Goal: Task Accomplishment & Management: Manage account settings

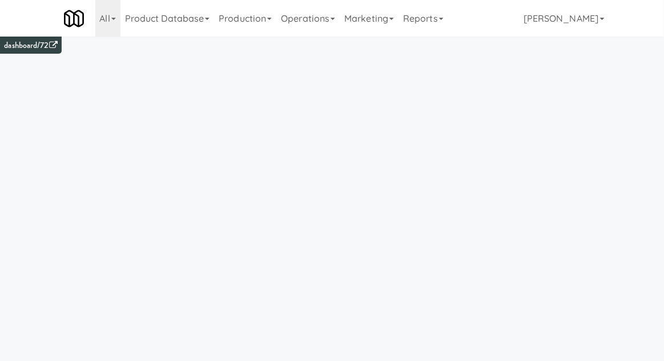
click at [309, 19] on link "Operations" at bounding box center [307, 18] width 63 height 37
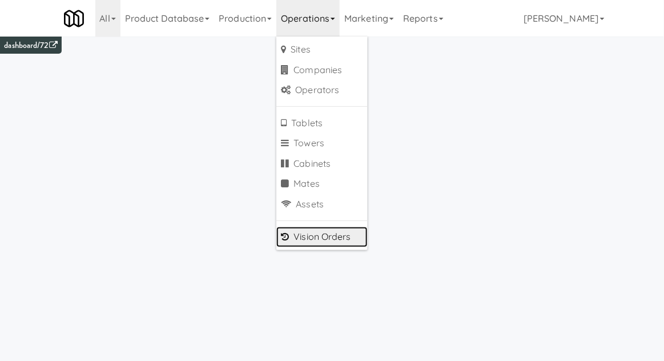
click at [303, 235] on link "Vision Orders" at bounding box center [321, 237] width 91 height 21
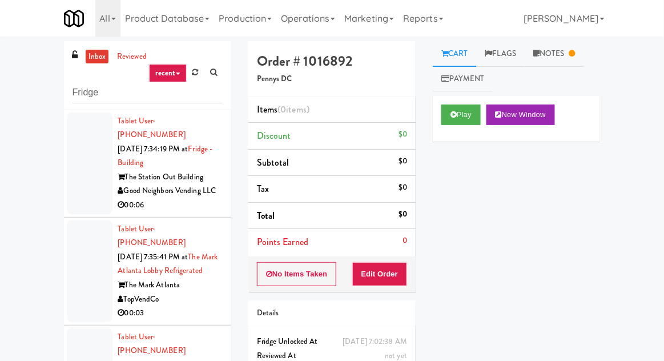
type input "Fridge"
click at [18, 74] on div "inbox reviewed recent all unclear take inventory issue suspicious failed recent…" at bounding box center [332, 250] width 664 height 419
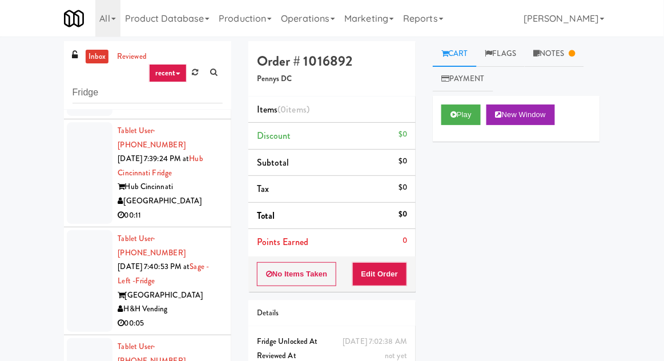
click at [79, 122] on div at bounding box center [90, 173] width 46 height 102
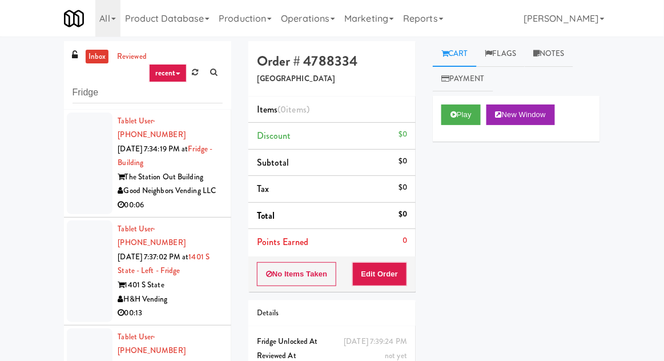
scroll to position [44, 0]
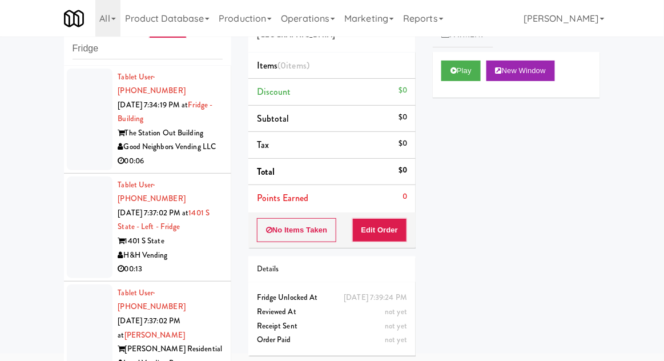
click at [71, 136] on div at bounding box center [90, 119] width 46 height 102
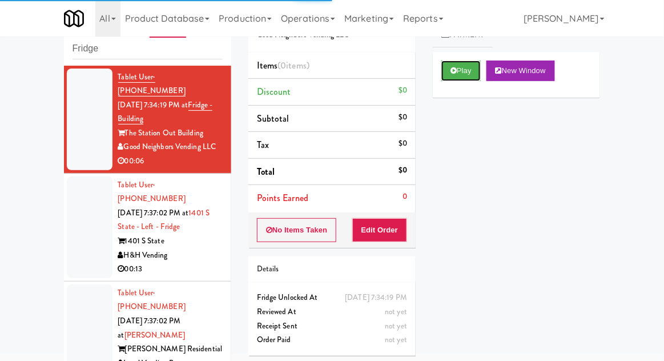
click at [454, 79] on button "Play" at bounding box center [460, 70] width 39 height 21
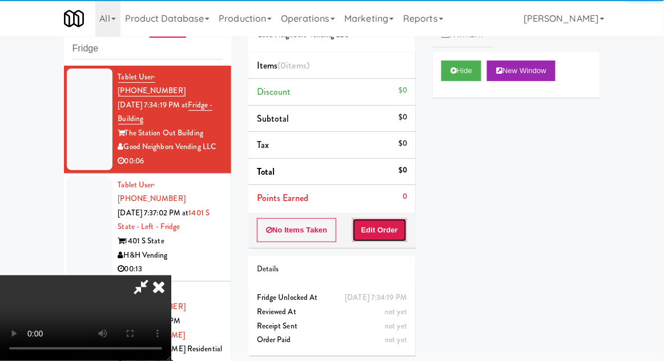
click at [391, 229] on button "Edit Order" at bounding box center [379, 230] width 55 height 24
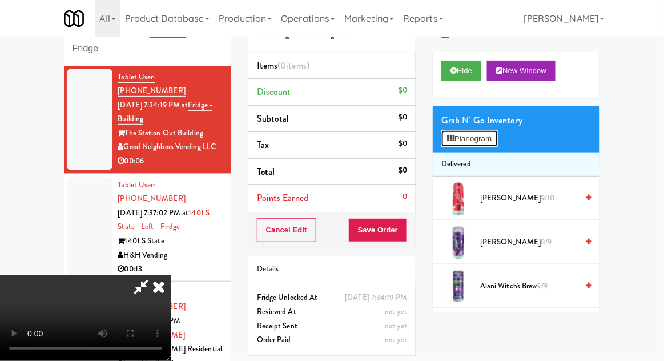
click at [461, 140] on button "Planogram" at bounding box center [469, 138] width 56 height 17
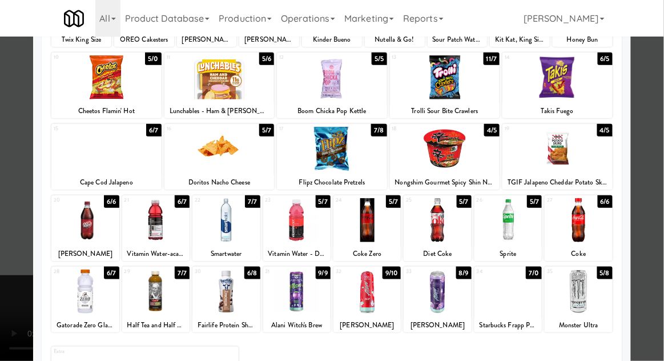
scroll to position [135, 0]
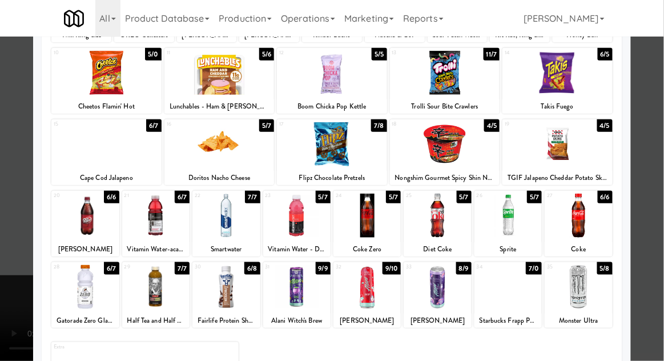
click at [450, 314] on div "[PERSON_NAME]" at bounding box center [437, 320] width 64 height 14
click at [443, 296] on div at bounding box center [436, 287] width 67 height 44
click at [19, 245] on div at bounding box center [332, 180] width 664 height 361
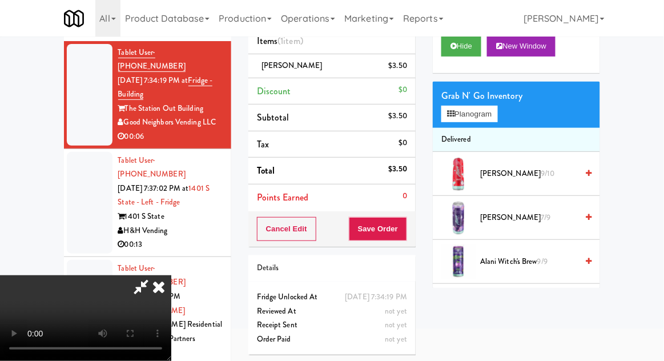
scroll to position [87, 0]
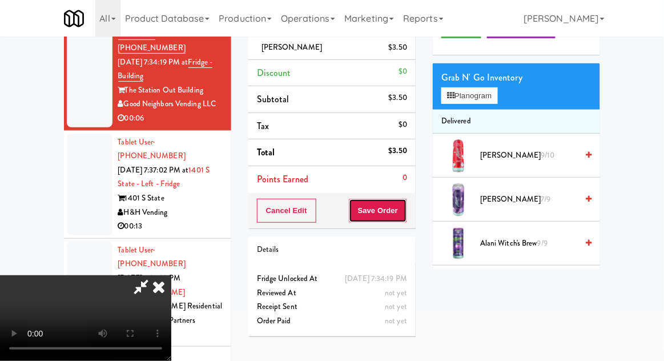
click at [406, 213] on button "Save Order" at bounding box center [378, 211] width 58 height 24
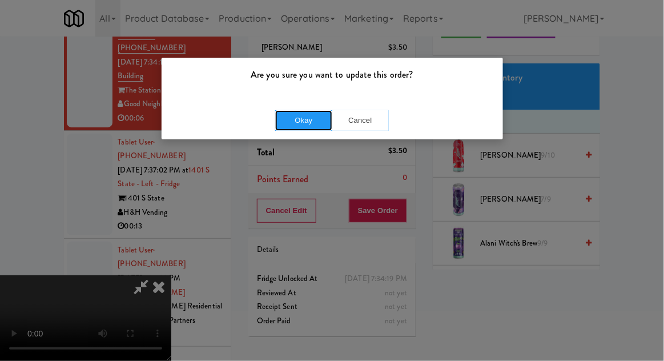
click at [298, 117] on button "Okay" at bounding box center [303, 120] width 57 height 21
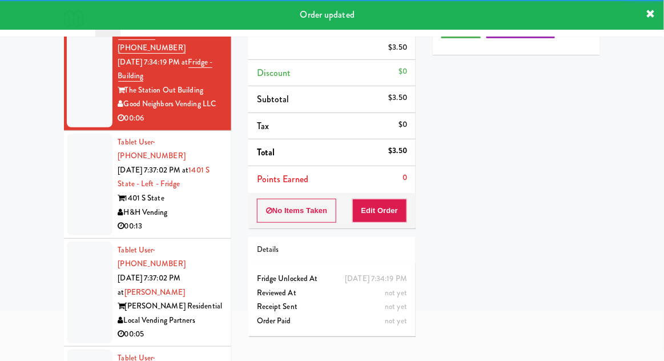
click at [68, 188] on div at bounding box center [90, 185] width 46 height 102
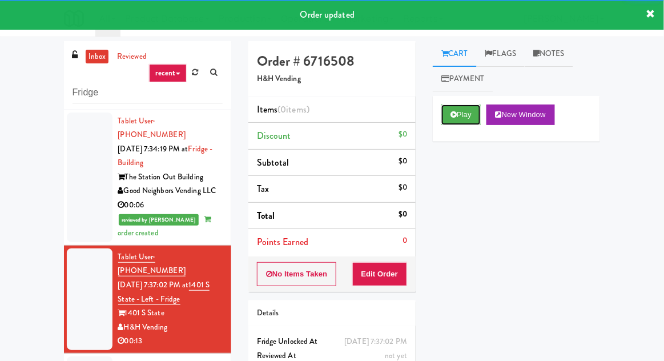
click at [472, 109] on button "Play" at bounding box center [460, 114] width 39 height 21
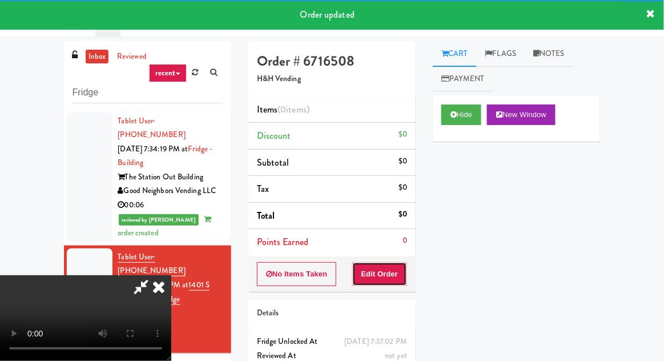
click at [403, 264] on button "Edit Order" at bounding box center [379, 274] width 55 height 24
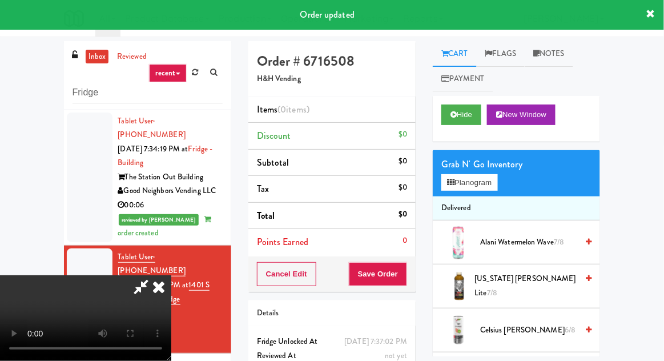
click at [2, 213] on div "inbox reviewed recent all unclear take inventory issue suspicious failed recent…" at bounding box center [332, 250] width 664 height 419
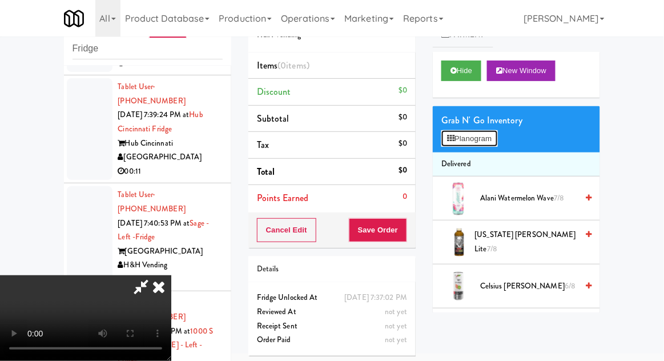
click at [496, 140] on button "Planogram" at bounding box center [469, 138] width 56 height 17
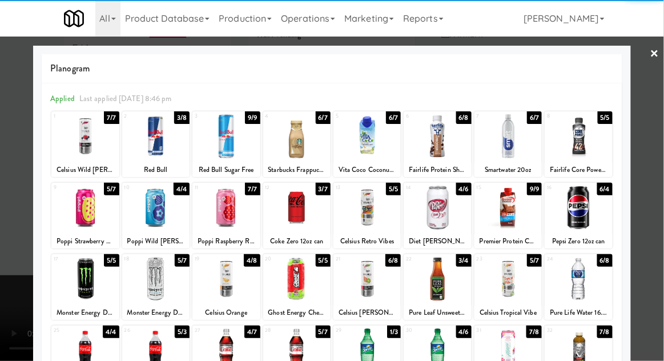
click at [302, 208] on div at bounding box center [296, 207] width 67 height 44
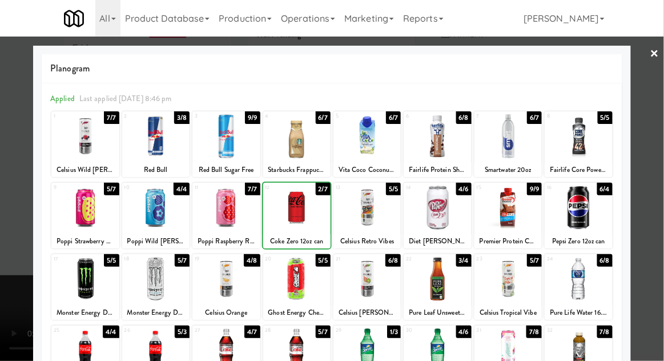
click at [661, 145] on div at bounding box center [332, 180] width 664 height 361
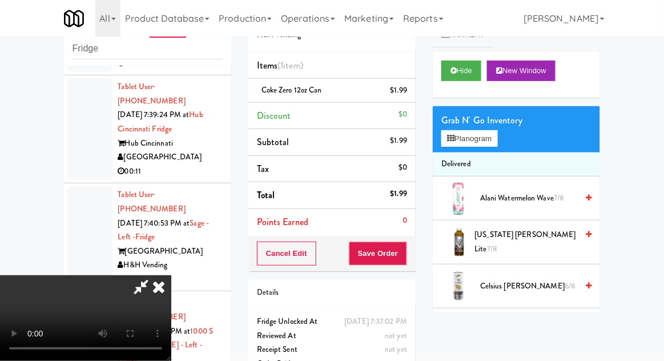
scroll to position [42, 0]
click at [407, 256] on button "Save Order" at bounding box center [378, 253] width 58 height 24
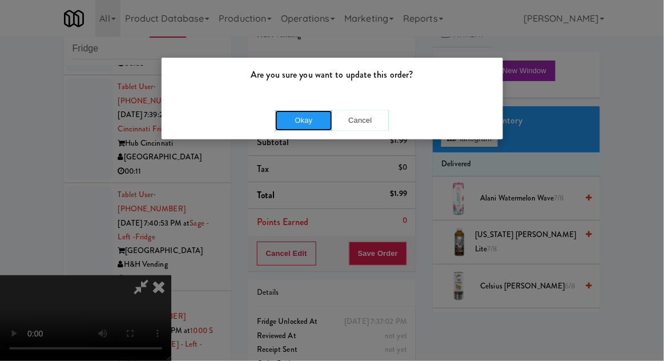
click at [300, 122] on button "Okay" at bounding box center [303, 120] width 57 height 21
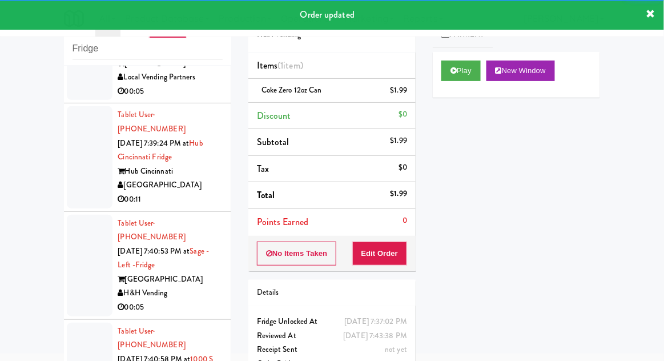
scroll to position [370, 0]
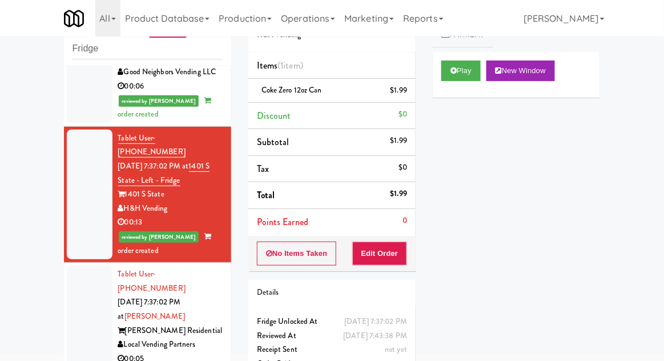
click at [83, 298] on div at bounding box center [90, 316] width 46 height 102
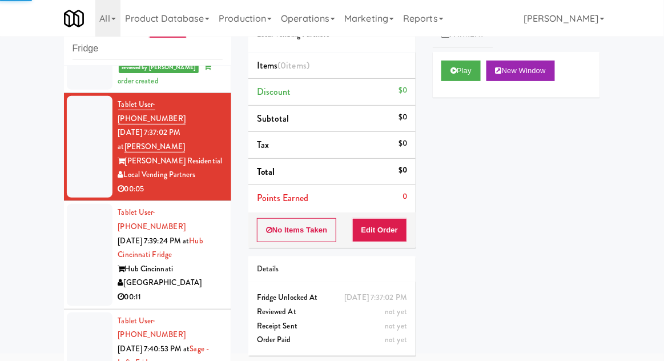
scroll to position [245, 0]
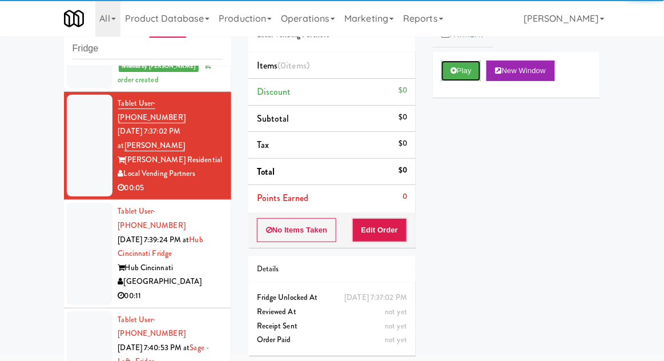
click at [453, 79] on button "Play" at bounding box center [460, 70] width 39 height 21
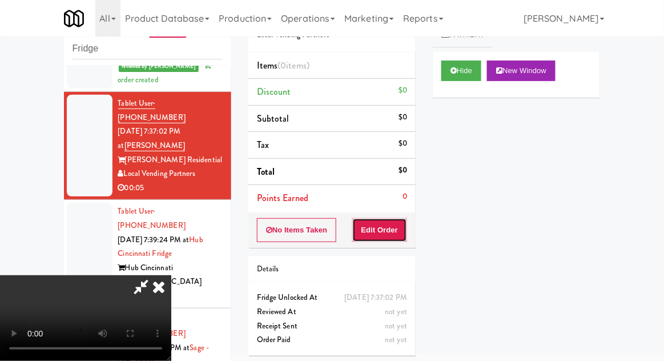
click at [398, 218] on button "Edit Order" at bounding box center [379, 230] width 55 height 24
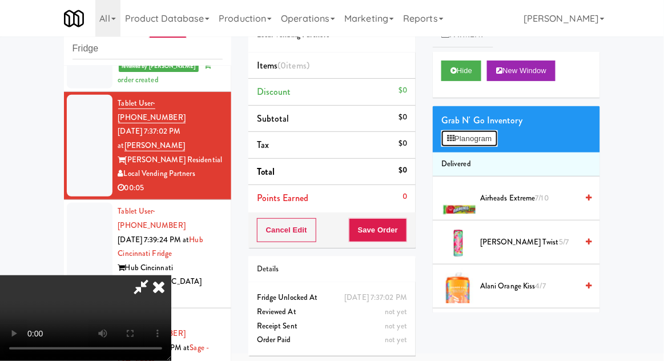
click at [491, 140] on button "Planogram" at bounding box center [469, 138] width 56 height 17
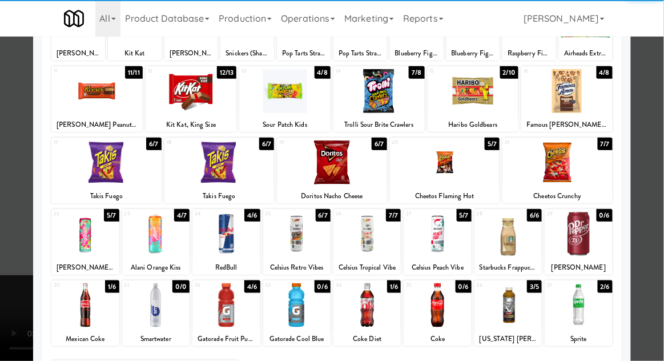
scroll to position [129, 0]
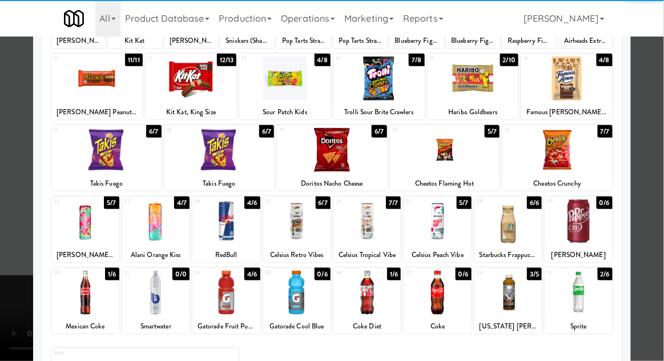
click at [378, 293] on div at bounding box center [366, 292] width 67 height 44
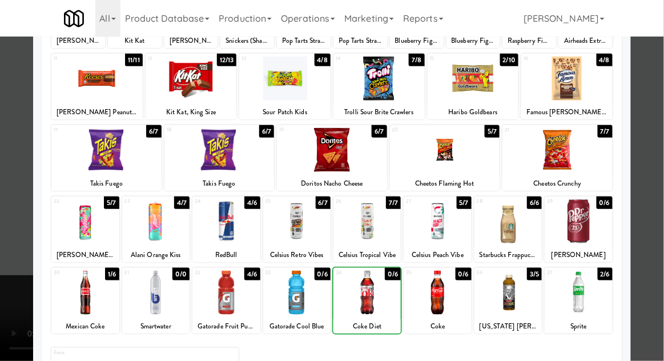
click at [662, 145] on div at bounding box center [332, 180] width 664 height 361
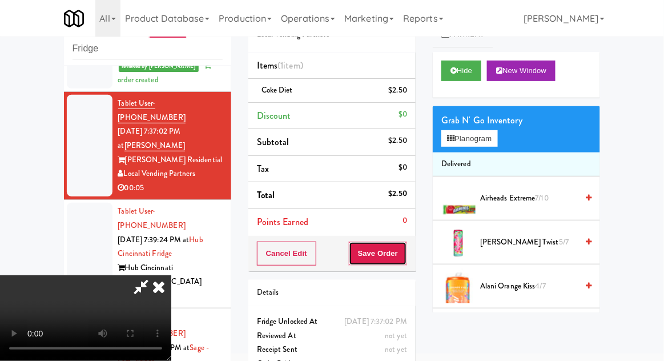
click at [402, 257] on button "Save Order" at bounding box center [378, 253] width 58 height 24
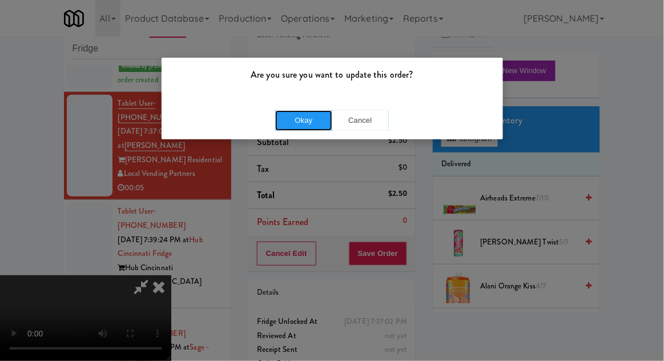
click at [310, 128] on button "Okay" at bounding box center [303, 120] width 57 height 21
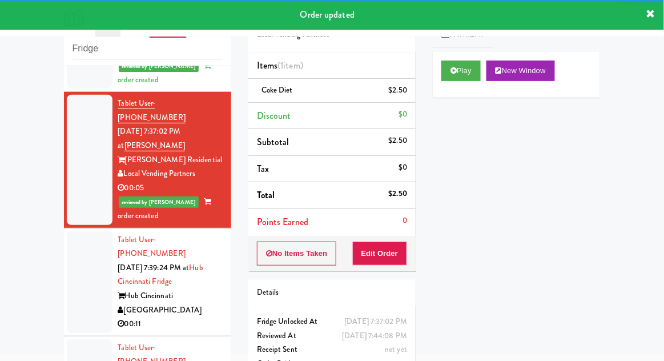
click at [66, 232] on li "Tablet User · (419) 360-4365 [DATE] 7:39:24 PM at Hub Cincinnati Fridge Hub [GE…" at bounding box center [147, 282] width 167 height 108
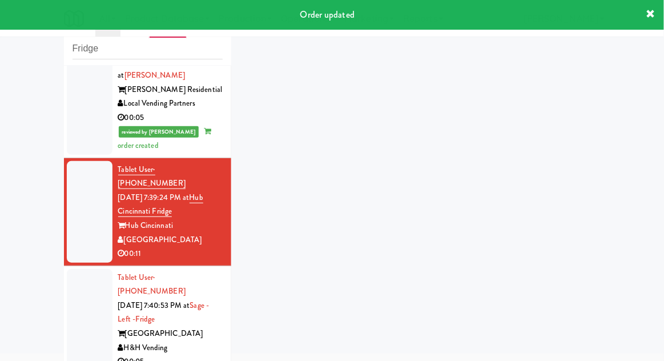
scroll to position [398, 0]
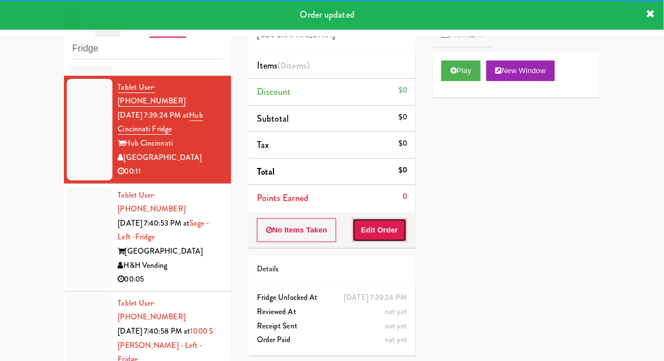
click at [378, 231] on button "Edit Order" at bounding box center [379, 230] width 55 height 24
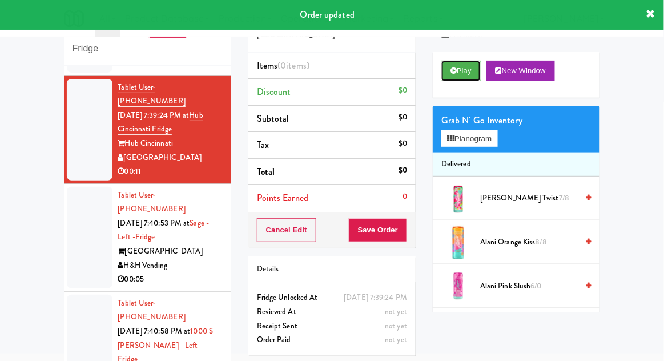
click at [459, 72] on button "Play" at bounding box center [460, 70] width 39 height 21
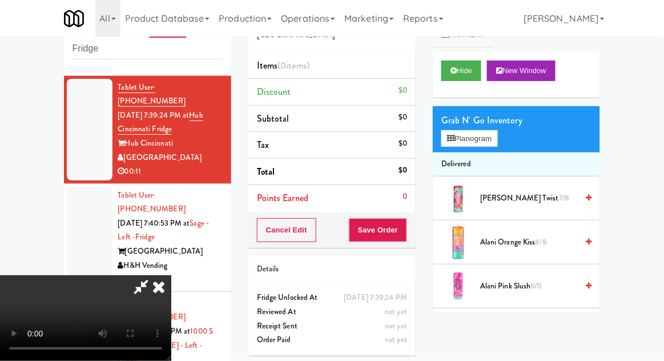
scroll to position [0, 0]
click at [495, 134] on button "Planogram" at bounding box center [469, 138] width 56 height 17
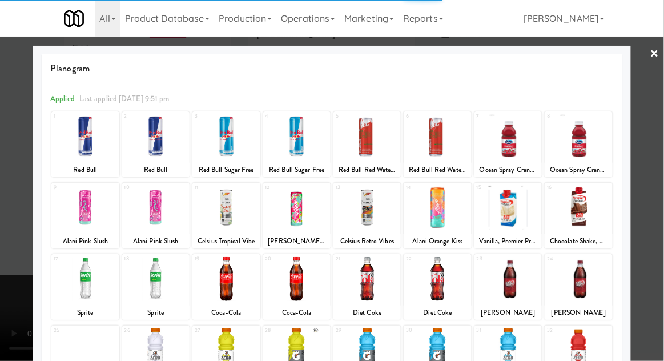
click at [446, 273] on div at bounding box center [436, 279] width 67 height 44
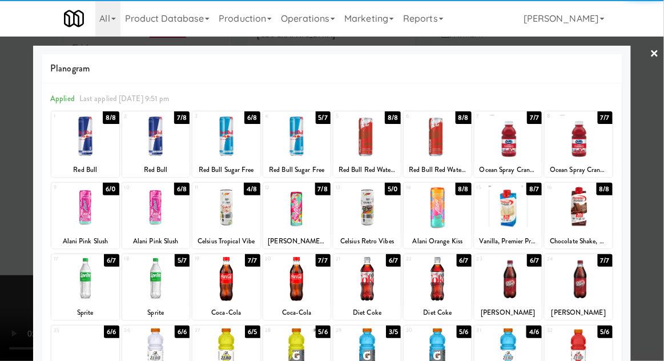
click at [434, 276] on div at bounding box center [436, 279] width 67 height 44
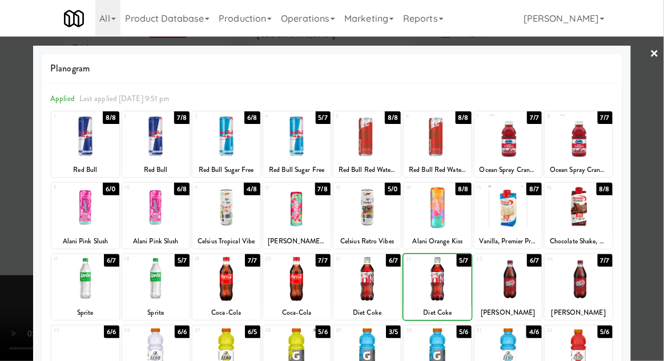
click at [659, 154] on div at bounding box center [332, 180] width 664 height 361
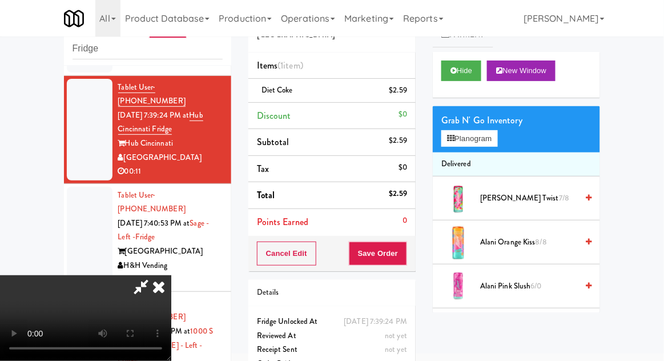
click at [154, 275] on icon at bounding box center [141, 286] width 26 height 23
click at [404, 249] on button "Save Order" at bounding box center [378, 253] width 58 height 24
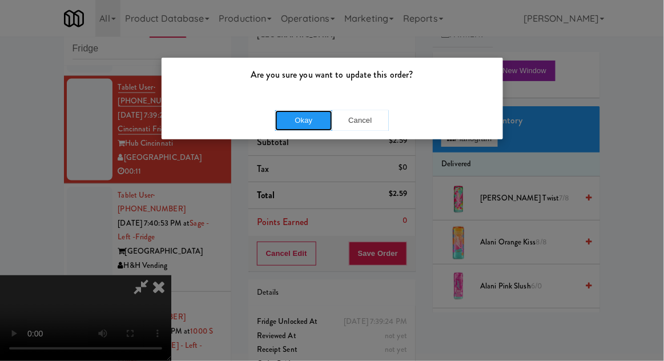
click at [306, 129] on button "Okay" at bounding box center [303, 120] width 57 height 21
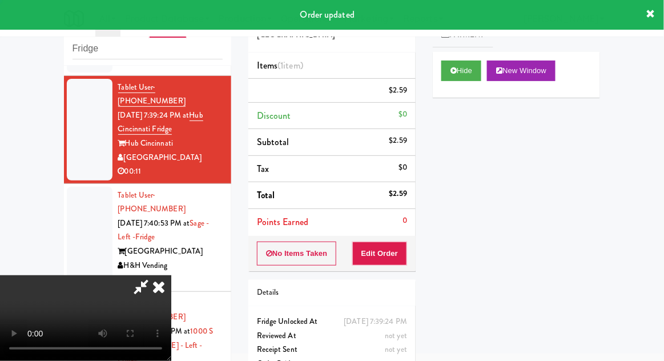
scroll to position [0, 0]
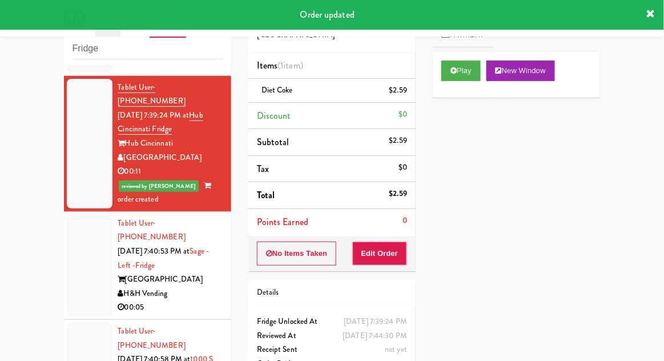
click at [103, 218] on div at bounding box center [90, 266] width 46 height 102
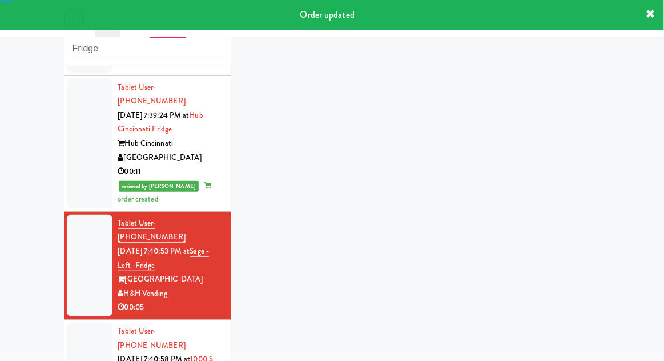
scroll to position [426, 0]
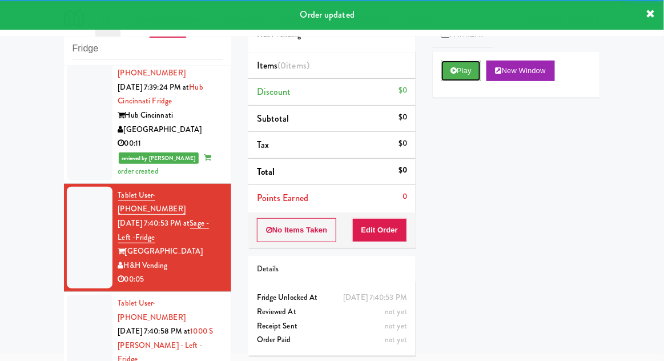
click at [451, 75] on button "Play" at bounding box center [460, 70] width 39 height 21
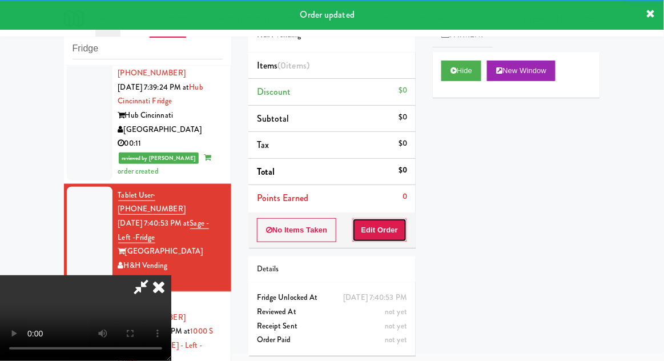
click at [383, 223] on button "Edit Order" at bounding box center [379, 230] width 55 height 24
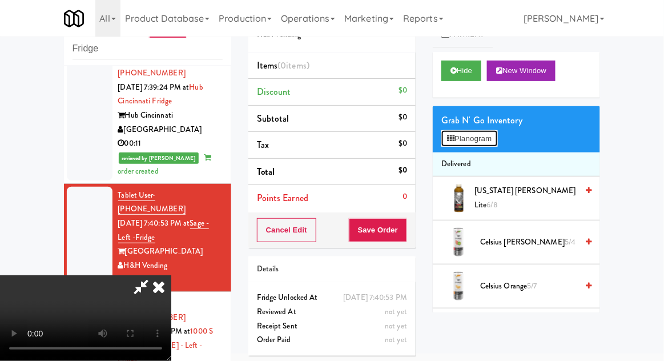
click at [497, 130] on button "Planogram" at bounding box center [469, 138] width 56 height 17
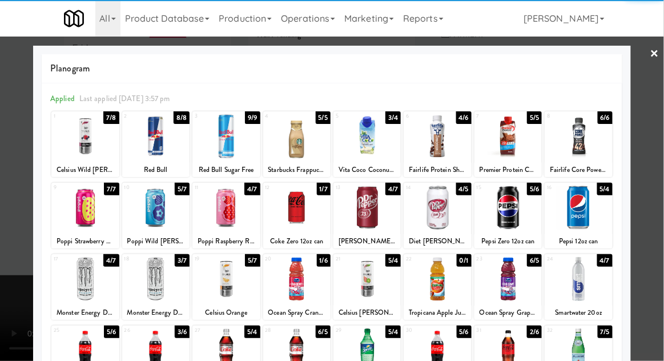
click at [163, 145] on div at bounding box center [155, 136] width 67 height 44
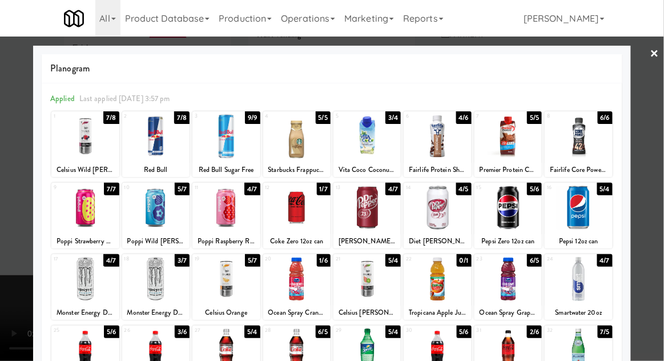
click at [662, 156] on div at bounding box center [332, 180] width 664 height 361
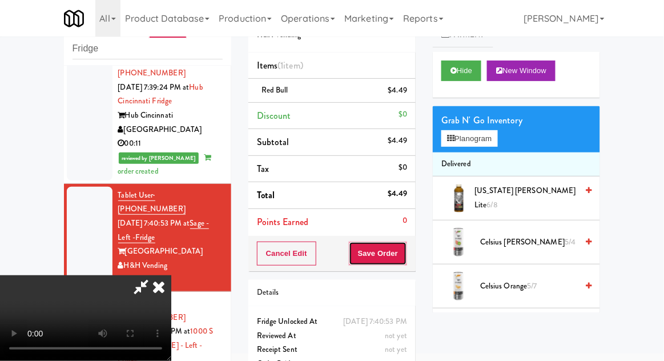
click at [404, 253] on button "Save Order" at bounding box center [378, 253] width 58 height 24
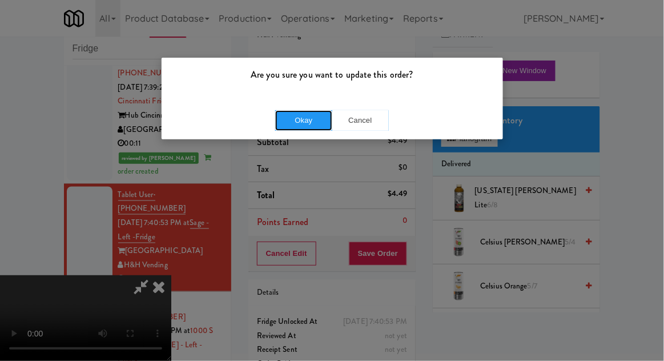
click at [292, 111] on button "Okay" at bounding box center [303, 120] width 57 height 21
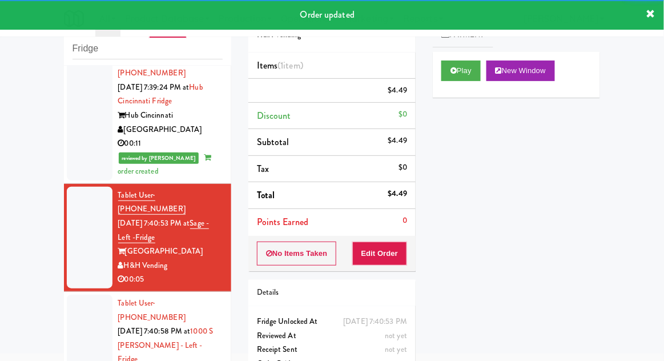
click at [80, 294] on div at bounding box center [90, 352] width 46 height 116
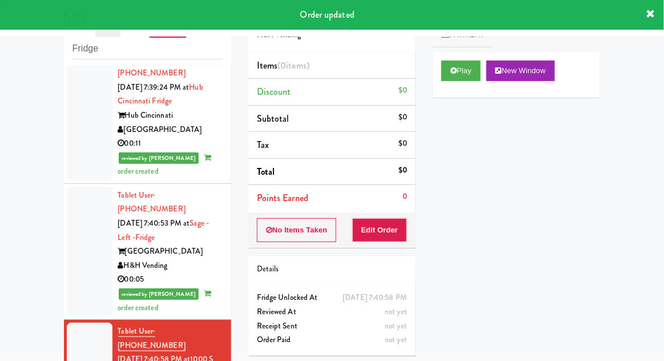
scroll to position [454, 0]
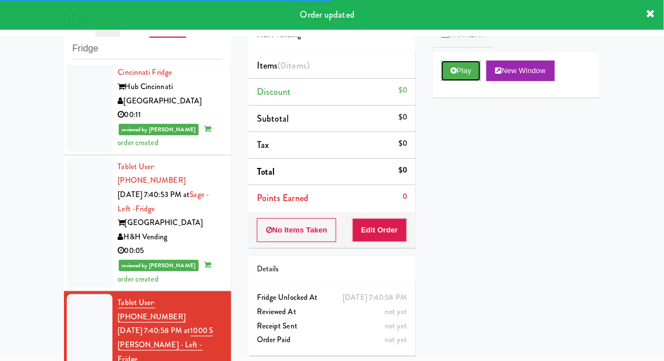
click at [461, 62] on button "Play" at bounding box center [460, 70] width 39 height 21
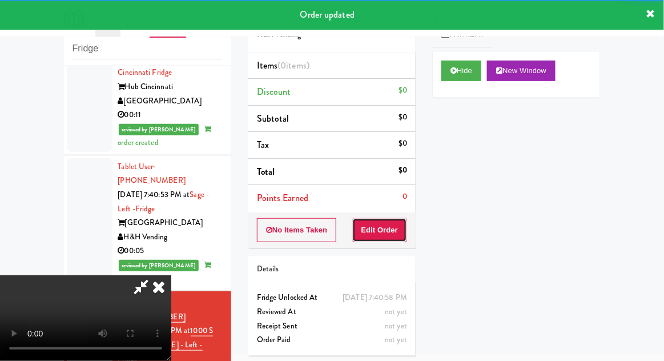
click at [405, 228] on button "Edit Order" at bounding box center [379, 230] width 55 height 24
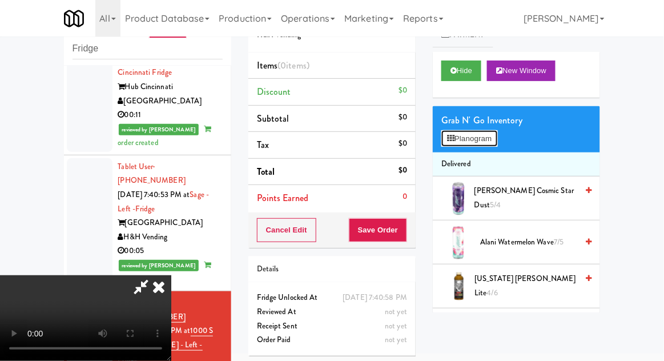
click at [490, 144] on button "Planogram" at bounding box center [469, 138] width 56 height 17
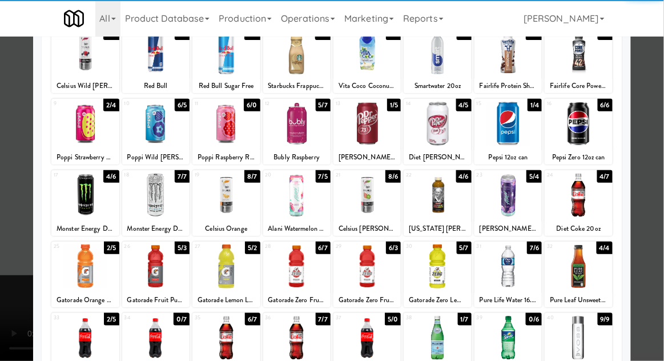
scroll to position [121, 0]
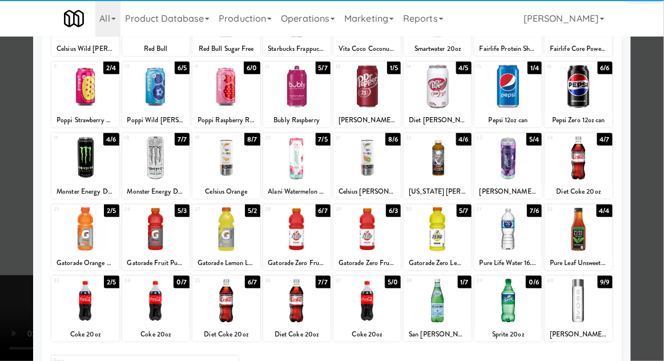
click at [84, 308] on div at bounding box center [84, 300] width 67 height 44
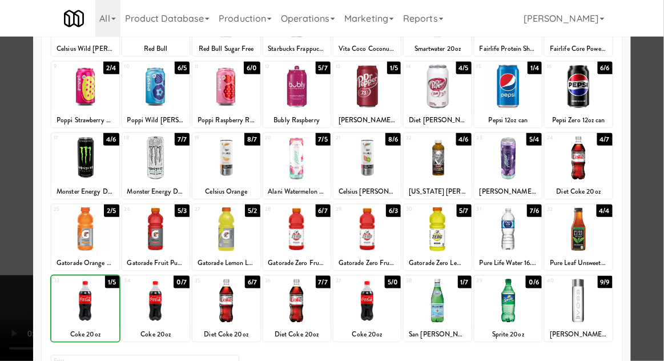
click at [662, 153] on div at bounding box center [332, 180] width 664 height 361
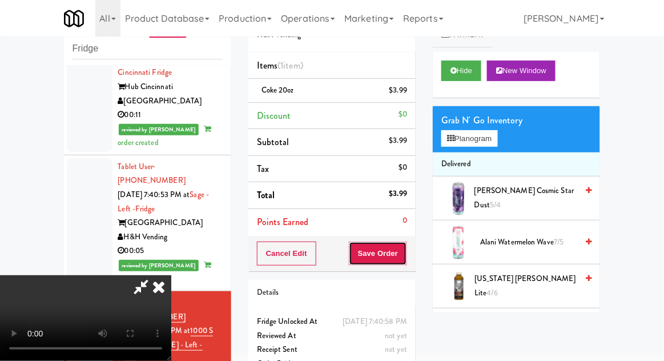
click at [400, 260] on button "Save Order" at bounding box center [378, 253] width 58 height 24
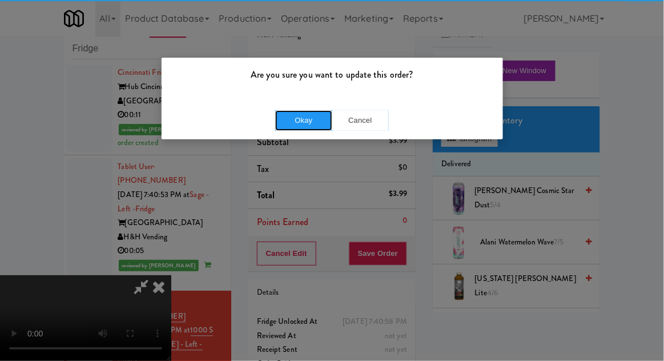
click at [310, 128] on button "Okay" at bounding box center [303, 120] width 57 height 21
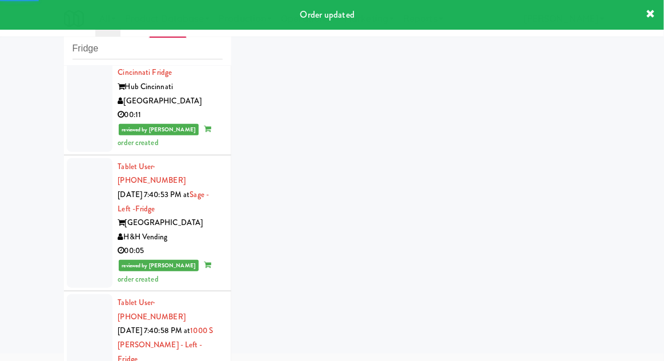
scroll to position [482, 0]
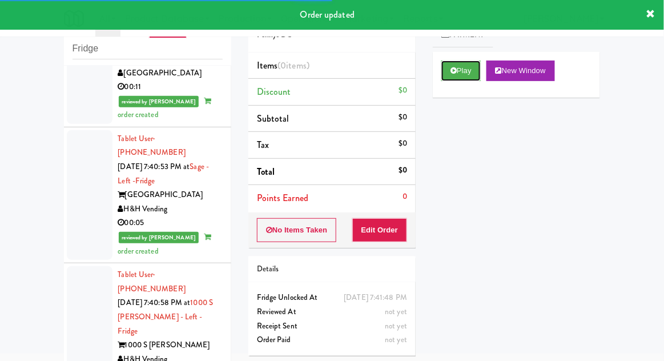
click at [449, 75] on button "Play" at bounding box center [460, 70] width 39 height 21
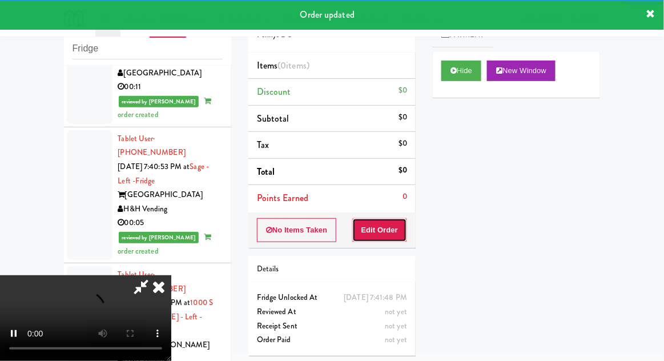
click at [379, 235] on button "Edit Order" at bounding box center [379, 230] width 55 height 24
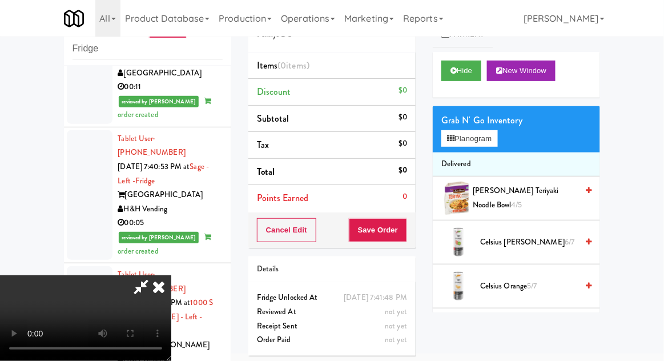
scroll to position [0, 0]
click at [488, 138] on button "Planogram" at bounding box center [469, 138] width 56 height 17
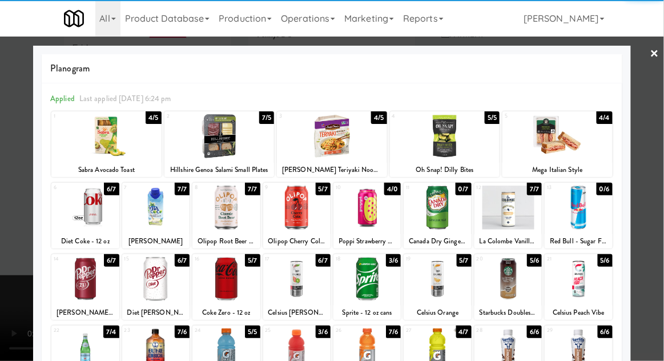
click at [80, 209] on div at bounding box center [84, 207] width 67 height 44
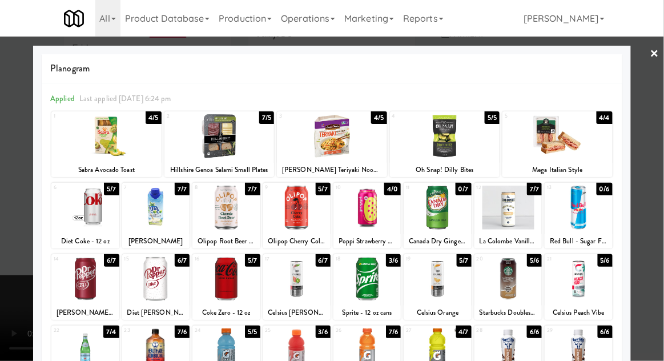
click at [660, 164] on div at bounding box center [332, 180] width 664 height 361
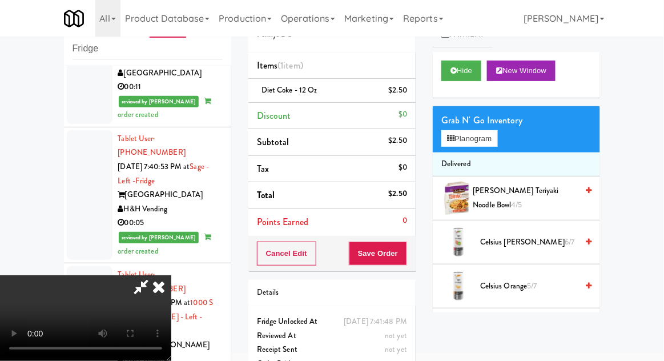
scroll to position [42, 0]
click at [405, 262] on button "Save Order" at bounding box center [378, 253] width 58 height 24
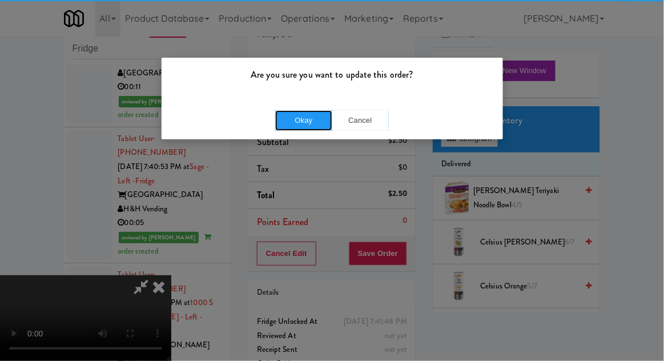
click at [293, 128] on button "Okay" at bounding box center [303, 120] width 57 height 21
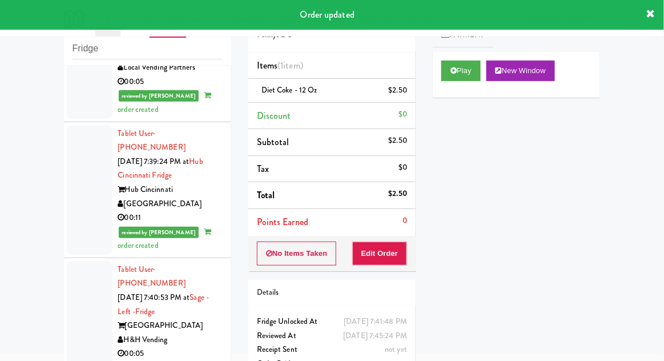
scroll to position [0, 0]
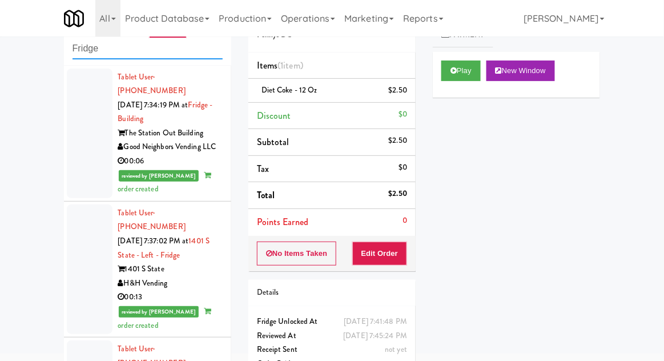
click at [87, 51] on input "Fridge" at bounding box center [147, 48] width 150 height 21
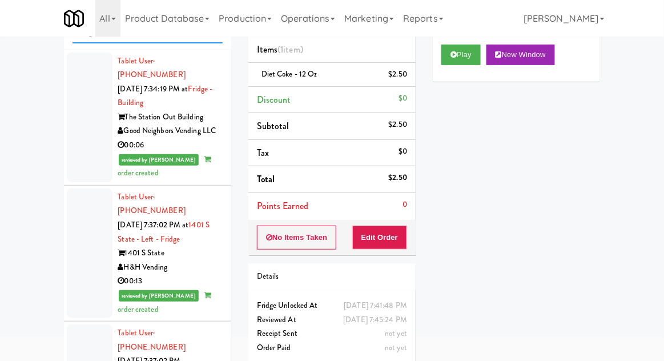
click at [86, 39] on input "Fridge" at bounding box center [147, 32] width 150 height 21
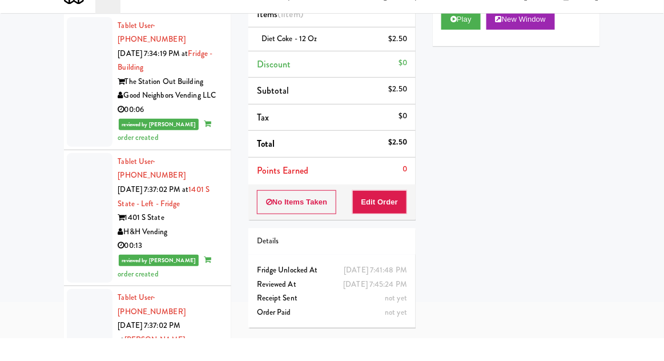
scroll to position [26, 0]
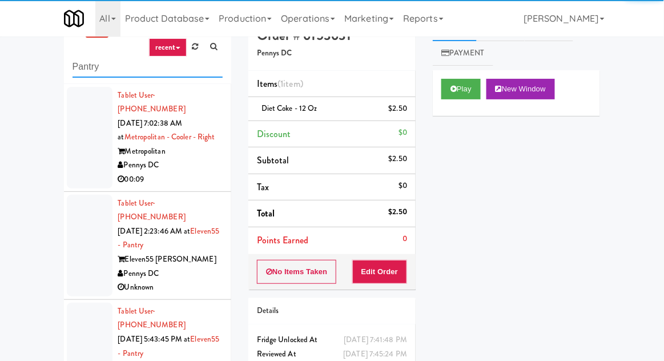
type input "Pantry"
click at [14, 60] on div "inbox reviewed recent all unclear take inventory issue suspicious failed recent…" at bounding box center [332, 224] width 664 height 419
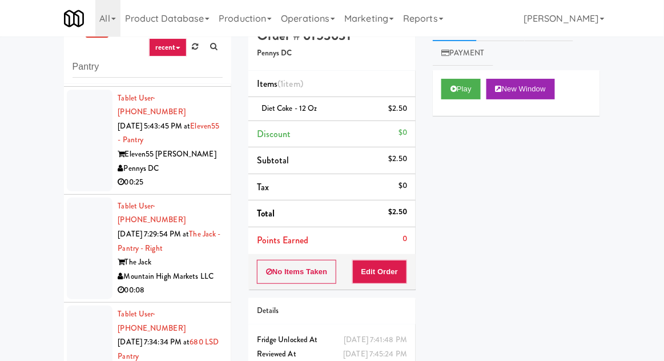
scroll to position [0, 0]
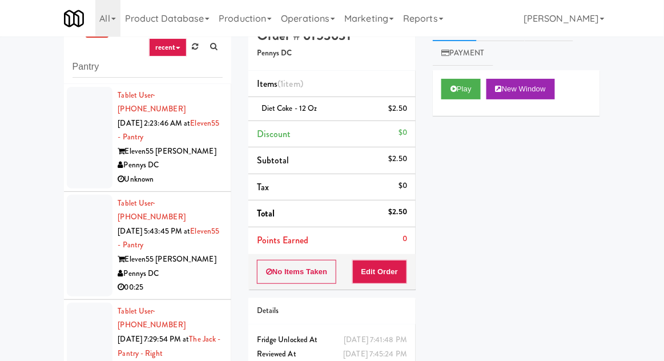
click at [76, 143] on div at bounding box center [90, 138] width 46 height 102
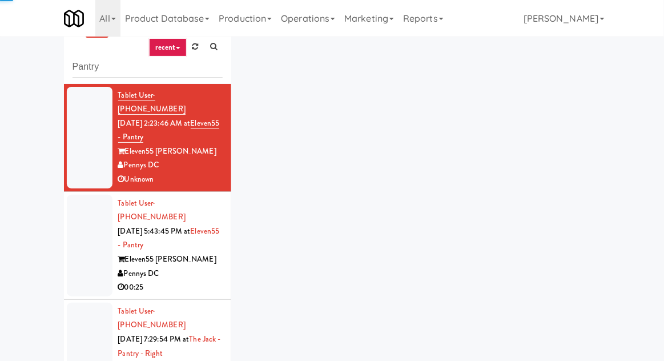
scroll to position [44, 0]
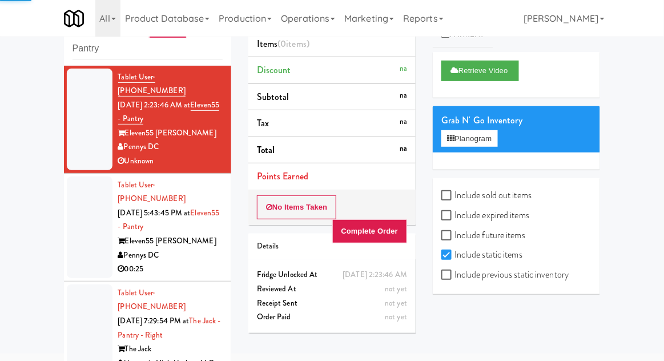
click at [70, 224] on div at bounding box center [90, 227] width 46 height 102
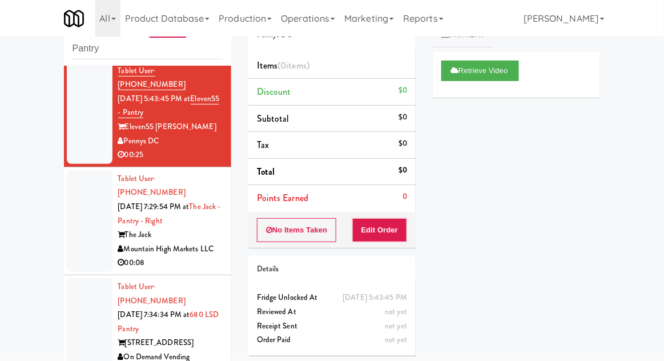
click at [79, 206] on div at bounding box center [90, 221] width 46 height 102
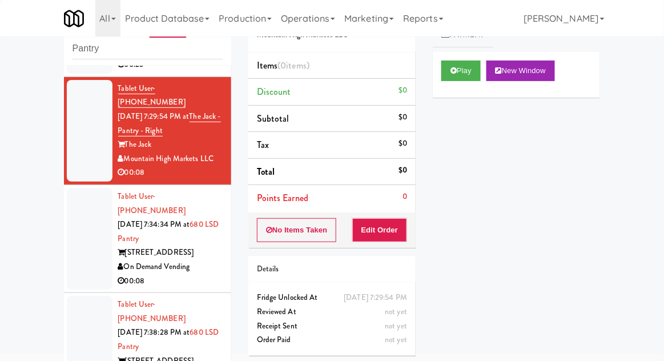
scroll to position [220, 0]
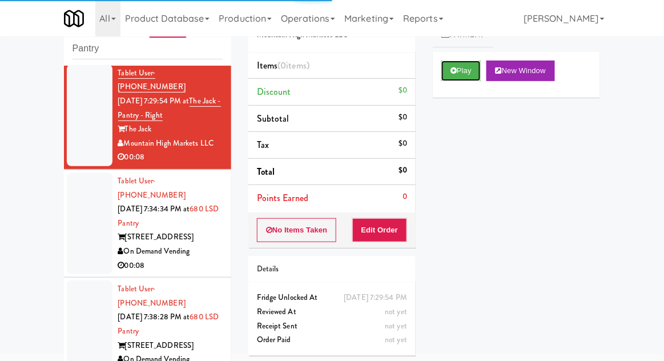
click at [449, 77] on button "Play" at bounding box center [460, 70] width 39 height 21
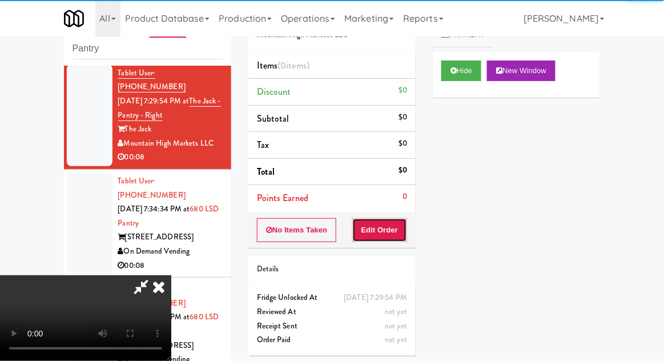
click at [390, 225] on button "Edit Order" at bounding box center [379, 230] width 55 height 24
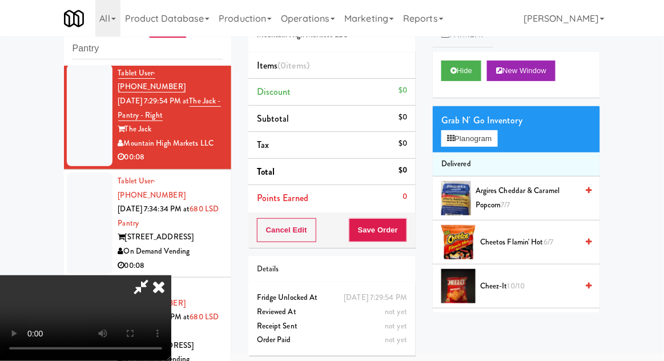
scroll to position [42, 0]
click at [478, 130] on button "Planogram" at bounding box center [469, 138] width 56 height 17
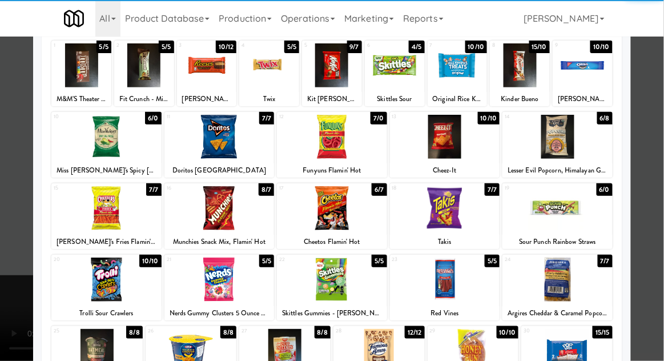
scroll to position [70, 0]
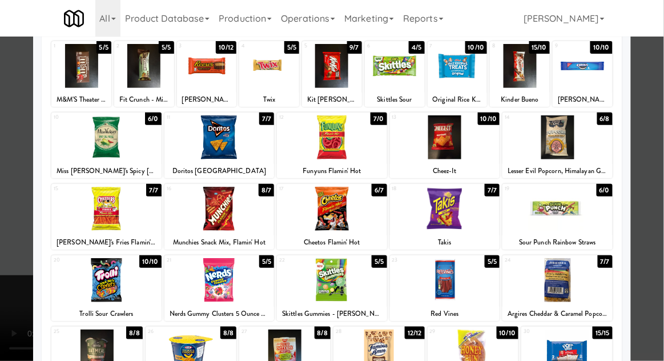
click at [316, 284] on div at bounding box center [332, 280] width 110 height 44
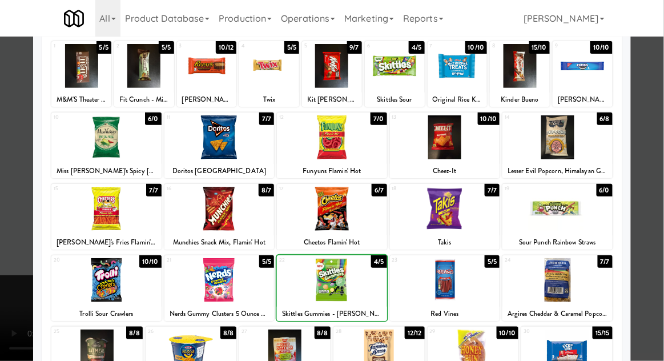
click at [379, 344] on div at bounding box center [378, 351] width 91 height 44
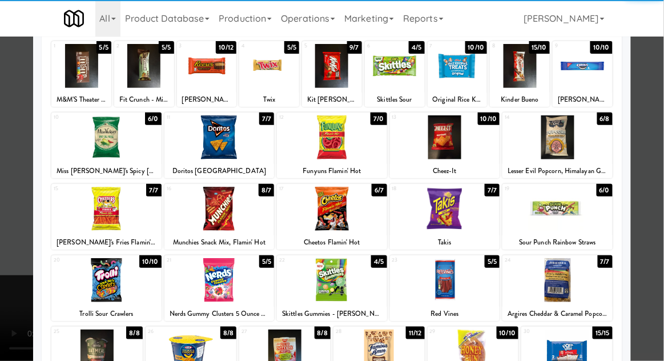
click at [662, 124] on div at bounding box center [332, 180] width 664 height 361
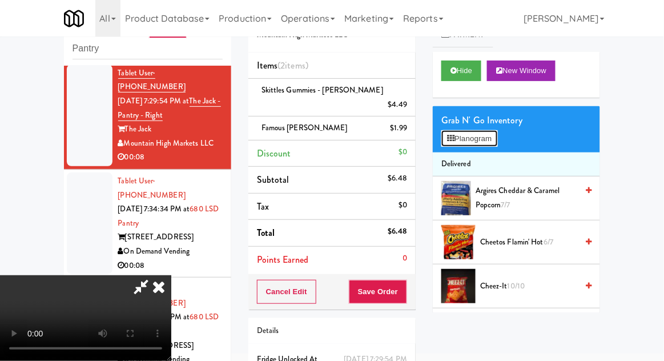
click at [497, 142] on button "Planogram" at bounding box center [469, 138] width 56 height 17
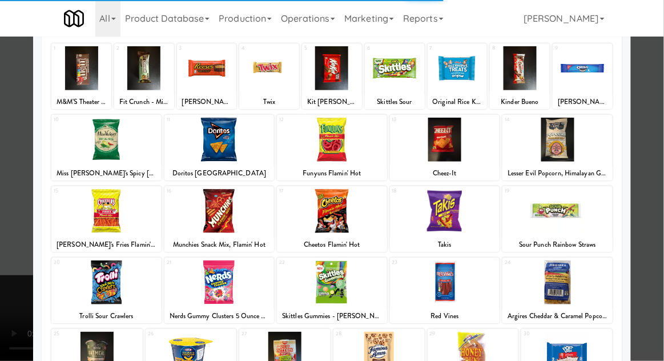
scroll to position [72, 0]
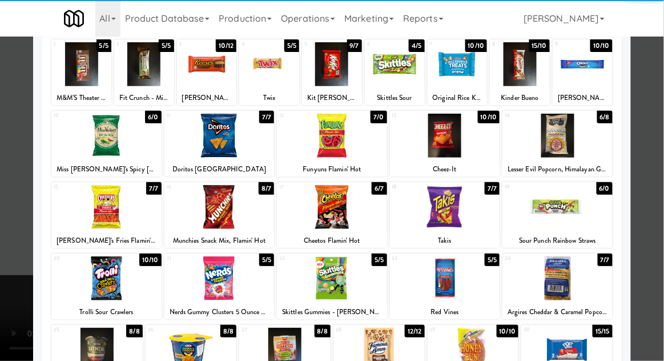
click at [544, 213] on div at bounding box center [557, 207] width 110 height 44
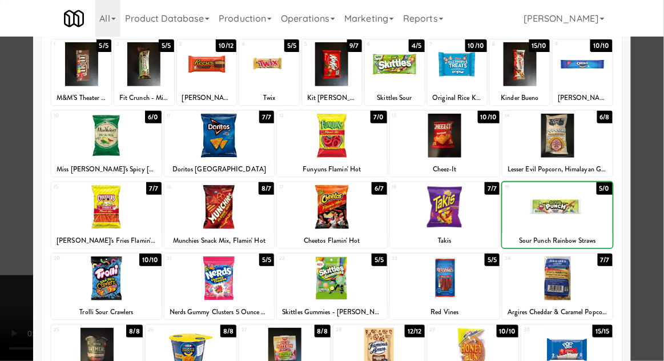
click at [662, 128] on div at bounding box center [332, 180] width 664 height 361
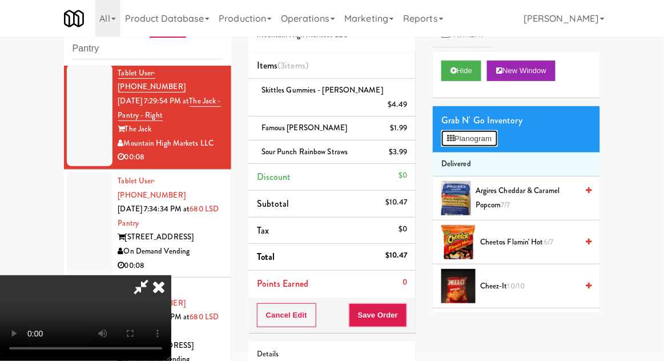
click at [494, 139] on button "Planogram" at bounding box center [469, 138] width 56 height 17
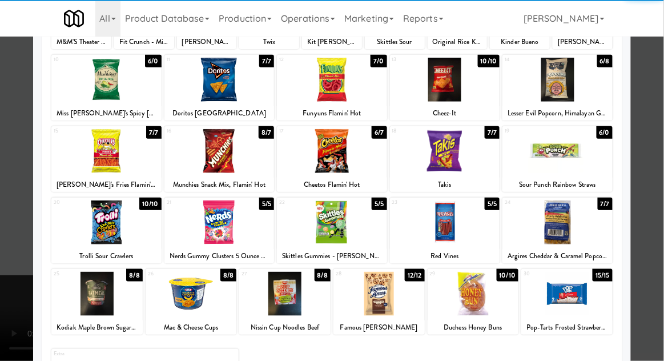
scroll to position [144, 0]
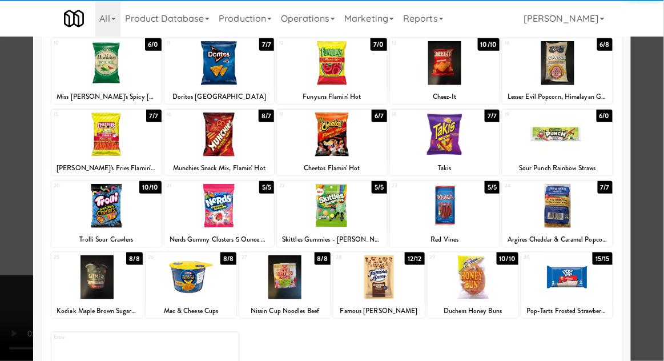
click at [106, 221] on div at bounding box center [106, 206] width 110 height 44
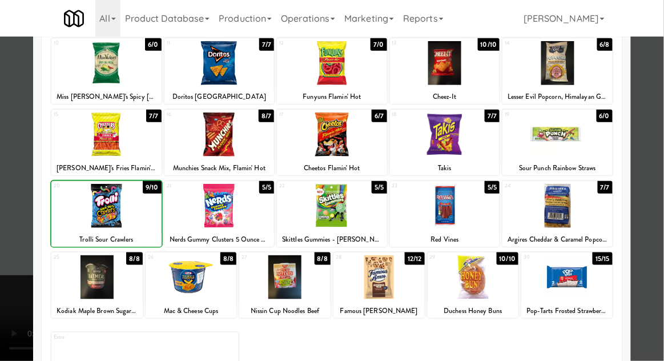
click at [662, 122] on div at bounding box center [332, 180] width 664 height 361
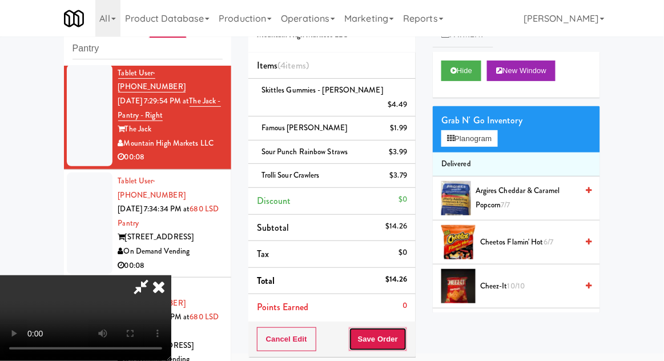
click at [406, 327] on button "Save Order" at bounding box center [378, 339] width 58 height 24
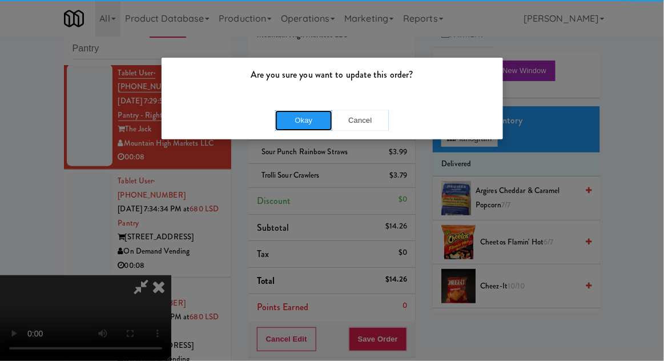
click at [292, 123] on button "Okay" at bounding box center [303, 120] width 57 height 21
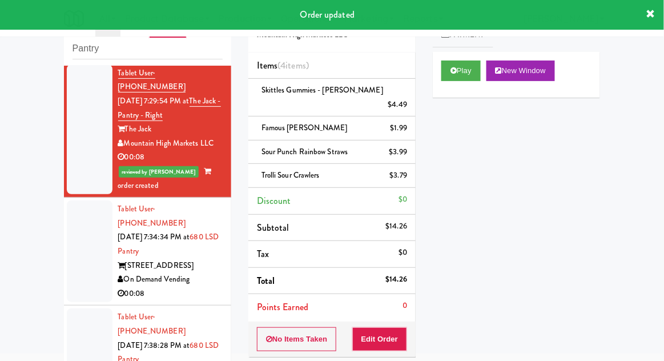
click at [83, 224] on div at bounding box center [90, 251] width 46 height 102
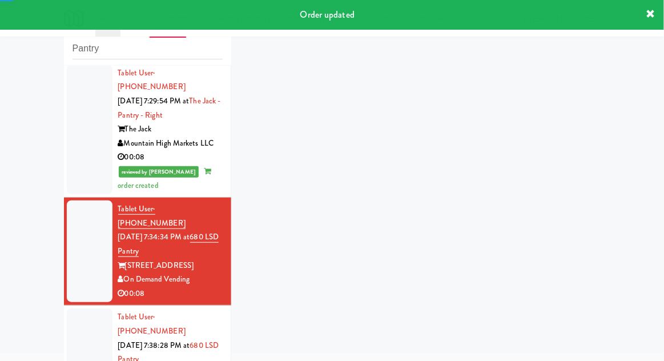
scroll to position [248, 0]
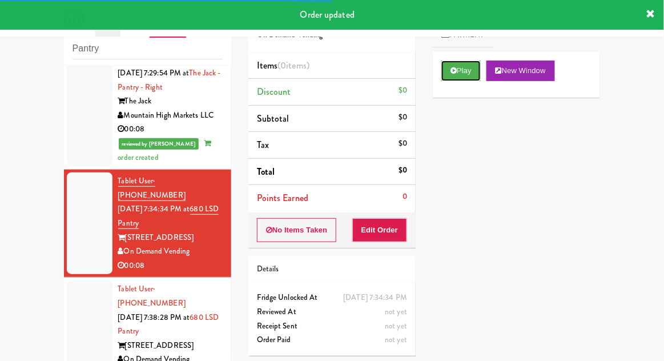
click at [461, 68] on button "Play" at bounding box center [460, 70] width 39 height 21
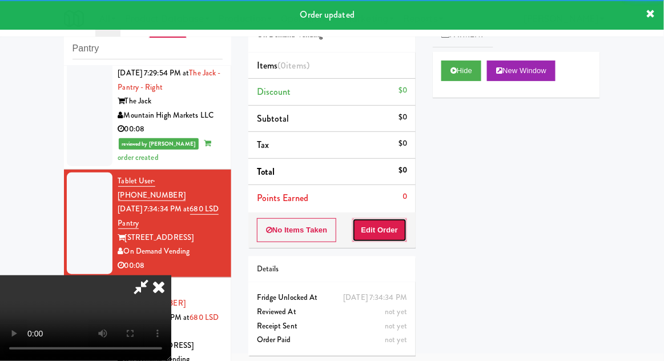
click at [404, 228] on button "Edit Order" at bounding box center [379, 230] width 55 height 24
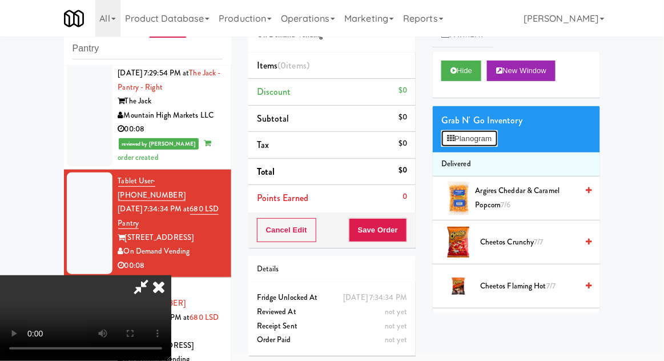
click at [494, 140] on button "Planogram" at bounding box center [469, 138] width 56 height 17
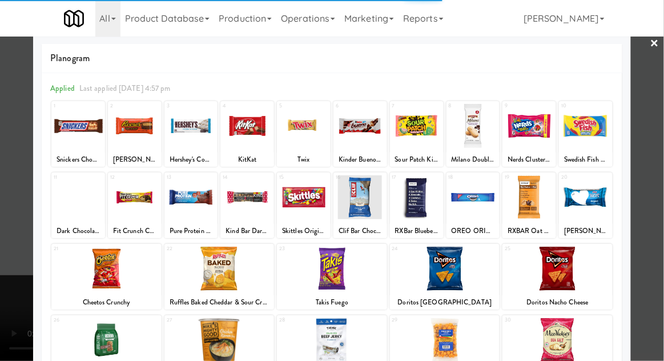
click at [446, 318] on div at bounding box center [445, 340] width 110 height 44
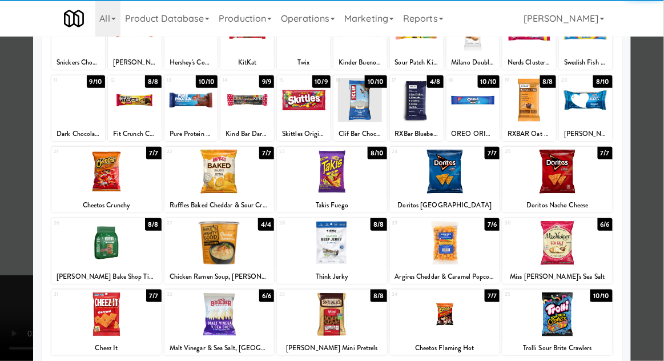
scroll to position [109, 0]
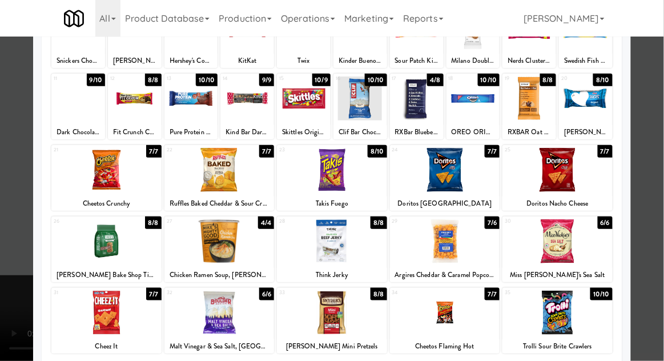
click at [435, 251] on div at bounding box center [445, 241] width 110 height 44
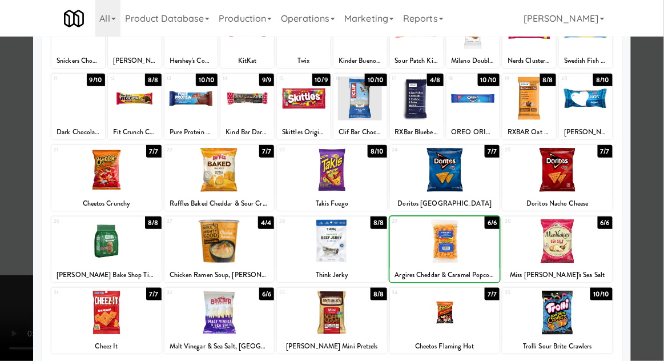
click at [662, 130] on div at bounding box center [332, 180] width 664 height 361
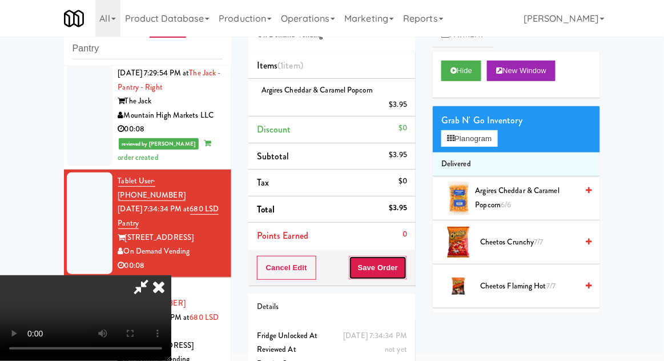
click at [406, 274] on button "Save Order" at bounding box center [378, 268] width 58 height 24
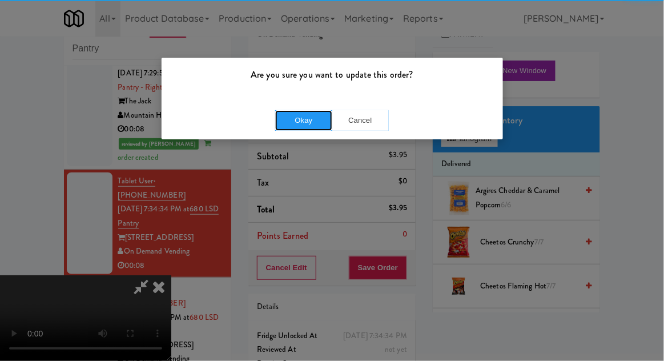
click at [285, 124] on button "Okay" at bounding box center [303, 120] width 57 height 21
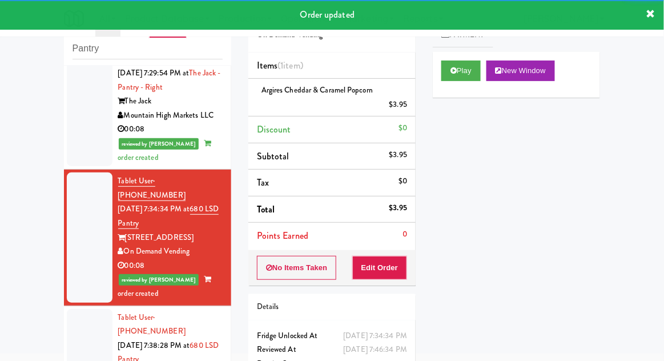
scroll to position [264, 0]
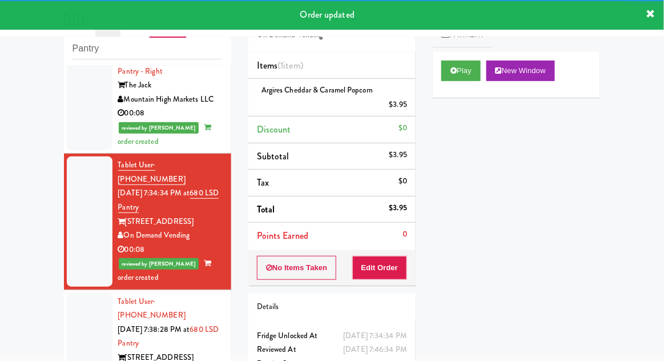
click at [75, 293] on div at bounding box center [90, 344] width 46 height 102
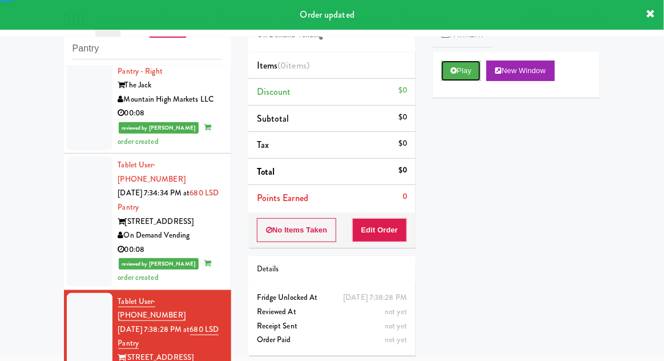
click at [448, 71] on button "Play" at bounding box center [460, 70] width 39 height 21
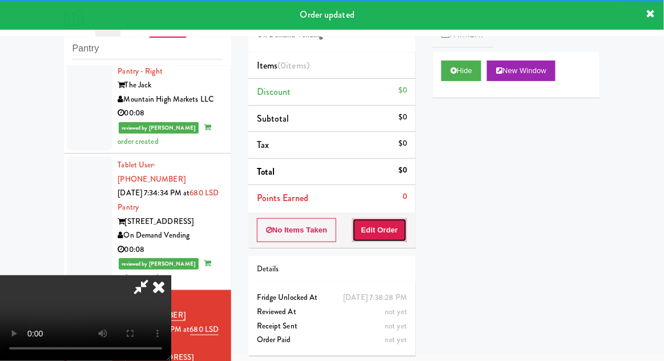
click at [393, 224] on button "Edit Order" at bounding box center [379, 230] width 55 height 24
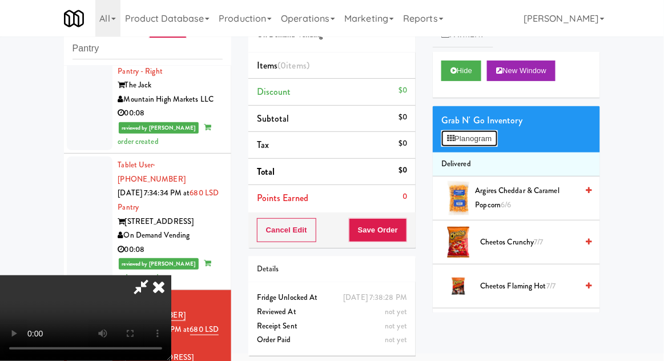
click at [497, 138] on button "Planogram" at bounding box center [469, 138] width 56 height 17
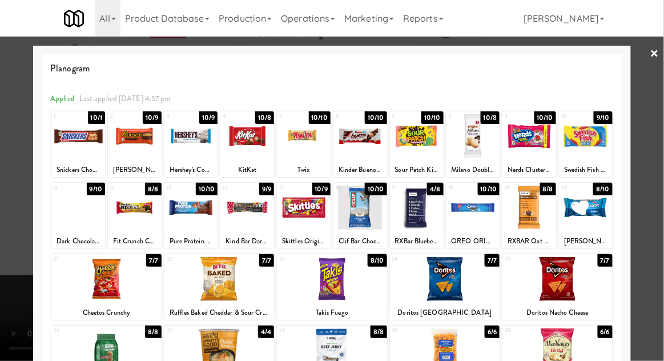
click at [538, 143] on div at bounding box center [529, 136] width 54 height 44
click at [535, 143] on div at bounding box center [529, 136] width 54 height 44
click at [661, 116] on div at bounding box center [332, 180] width 664 height 361
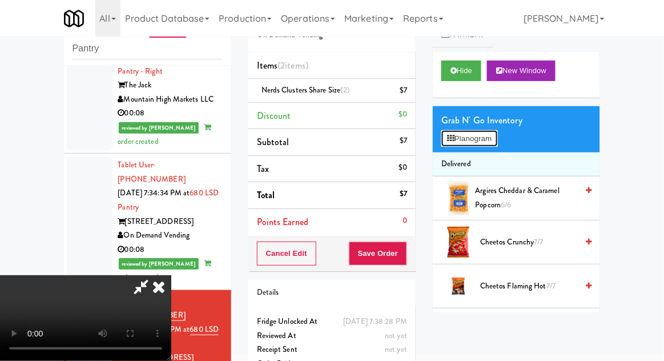
click at [497, 138] on button "Planogram" at bounding box center [469, 138] width 56 height 17
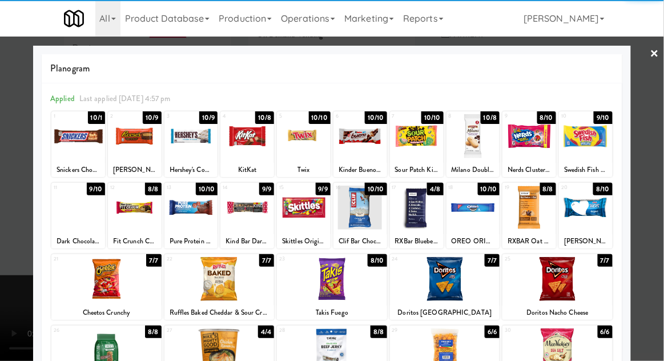
click at [305, 216] on div at bounding box center [304, 207] width 54 height 44
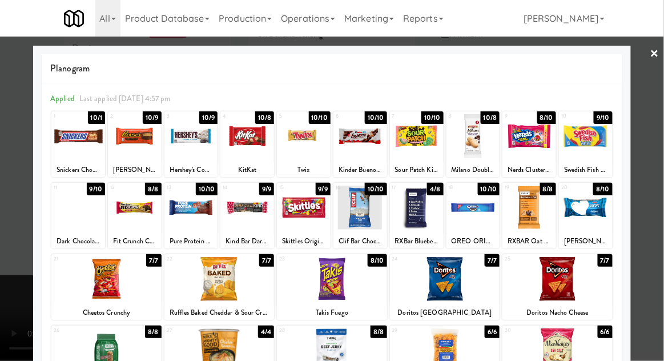
click at [661, 119] on div at bounding box center [332, 180] width 664 height 361
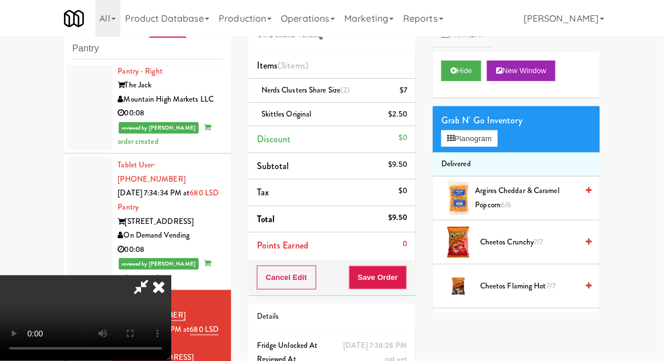
click at [414, 276] on div "Cancel Edit Save Order" at bounding box center [331, 277] width 167 height 35
click at [402, 280] on button "Save Order" at bounding box center [378, 277] width 58 height 24
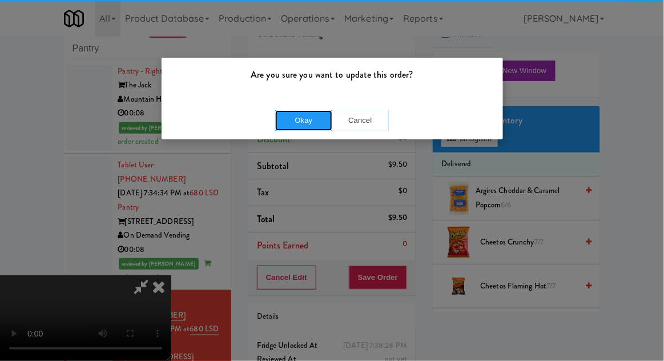
click at [314, 111] on button "Okay" at bounding box center [303, 120] width 57 height 21
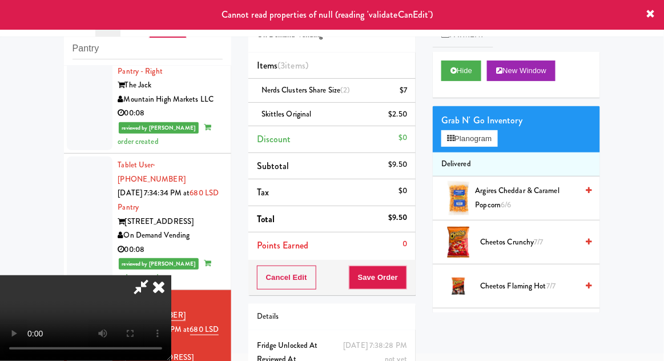
click at [171, 275] on icon at bounding box center [158, 286] width 25 height 23
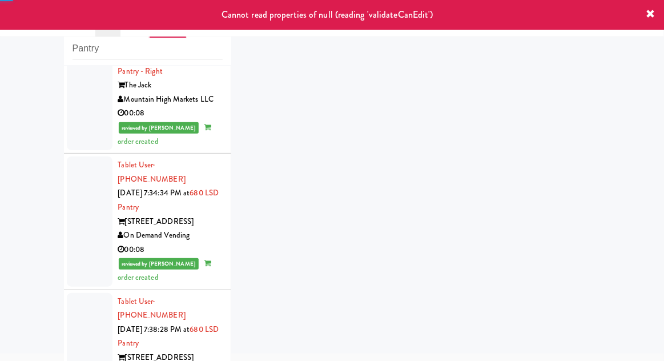
click at [92, 309] on div at bounding box center [90, 344] width 46 height 102
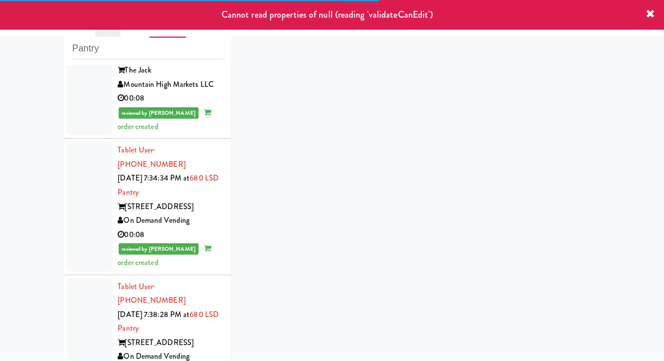
scroll to position [304, 0]
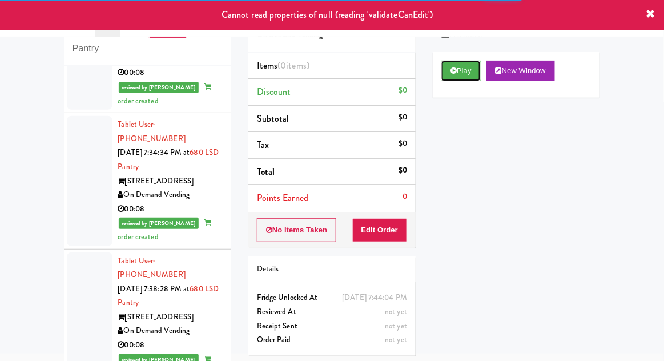
click at [449, 74] on button "Play" at bounding box center [460, 70] width 39 height 21
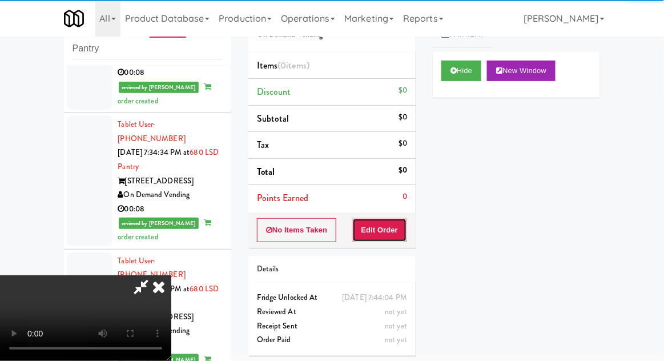
click at [397, 236] on button "Edit Order" at bounding box center [379, 230] width 55 height 24
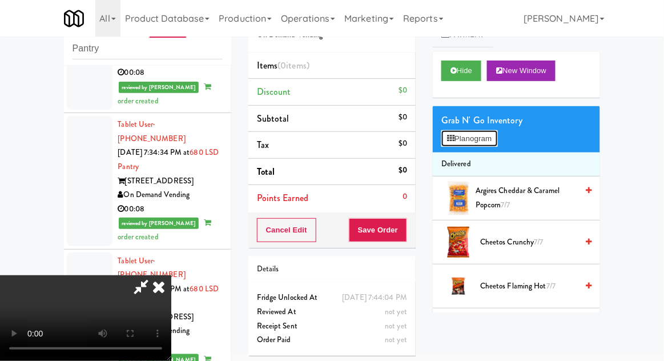
click at [494, 130] on button "Planogram" at bounding box center [469, 138] width 56 height 17
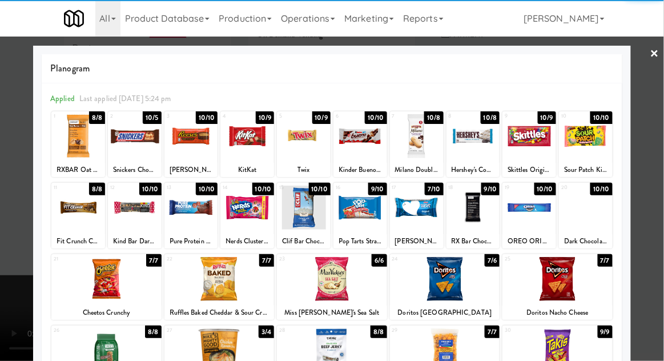
click at [561, 278] on div at bounding box center [557, 279] width 110 height 44
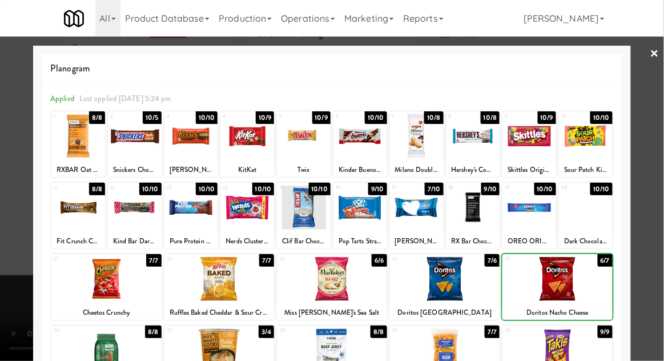
click at [658, 131] on div at bounding box center [332, 180] width 664 height 361
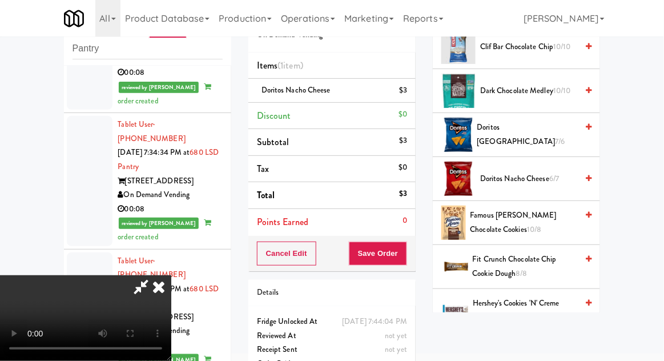
scroll to position [382, 0]
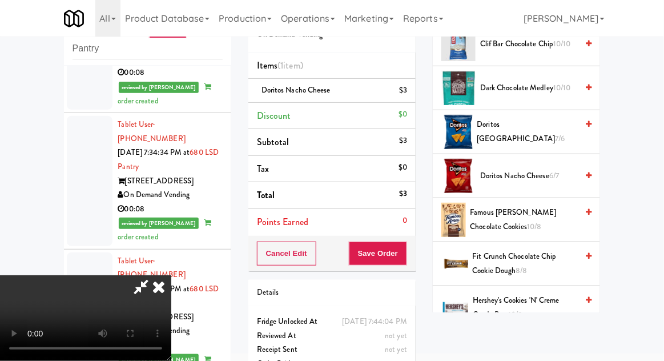
click at [553, 170] on span "6/7" at bounding box center [554, 175] width 10 height 11
click at [405, 254] on button "Save Order" at bounding box center [378, 253] width 58 height 24
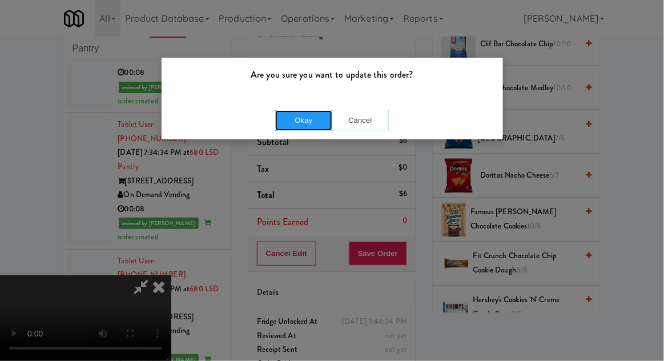
click at [302, 124] on button "Okay" at bounding box center [303, 120] width 57 height 21
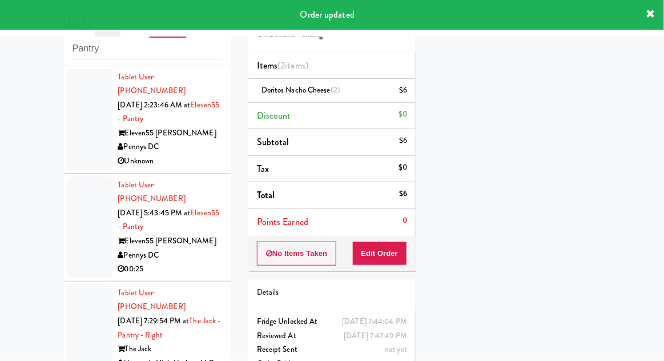
scroll to position [0, 0]
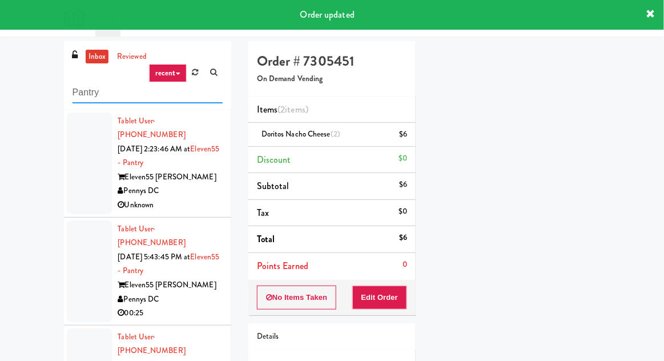
click at [83, 90] on input "Pantry" at bounding box center [147, 92] width 150 height 21
click at [82, 87] on input "Pantry" at bounding box center [147, 92] width 150 height 21
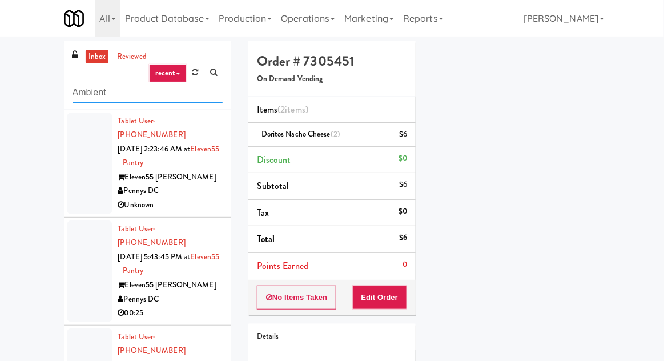
type input "Ambient"
click at [25, 84] on div "inbox reviewed recent all unclear take inventory issue suspicious failed recent…" at bounding box center [332, 250] width 664 height 419
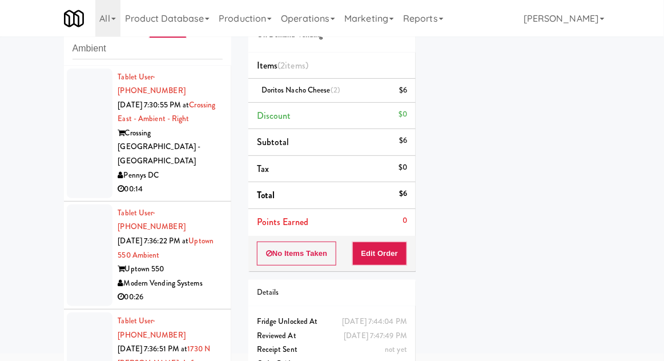
click at [74, 171] on li "Tablet User · (301) 602-5087 [DATE] 7:30:55 PM at [GEOGRAPHIC_DATA] - Ambient -…" at bounding box center [147, 134] width 167 height 136
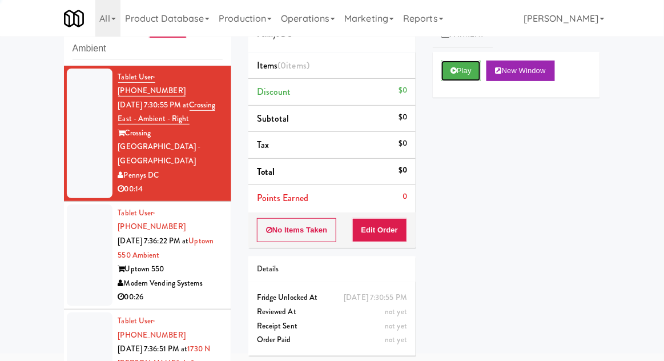
click at [447, 79] on button "Play" at bounding box center [460, 70] width 39 height 21
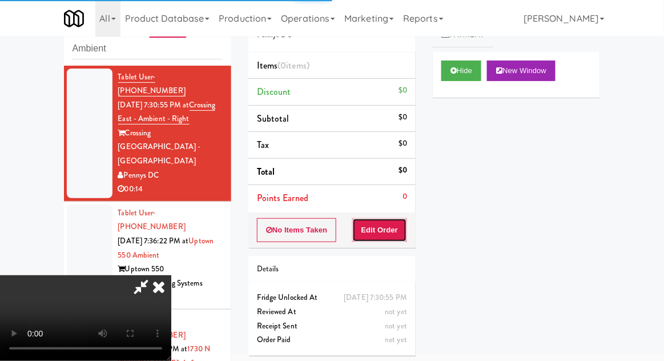
click at [365, 227] on button "Edit Order" at bounding box center [379, 230] width 55 height 24
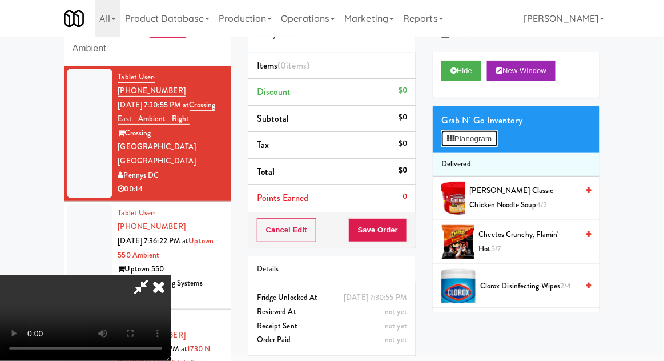
click at [497, 145] on button "Planogram" at bounding box center [469, 138] width 56 height 17
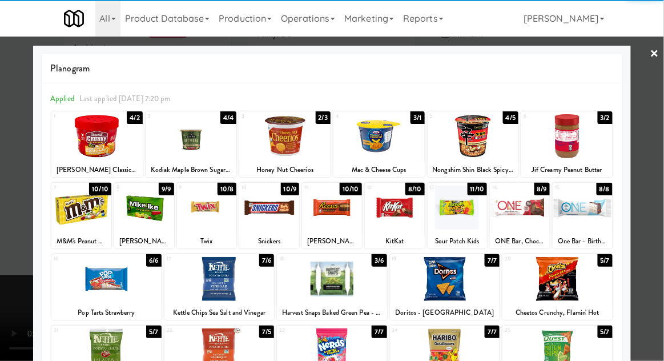
click at [149, 210] on div at bounding box center [144, 207] width 60 height 44
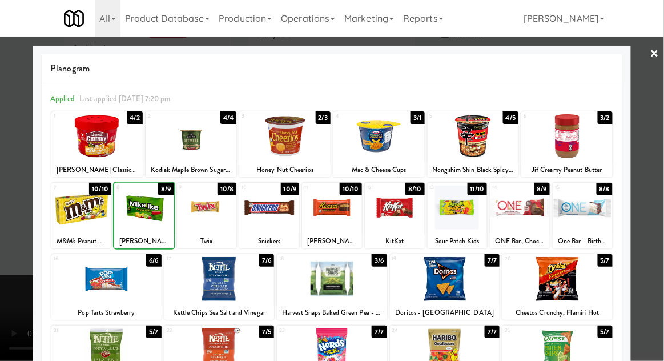
click at [149, 213] on div at bounding box center [144, 207] width 60 height 44
click at [662, 140] on div at bounding box center [332, 180] width 664 height 361
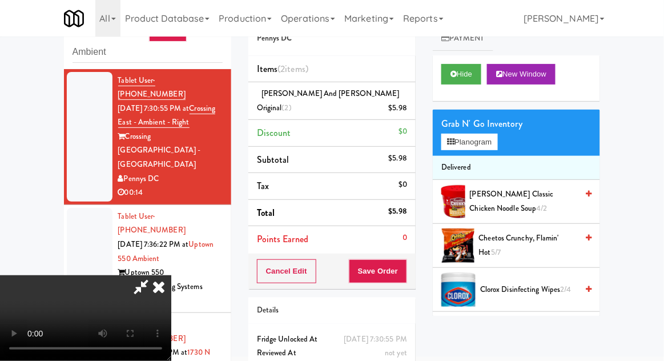
scroll to position [30, 0]
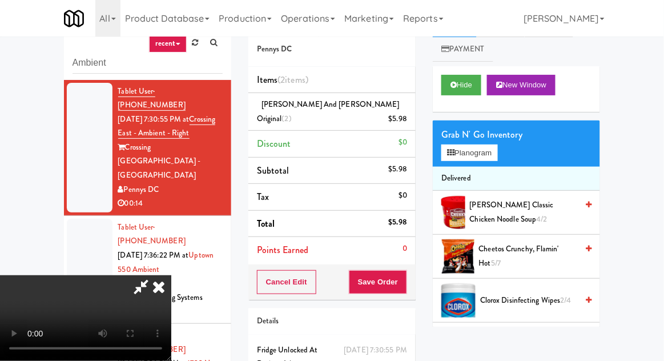
click at [372, 94] on li "[PERSON_NAME] and [PERSON_NAME] Original (2) $5.98" at bounding box center [331, 112] width 167 height 38
click at [406, 119] on icon at bounding box center [408, 122] width 6 height 7
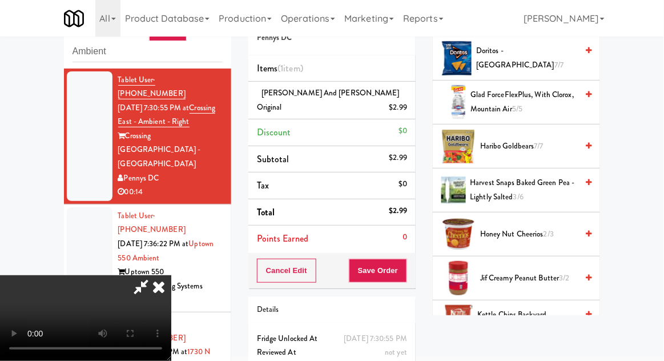
scroll to position [266, 0]
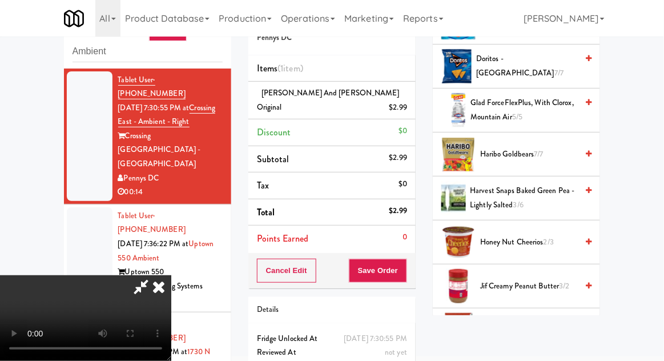
click at [550, 151] on span "Haribo Goldbears 7/7" at bounding box center [528, 154] width 97 height 14
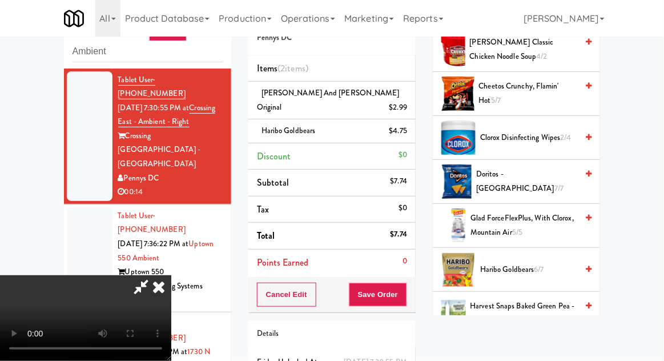
scroll to position [157, 0]
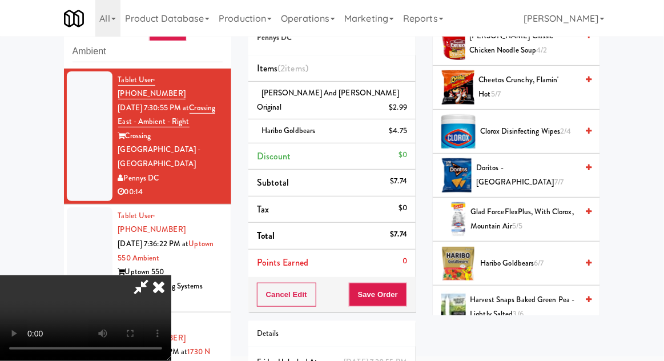
click at [554, 176] on span "7/7" at bounding box center [558, 181] width 9 height 11
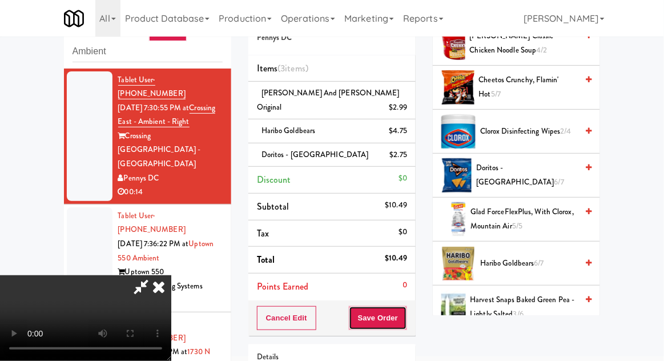
click at [405, 308] on button "Save Order" at bounding box center [378, 318] width 58 height 24
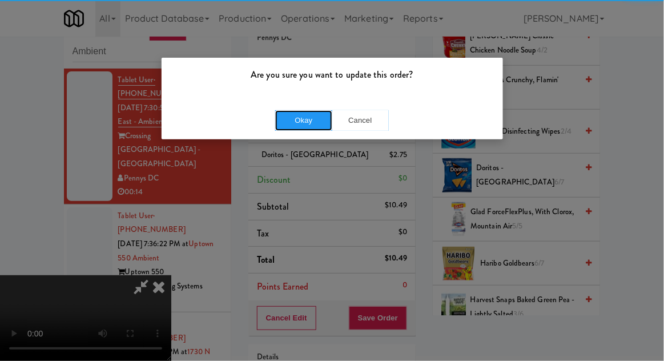
click at [309, 126] on button "Okay" at bounding box center [303, 120] width 57 height 21
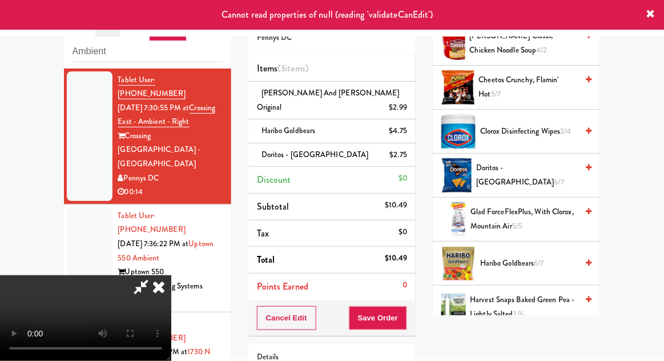
click at [171, 275] on icon at bounding box center [158, 286] width 25 height 23
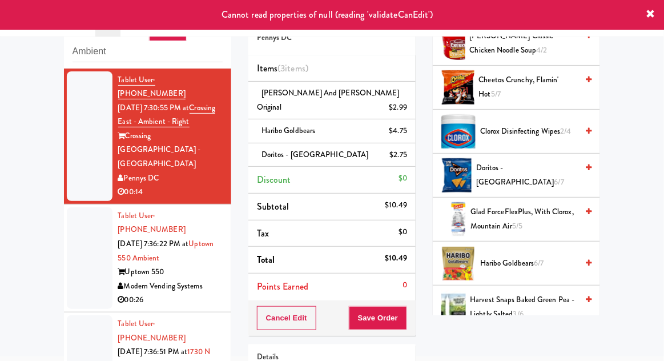
click at [96, 243] on div at bounding box center [90, 258] width 46 height 102
click at [88, 165] on div at bounding box center [90, 136] width 46 height 130
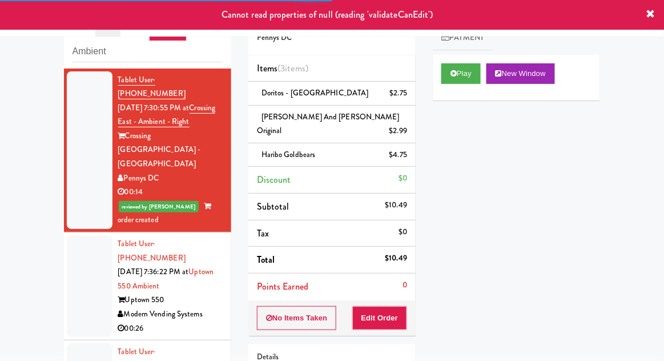
click at [73, 242] on div at bounding box center [90, 286] width 46 height 102
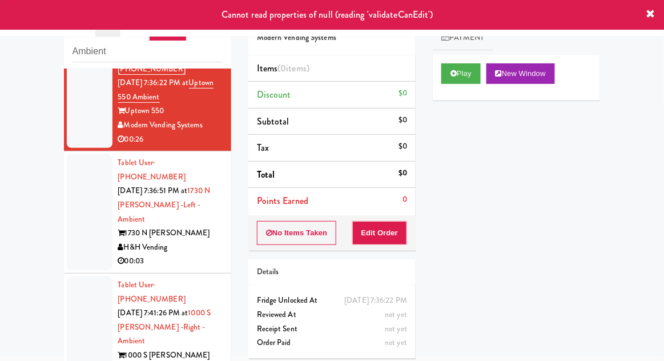
scroll to position [248, 0]
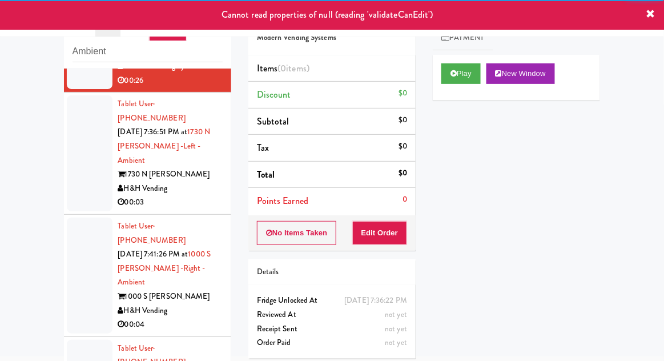
click at [76, 217] on div at bounding box center [90, 275] width 46 height 116
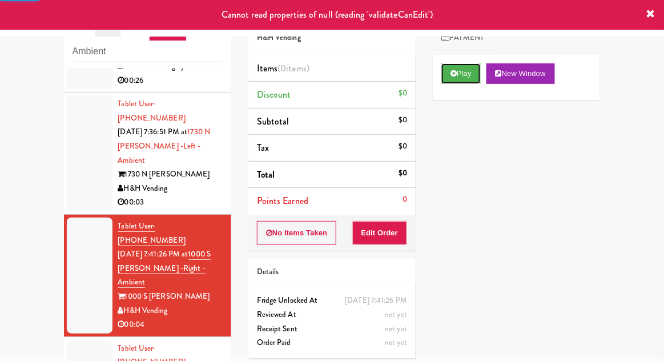
click at [450, 83] on button "Play" at bounding box center [460, 73] width 39 height 21
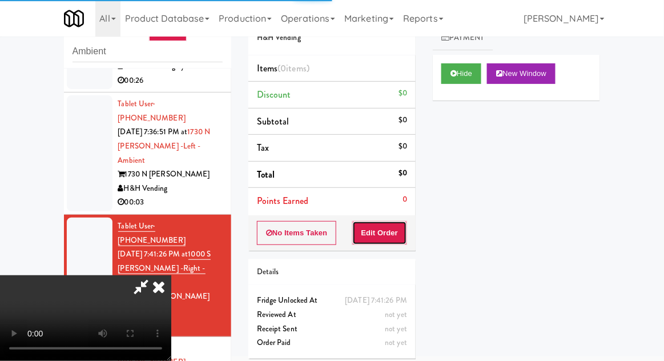
click at [390, 224] on button "Edit Order" at bounding box center [379, 233] width 55 height 24
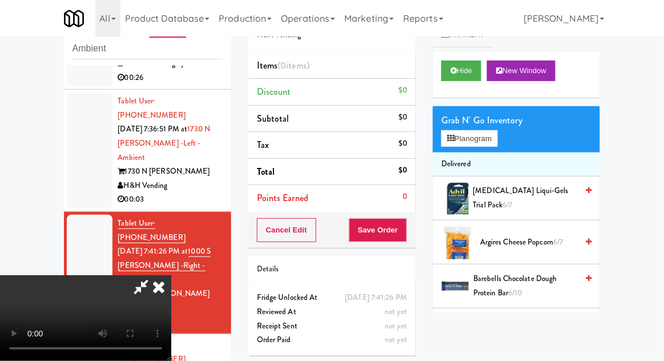
scroll to position [78, 0]
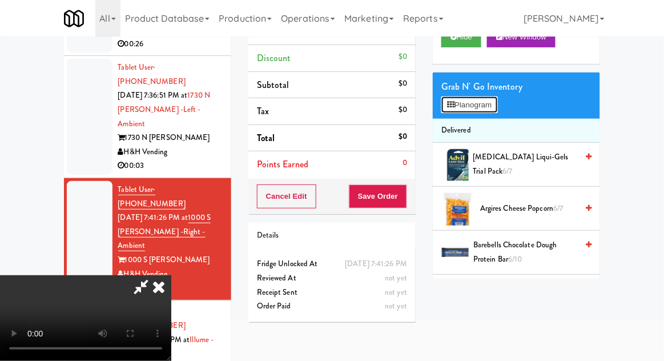
click at [494, 97] on button "Planogram" at bounding box center [469, 104] width 56 height 17
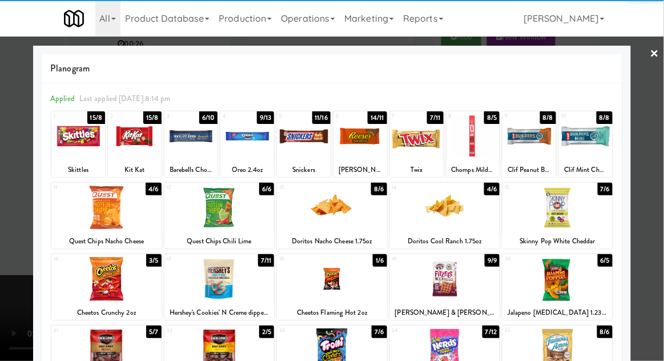
click at [301, 142] on div at bounding box center [304, 136] width 54 height 44
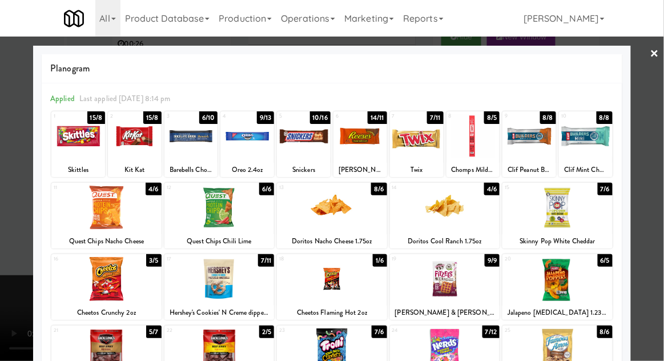
click at [658, 96] on div at bounding box center [332, 180] width 664 height 361
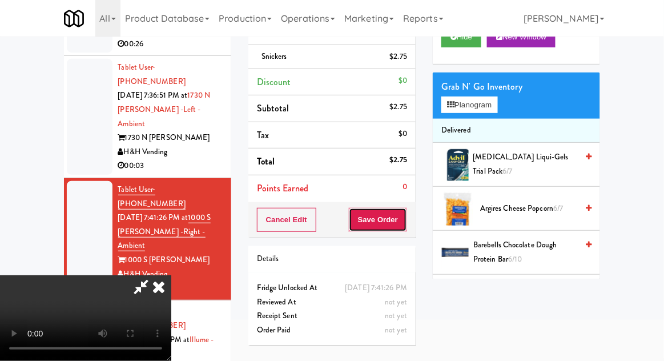
click at [405, 225] on button "Save Order" at bounding box center [378, 220] width 58 height 24
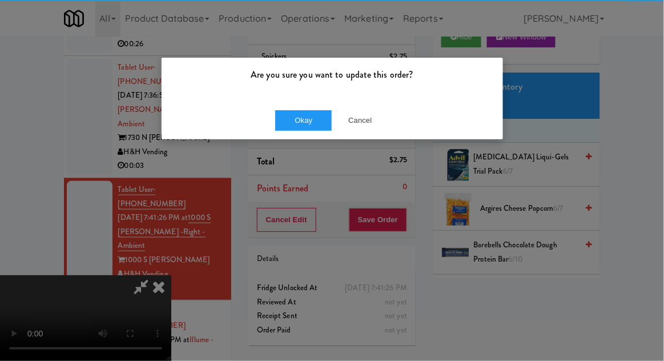
click at [300, 87] on div "Are you sure you want to update this order?" at bounding box center [331, 79] width 341 height 43
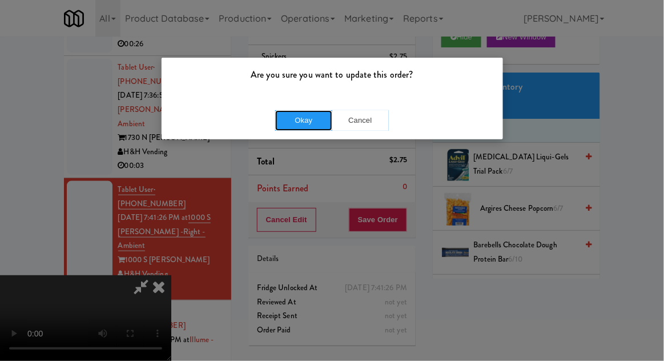
click at [286, 128] on button "Okay" at bounding box center [303, 120] width 57 height 21
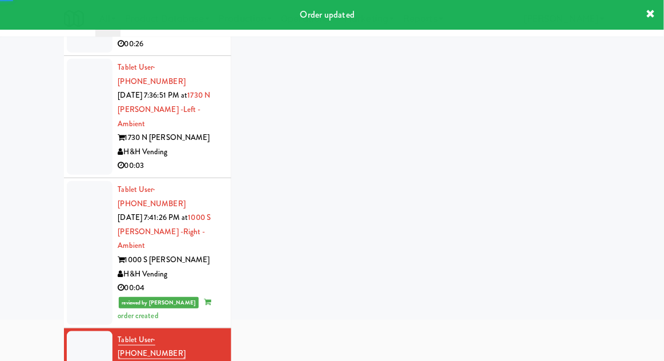
scroll to position [276, 0]
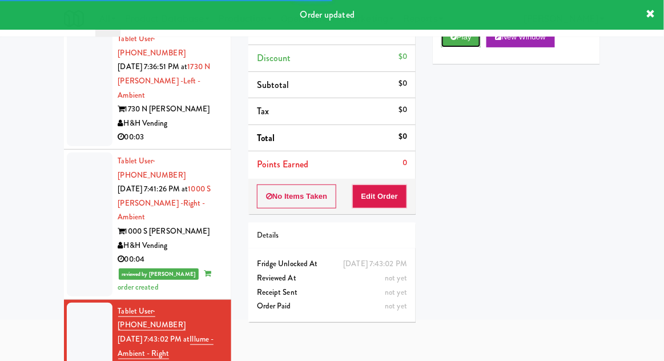
click at [461, 46] on button "Play" at bounding box center [460, 37] width 39 height 21
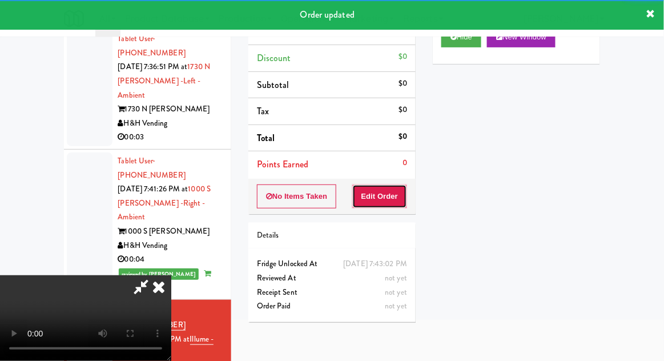
click at [385, 193] on button "Edit Order" at bounding box center [379, 196] width 55 height 24
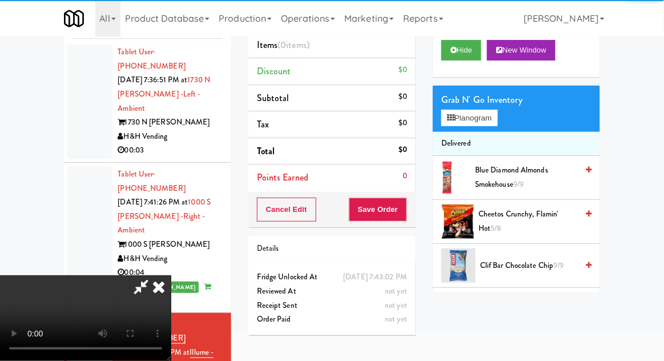
scroll to position [44, 0]
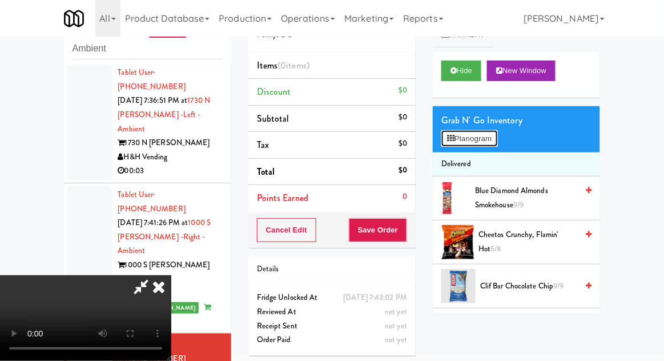
click at [497, 138] on button "Planogram" at bounding box center [469, 138] width 56 height 17
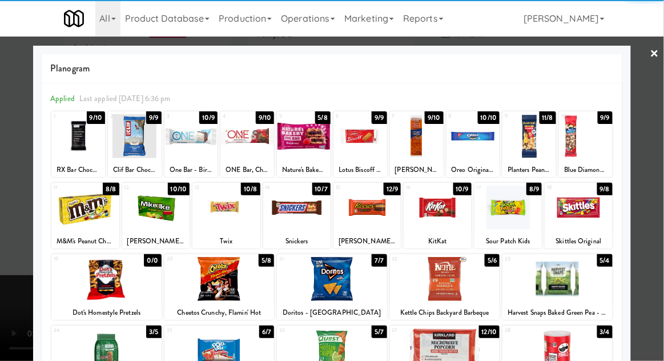
click at [78, 201] on div at bounding box center [84, 207] width 67 height 44
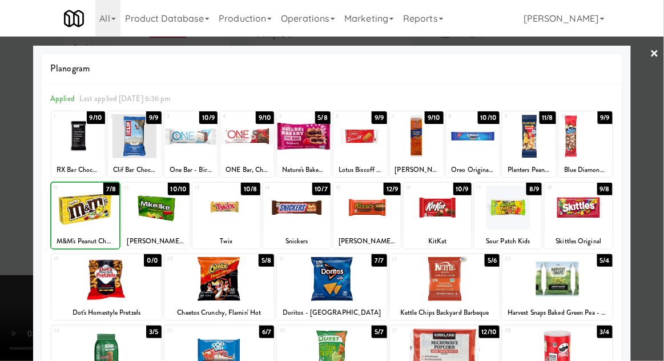
click at [662, 130] on div at bounding box center [332, 180] width 664 height 361
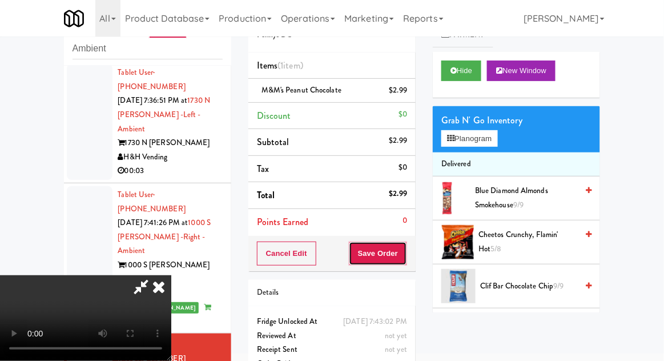
click at [401, 254] on button "Save Order" at bounding box center [378, 253] width 58 height 24
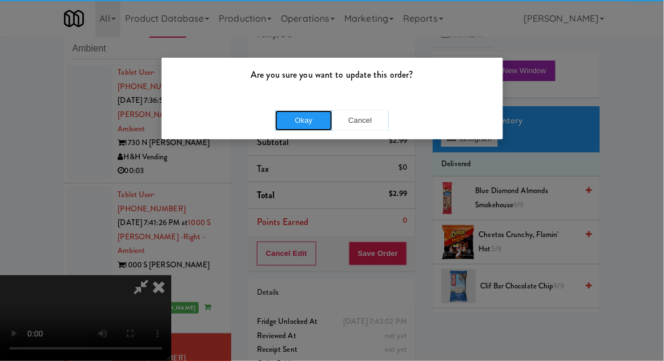
click at [299, 127] on button "Okay" at bounding box center [303, 120] width 57 height 21
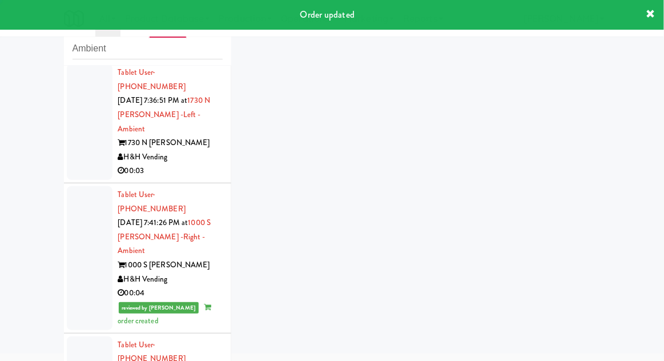
scroll to position [304, 0]
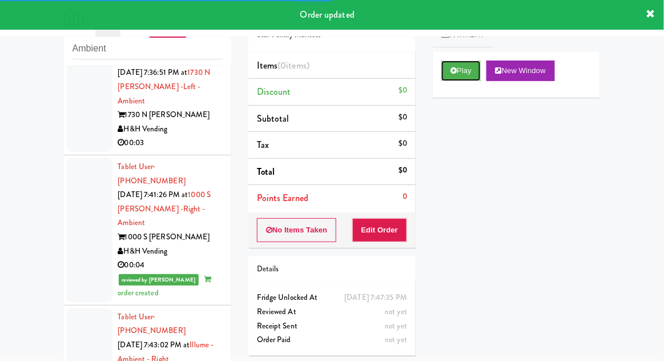
click at [455, 75] on button "Play" at bounding box center [460, 70] width 39 height 21
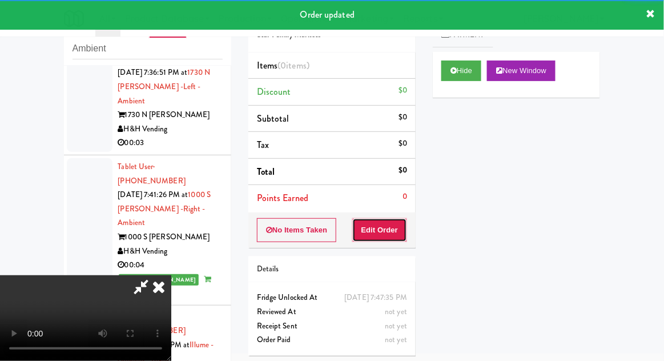
click at [384, 229] on button "Edit Order" at bounding box center [379, 230] width 55 height 24
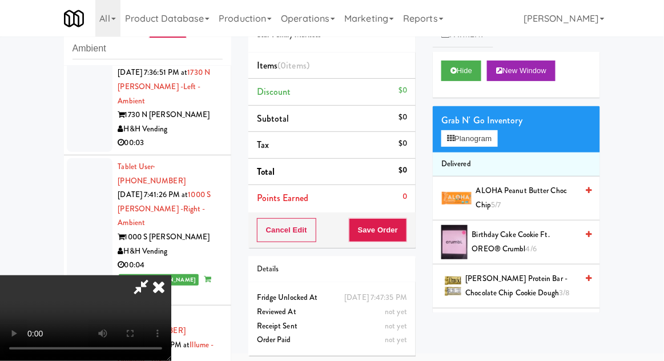
scroll to position [0, 0]
click at [491, 137] on button "Planogram" at bounding box center [469, 138] width 56 height 17
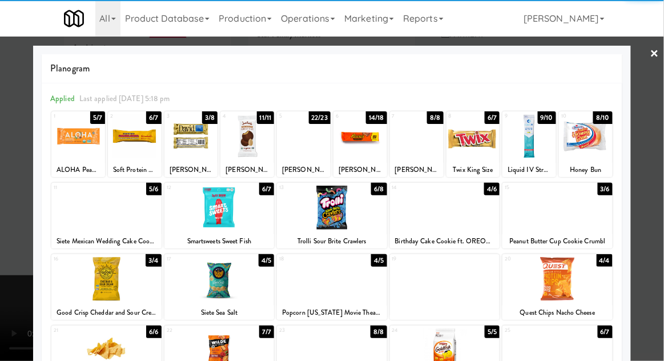
click at [187, 139] on div at bounding box center [191, 136] width 54 height 44
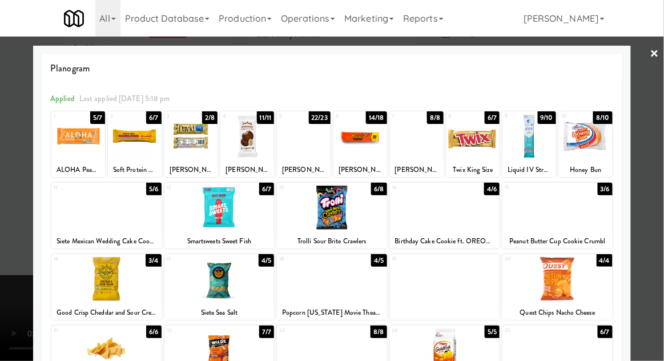
click at [661, 130] on div at bounding box center [332, 180] width 664 height 361
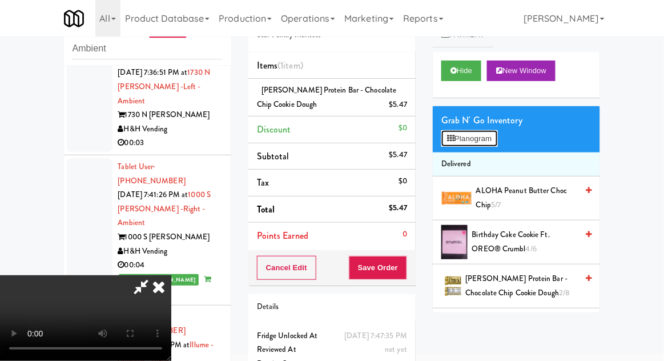
click at [489, 145] on button "Planogram" at bounding box center [469, 138] width 56 height 17
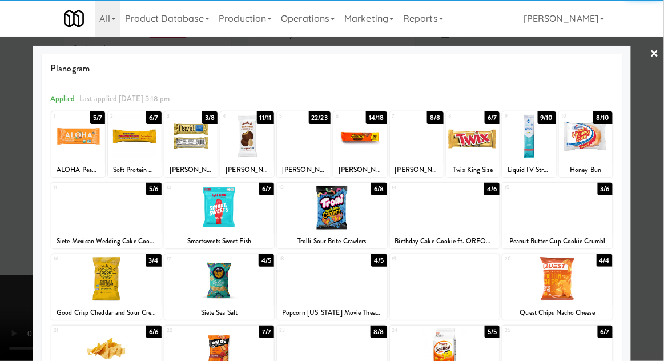
click at [537, 152] on div at bounding box center [529, 136] width 54 height 44
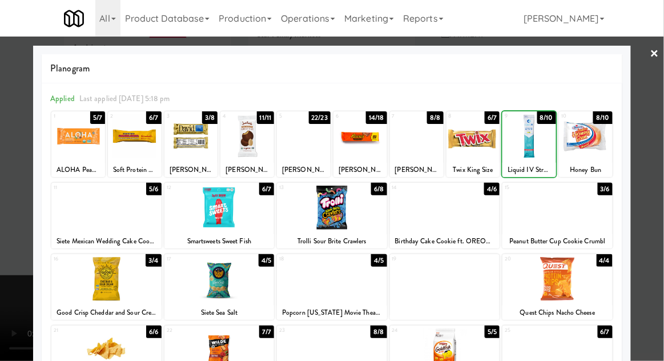
click at [661, 137] on div at bounding box center [332, 180] width 664 height 361
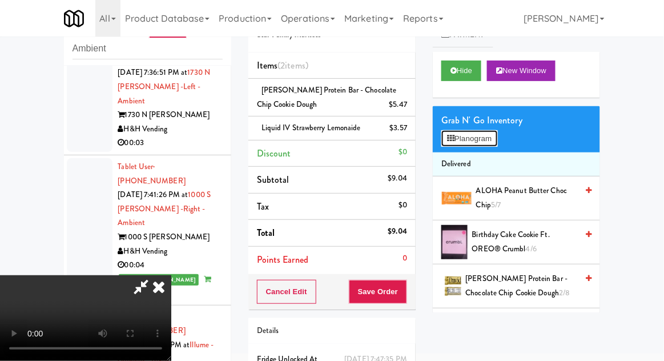
click at [495, 144] on button "Planogram" at bounding box center [469, 138] width 56 height 17
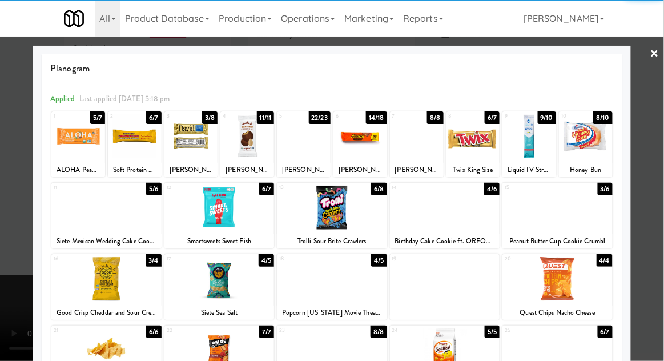
click at [575, 281] on div at bounding box center [557, 279] width 110 height 44
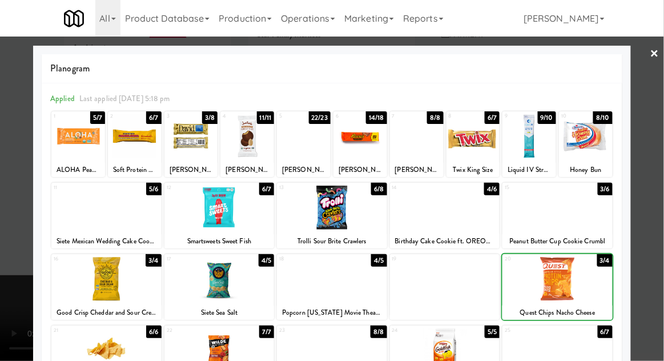
click at [660, 140] on div at bounding box center [332, 180] width 664 height 361
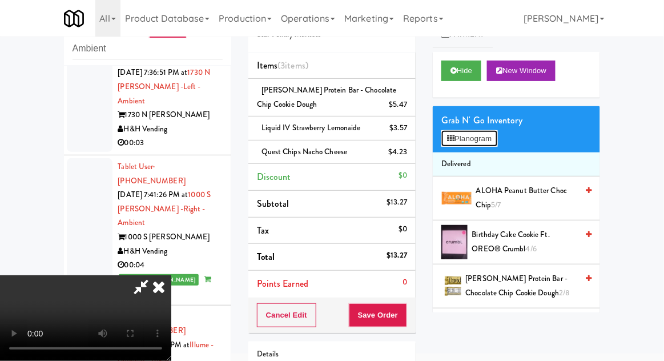
click at [489, 146] on button "Planogram" at bounding box center [469, 138] width 56 height 17
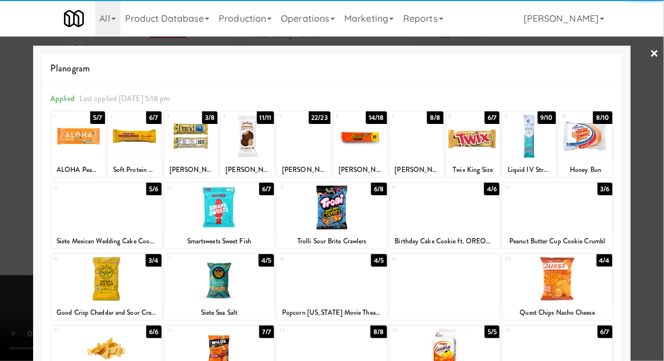
click at [233, 209] on div at bounding box center [219, 207] width 110 height 44
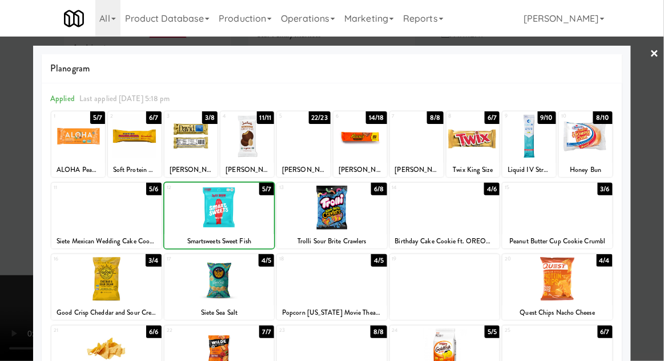
click at [660, 150] on div at bounding box center [332, 180] width 664 height 361
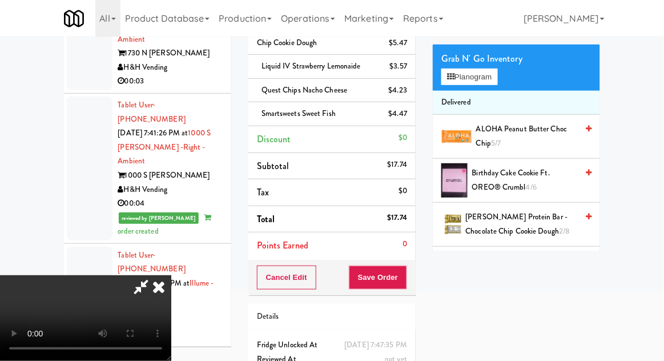
scroll to position [113, 0]
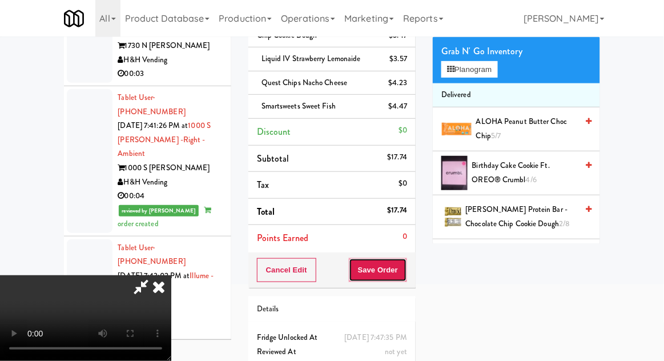
click at [402, 276] on button "Save Order" at bounding box center [378, 270] width 58 height 24
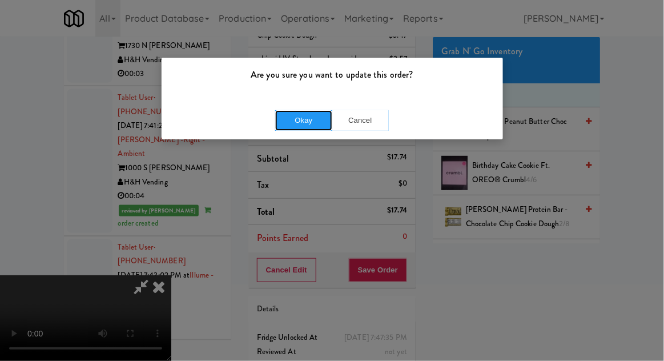
click at [296, 123] on button "Okay" at bounding box center [303, 120] width 57 height 21
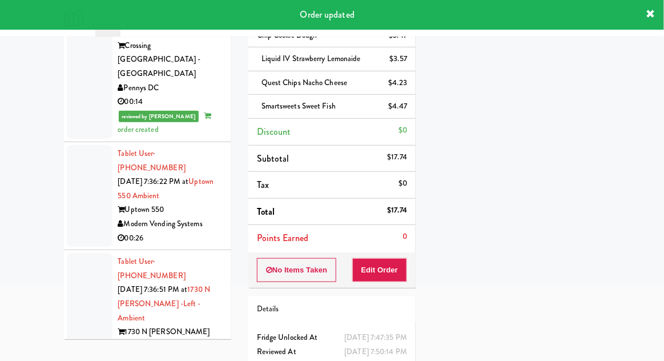
scroll to position [0, 0]
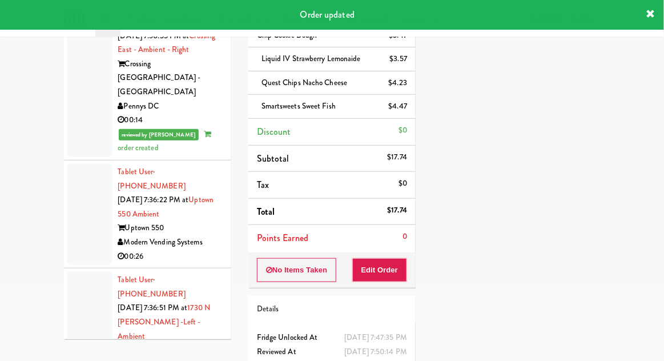
click at [87, 165] on div at bounding box center [90, 214] width 46 height 102
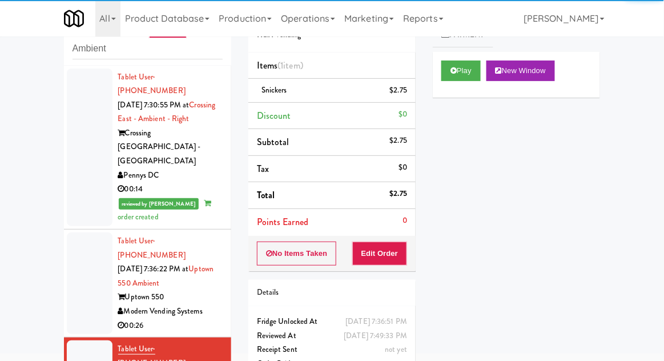
click at [73, 265] on div at bounding box center [90, 283] width 46 height 102
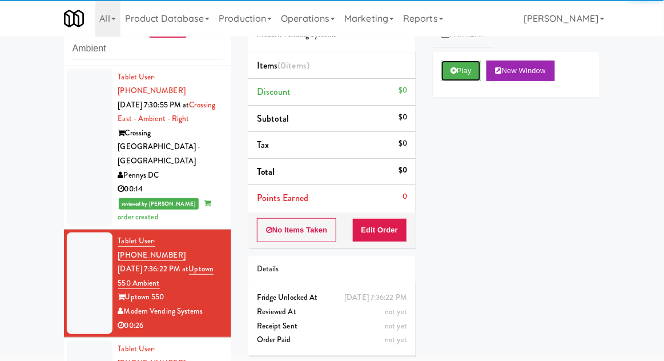
click at [447, 79] on button "Play" at bounding box center [460, 70] width 39 height 21
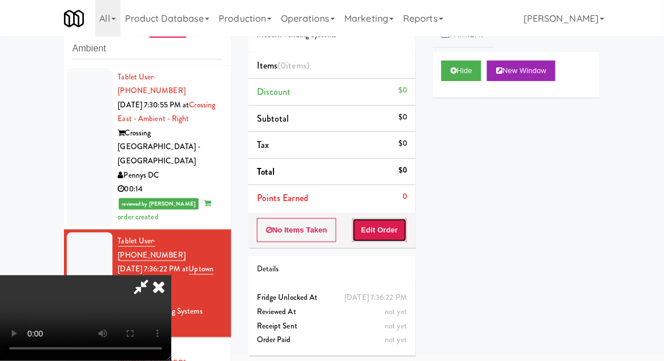
click at [401, 226] on button "Edit Order" at bounding box center [379, 230] width 55 height 24
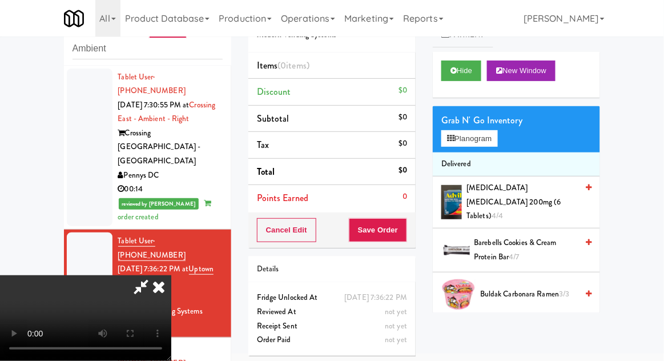
click at [499, 155] on li "Delivered" at bounding box center [516, 164] width 167 height 24
click at [497, 145] on button "Planogram" at bounding box center [469, 138] width 56 height 17
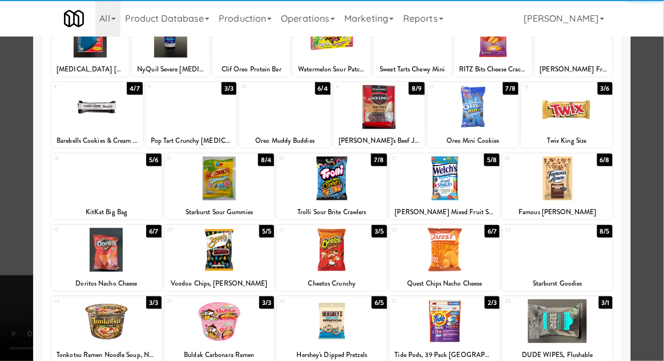
scroll to position [99, 0]
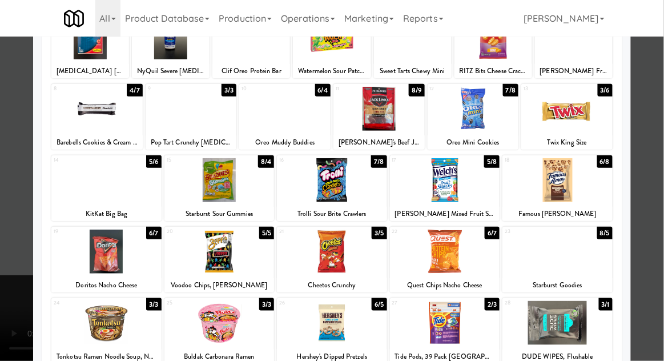
click at [324, 317] on div at bounding box center [332, 323] width 110 height 44
click at [662, 136] on div at bounding box center [332, 180] width 664 height 361
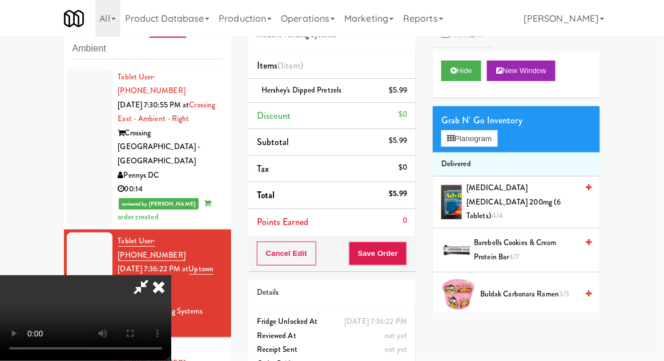
scroll to position [42, 0]
click at [492, 130] on button "Planogram" at bounding box center [469, 138] width 56 height 17
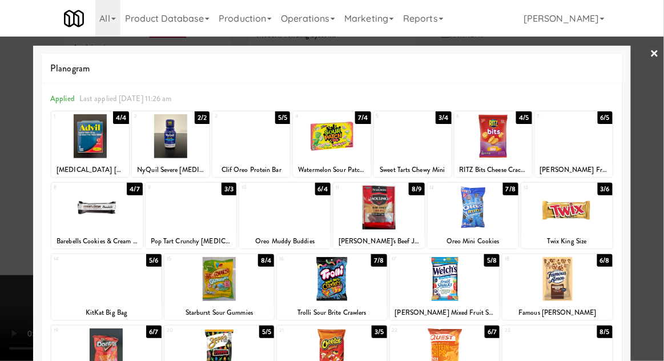
click at [659, 132] on div at bounding box center [332, 180] width 664 height 361
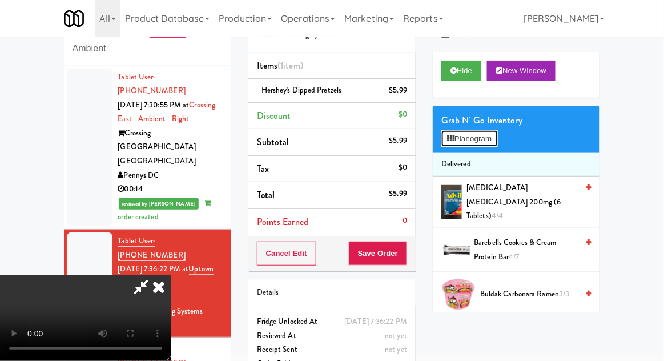
click at [497, 138] on button "Planogram" at bounding box center [469, 138] width 56 height 17
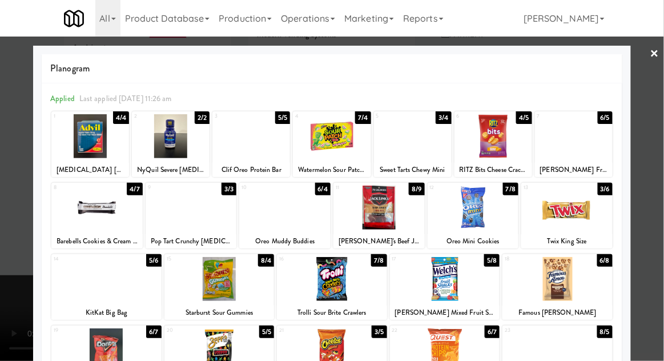
click at [212, 286] on div at bounding box center [219, 279] width 110 height 44
click at [658, 144] on div at bounding box center [332, 180] width 664 height 361
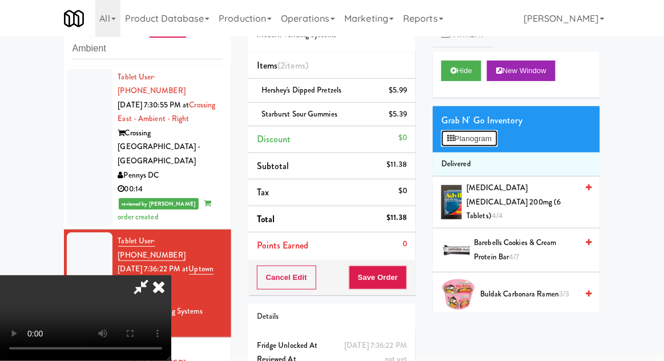
click at [454, 136] on icon at bounding box center [450, 138] width 7 height 7
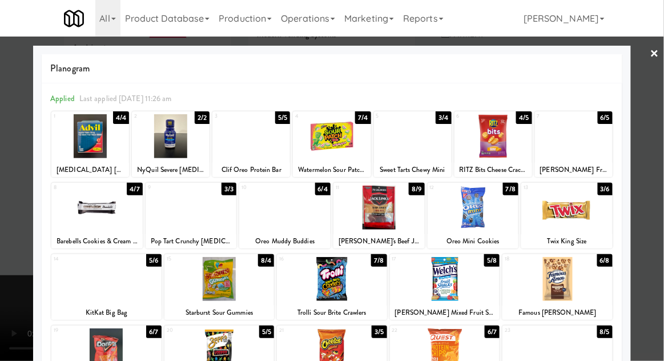
click at [657, 119] on div at bounding box center [332, 180] width 664 height 361
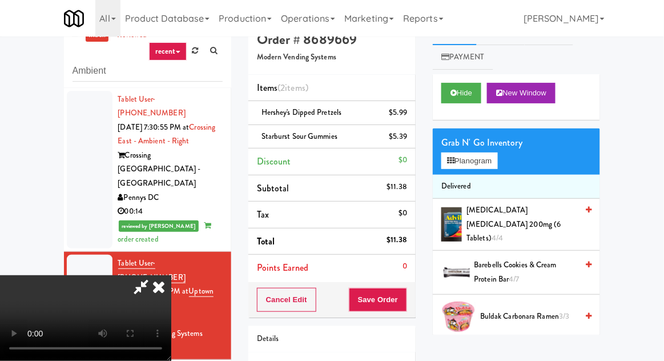
scroll to position [42, 0]
click at [406, 305] on button "Save Order" at bounding box center [378, 300] width 58 height 24
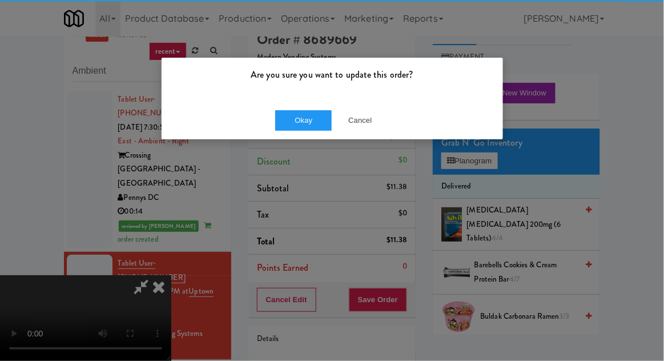
click at [311, 103] on div "Okay Cancel" at bounding box center [331, 120] width 341 height 38
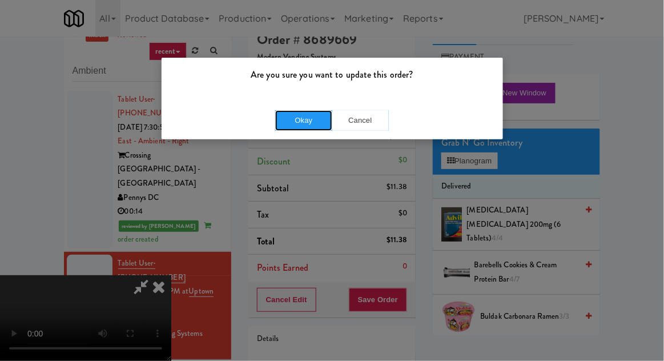
click at [301, 115] on button "Okay" at bounding box center [303, 120] width 57 height 21
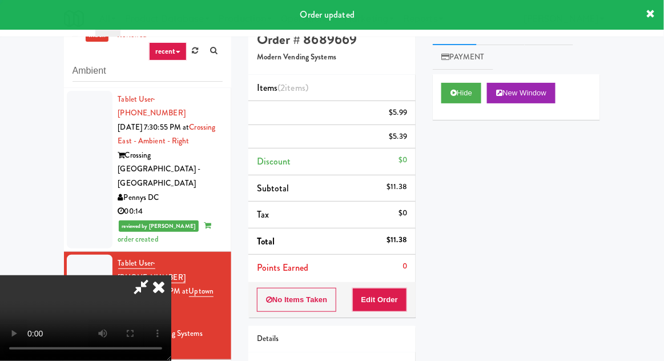
scroll to position [0, 0]
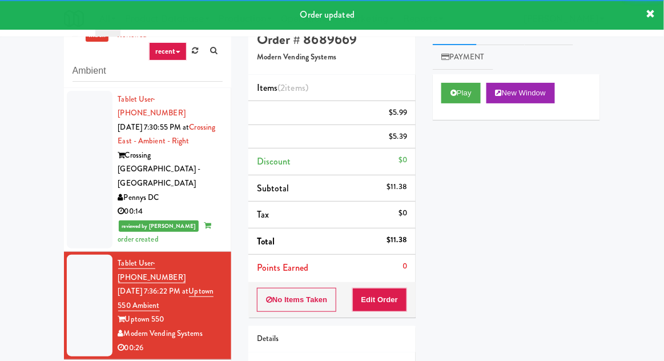
click at [1, 29] on div "Order updated" at bounding box center [332, 15] width 664 height 30
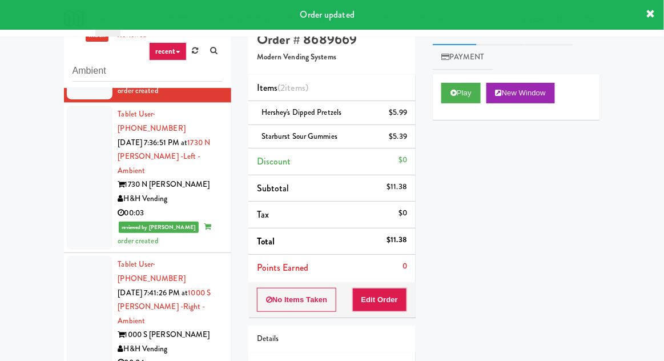
scroll to position [389, 0]
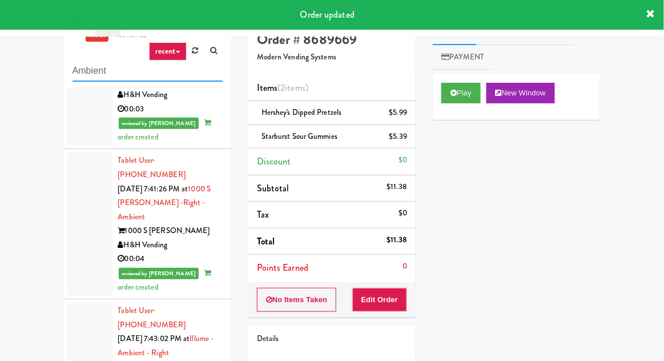
click at [89, 65] on input "Ambient" at bounding box center [147, 70] width 150 height 21
click at [87, 68] on input "Ambient" at bounding box center [147, 70] width 150 height 21
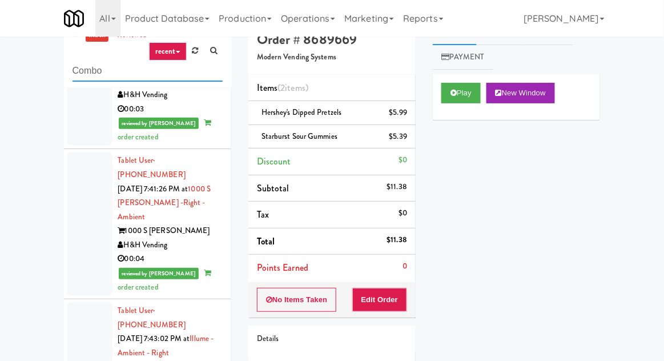
type input "Combo"
click at [30, 64] on div "inbox reviewed recent all unclear take inventory issue suspicious failed recent…" at bounding box center [332, 228] width 664 height 419
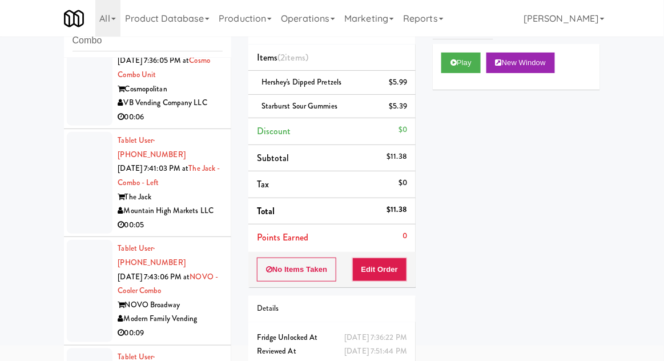
scroll to position [0, 0]
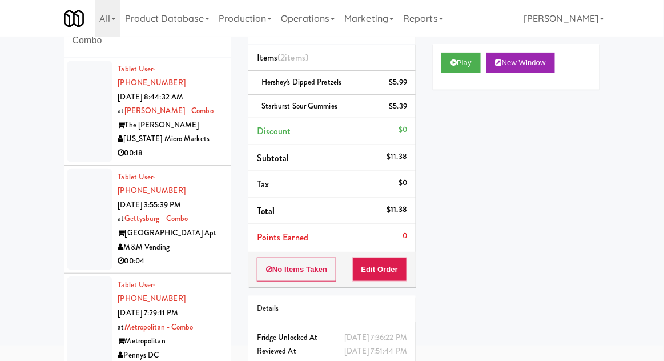
click at [74, 113] on div at bounding box center [90, 111] width 46 height 102
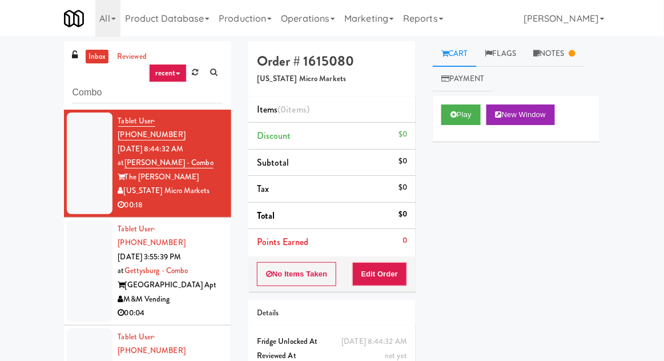
click at [82, 254] on div at bounding box center [90, 271] width 46 height 102
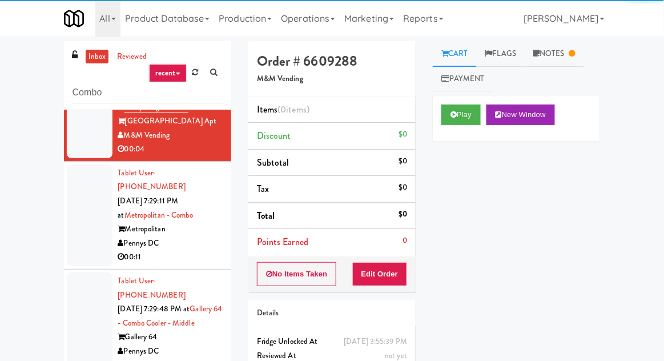
scroll to position [164, 0]
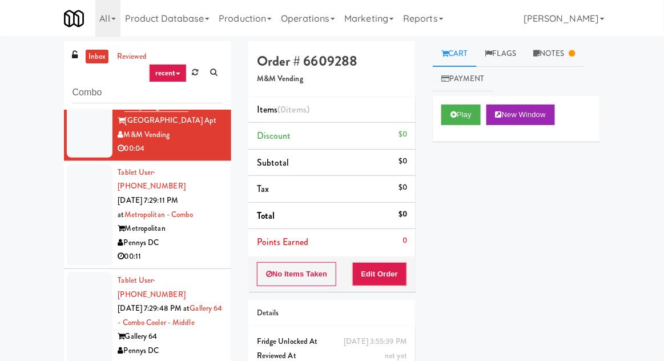
click at [80, 201] on div at bounding box center [90, 215] width 46 height 102
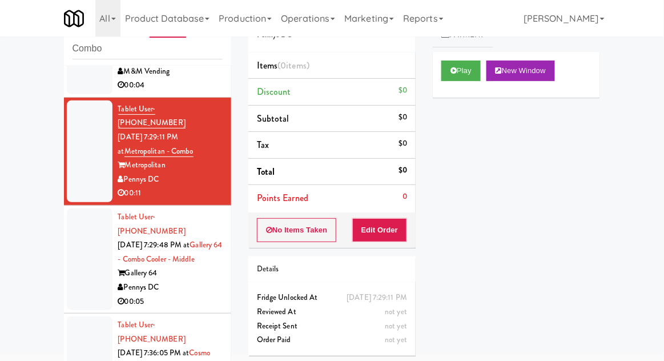
scroll to position [188, 0]
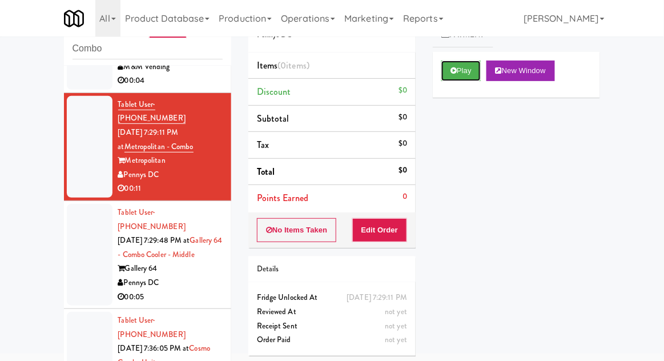
click at [446, 71] on button "Play" at bounding box center [460, 70] width 39 height 21
click at [376, 226] on button "Edit Order" at bounding box center [379, 230] width 55 height 24
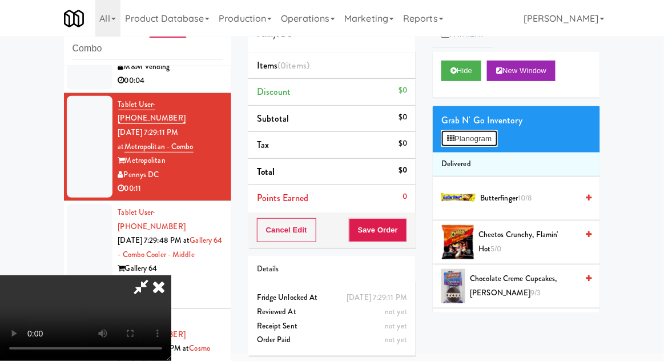
click at [497, 141] on button "Planogram" at bounding box center [469, 138] width 56 height 17
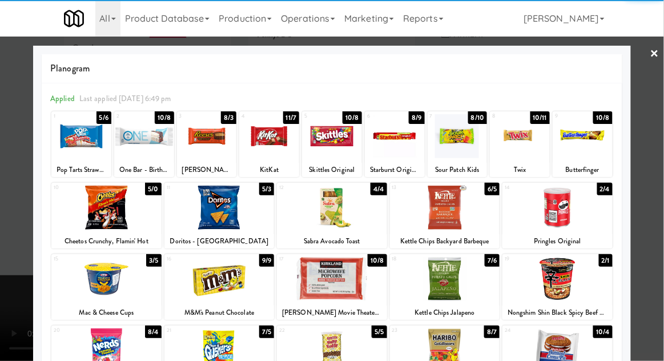
click at [271, 141] on div at bounding box center [269, 136] width 60 height 44
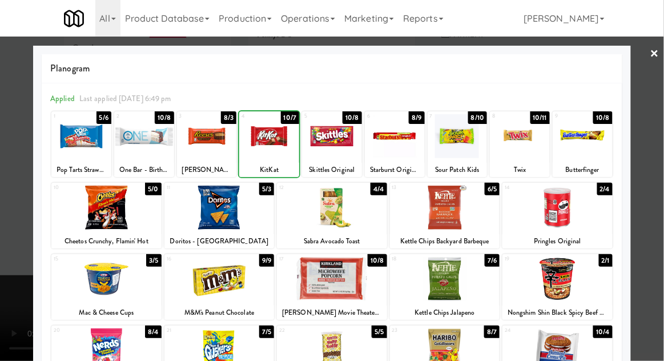
click at [273, 139] on div at bounding box center [269, 136] width 60 height 44
click at [662, 114] on div at bounding box center [332, 180] width 664 height 361
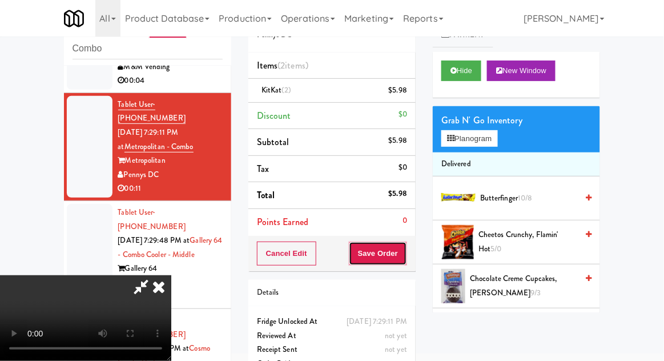
click at [405, 260] on button "Save Order" at bounding box center [378, 253] width 58 height 24
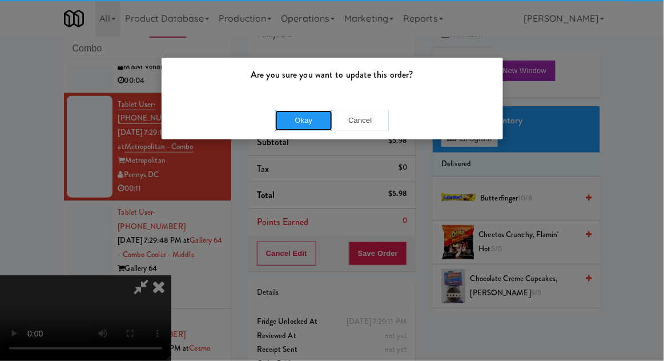
click at [310, 114] on button "Okay" at bounding box center [303, 120] width 57 height 21
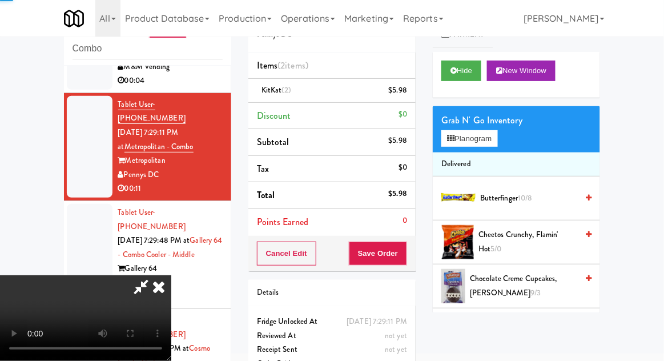
click at [72, 204] on div at bounding box center [90, 255] width 46 height 102
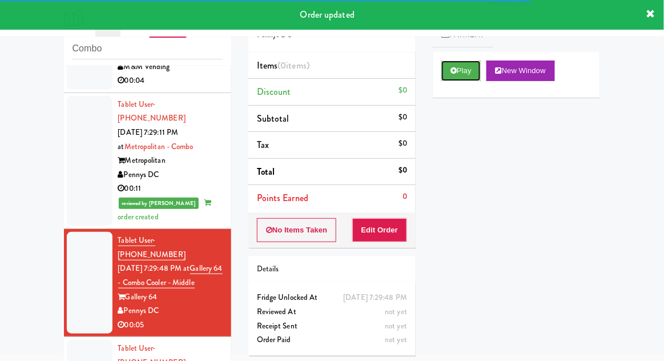
click at [443, 70] on button "Play" at bounding box center [460, 70] width 39 height 21
click at [384, 227] on button "Edit Order" at bounding box center [379, 230] width 55 height 24
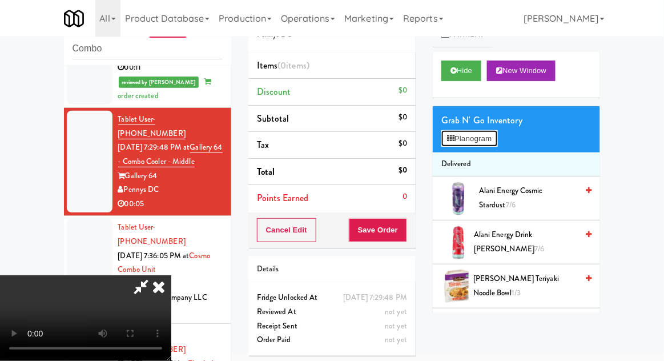
click at [492, 131] on button "Planogram" at bounding box center [469, 138] width 56 height 17
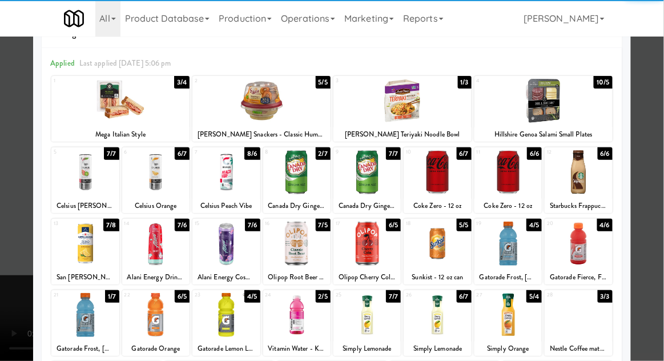
scroll to position [39, 0]
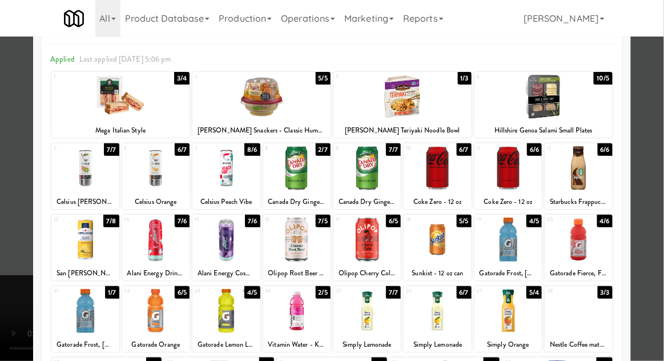
click at [292, 237] on div at bounding box center [296, 239] width 67 height 44
click at [662, 119] on div at bounding box center [332, 180] width 664 height 361
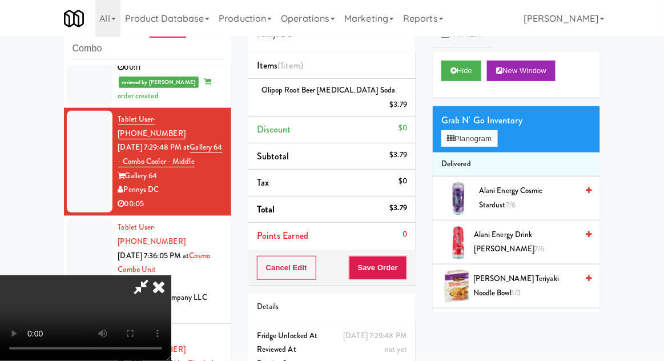
scroll to position [42, 0]
click at [403, 257] on button "Save Order" at bounding box center [378, 268] width 58 height 24
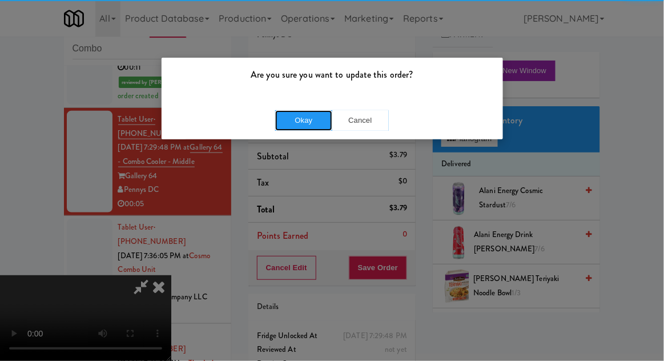
click at [313, 128] on button "Okay" at bounding box center [303, 120] width 57 height 21
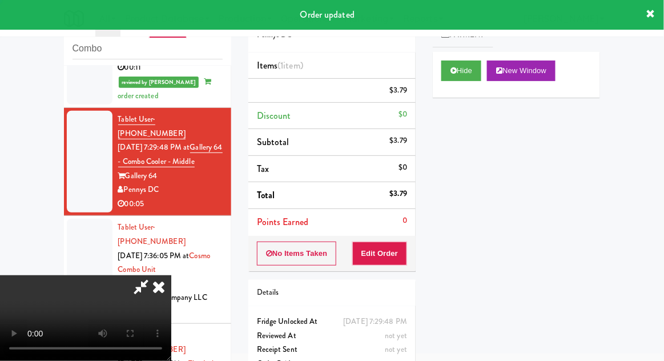
scroll to position [0, 0]
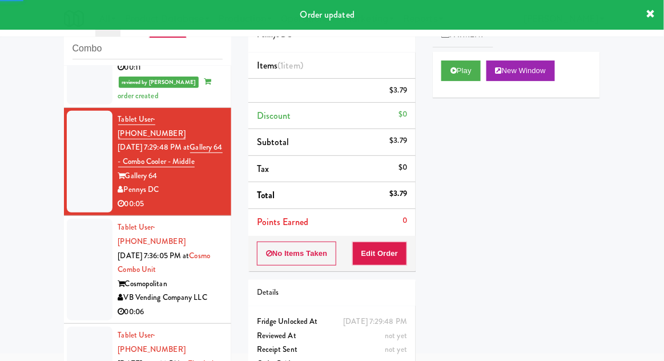
click at [82, 222] on div at bounding box center [90, 270] width 46 height 102
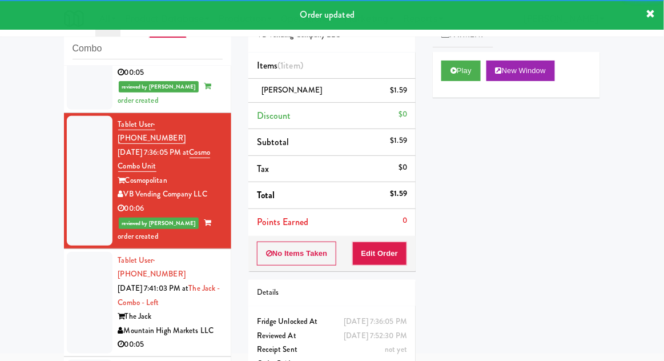
click at [84, 252] on div at bounding box center [90, 303] width 46 height 102
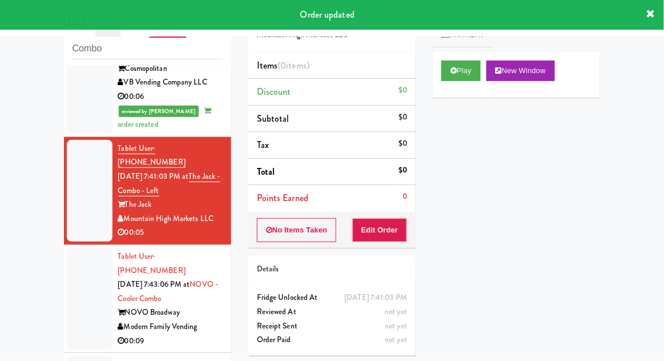
scroll to position [552, 0]
click at [450, 74] on button "Play" at bounding box center [460, 70] width 39 height 21
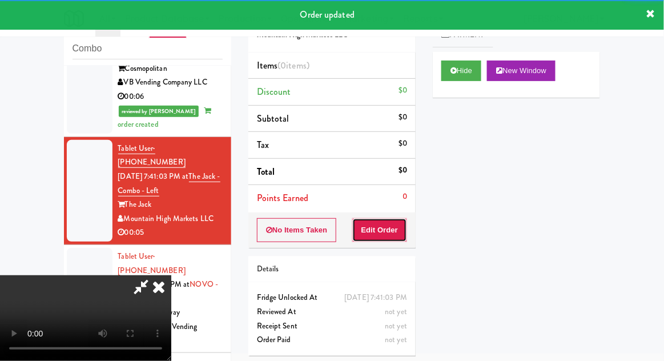
click at [384, 228] on button "Edit Order" at bounding box center [379, 230] width 55 height 24
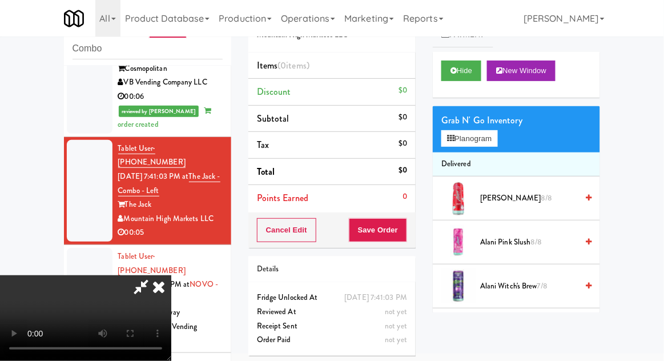
scroll to position [0, 0]
click at [496, 137] on button "Planogram" at bounding box center [469, 138] width 56 height 17
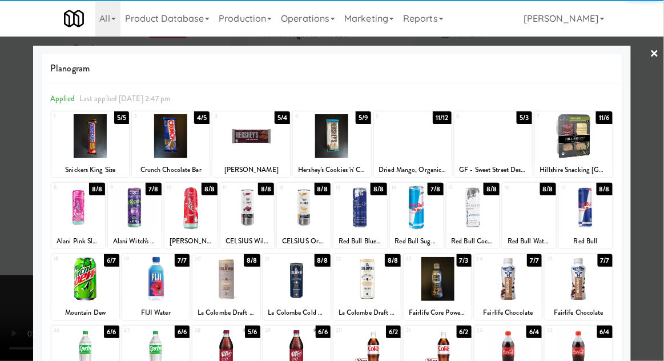
click at [476, 215] on div at bounding box center [473, 207] width 54 height 44
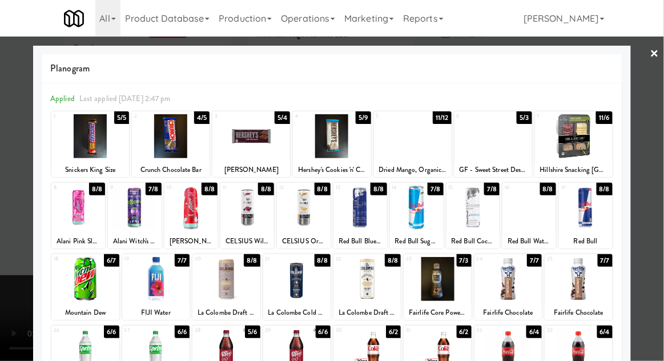
click at [662, 112] on div at bounding box center [332, 180] width 664 height 361
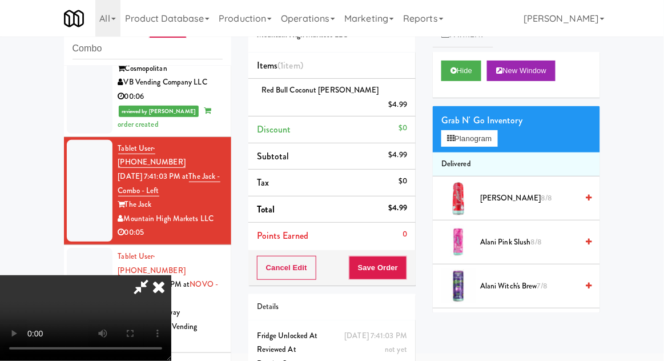
scroll to position [42, 0]
click at [413, 250] on div "Cancel Edit Save Order" at bounding box center [331, 267] width 167 height 35
click at [403, 256] on button "Save Order" at bounding box center [378, 268] width 58 height 24
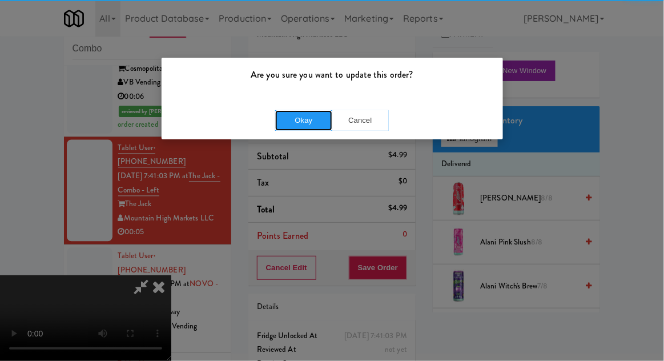
click at [290, 128] on button "Okay" at bounding box center [303, 120] width 57 height 21
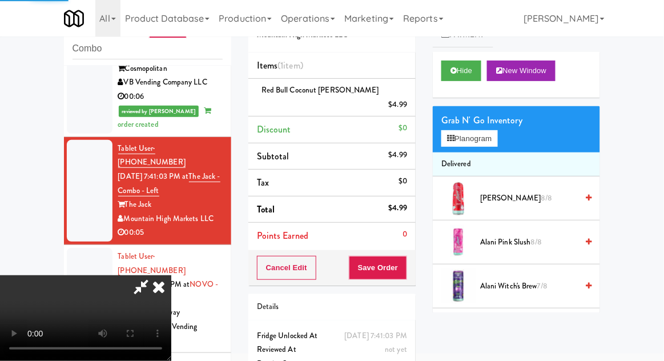
scroll to position [0, 0]
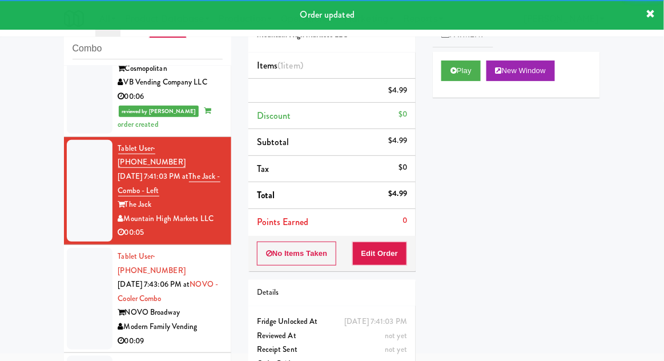
click at [83, 248] on div at bounding box center [90, 299] width 46 height 102
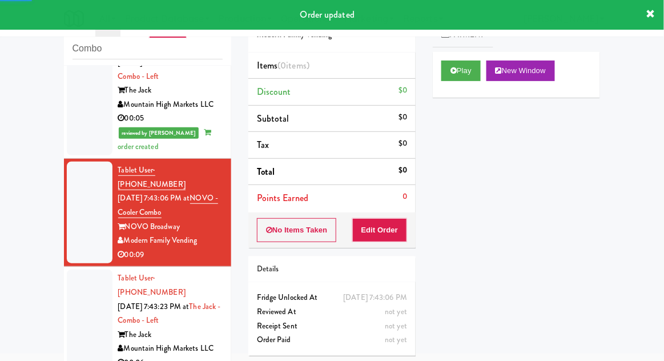
scroll to position [668, 0]
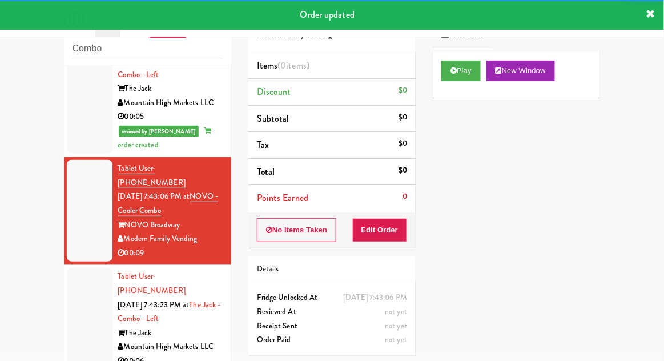
click at [454, 88] on div "Play New Window" at bounding box center [516, 75] width 167 height 46
click at [396, 237] on button "Edit Order" at bounding box center [379, 230] width 55 height 24
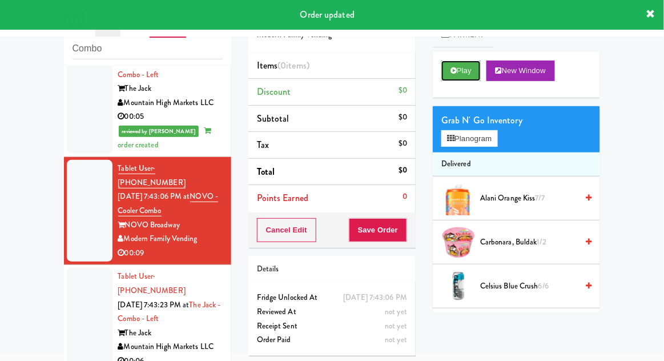
click at [460, 68] on button "Play" at bounding box center [460, 70] width 39 height 21
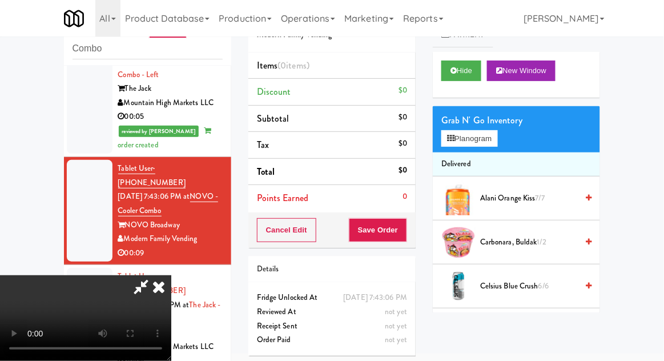
scroll to position [0, 0]
click at [496, 139] on button "Planogram" at bounding box center [469, 138] width 56 height 17
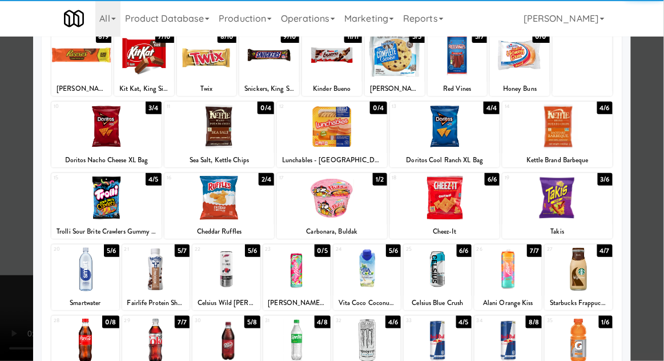
scroll to position [106, 0]
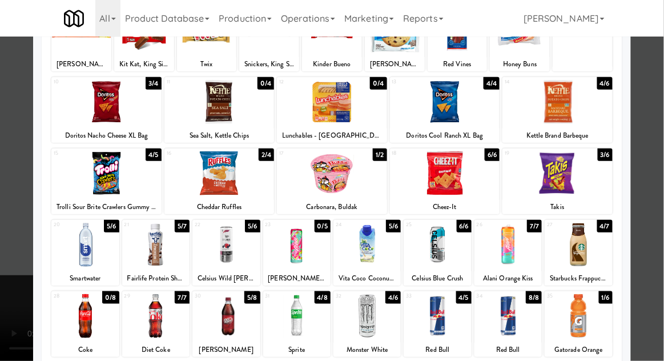
click at [449, 255] on div at bounding box center [436, 245] width 67 height 44
click at [662, 108] on div at bounding box center [332, 180] width 664 height 361
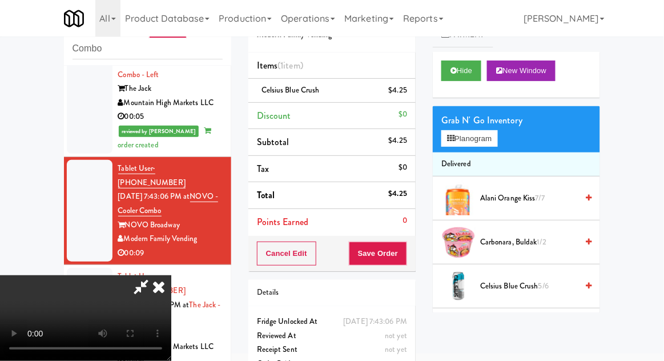
scroll to position [42, 0]
click at [414, 254] on div "Cancel Edit Save Order" at bounding box center [331, 253] width 167 height 35
click at [406, 261] on button "Save Order" at bounding box center [378, 253] width 58 height 24
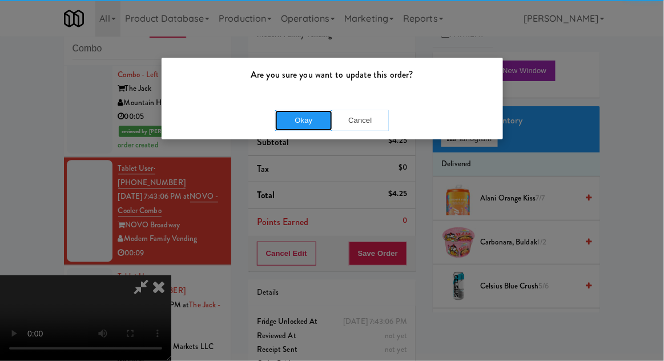
click at [302, 117] on button "Okay" at bounding box center [303, 120] width 57 height 21
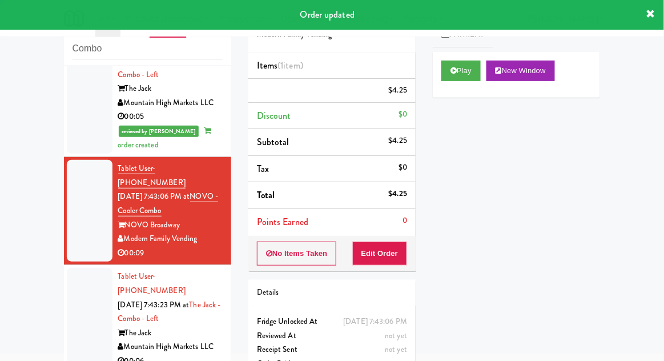
scroll to position [0, 0]
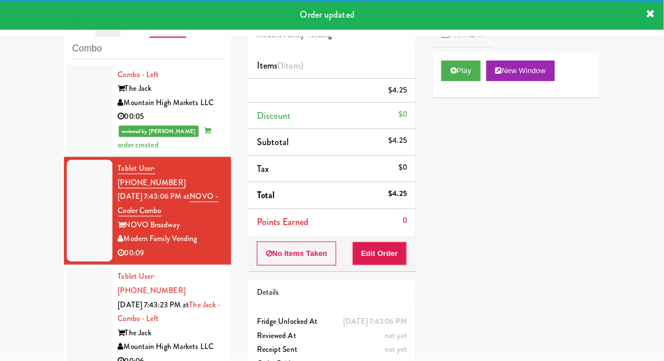
click at [69, 268] on div at bounding box center [90, 319] width 46 height 102
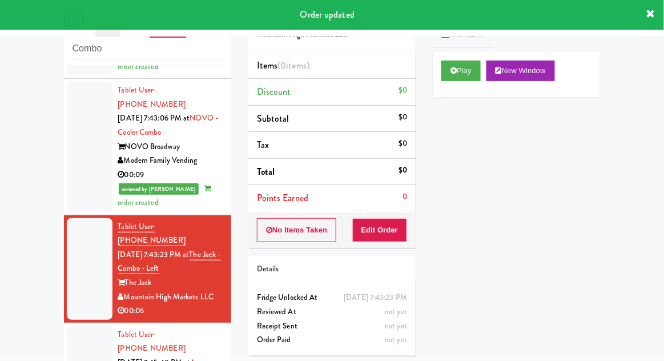
scroll to position [818, 0]
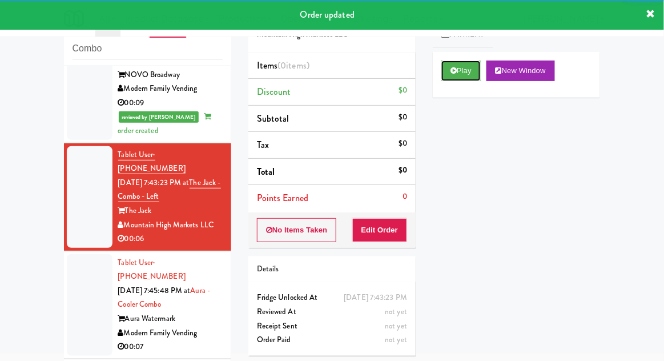
click at [444, 76] on button "Play" at bounding box center [460, 70] width 39 height 21
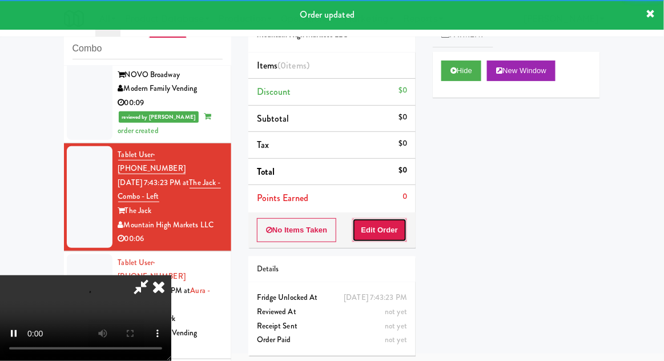
click at [387, 228] on button "Edit Order" at bounding box center [379, 230] width 55 height 24
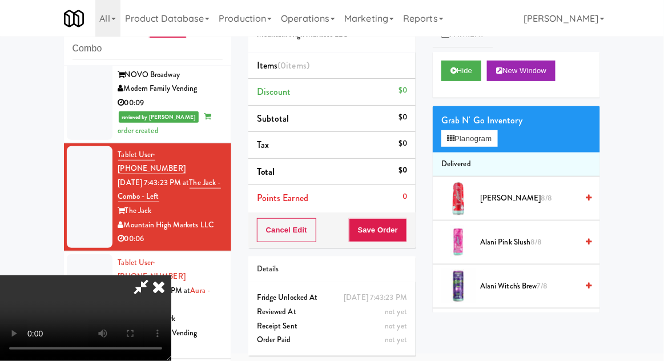
scroll to position [0, 0]
click at [497, 139] on button "Planogram" at bounding box center [469, 138] width 56 height 17
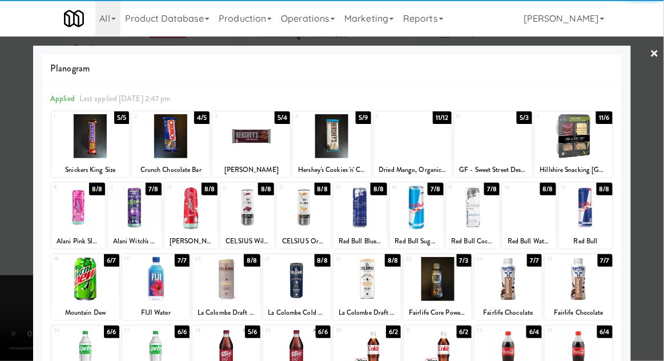
click at [238, 354] on div at bounding box center [225, 350] width 67 height 44
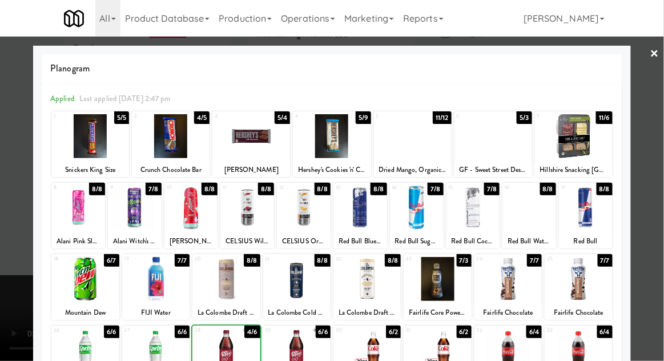
click at [304, 359] on div at bounding box center [296, 350] width 67 height 44
click at [654, 112] on div at bounding box center [332, 180] width 664 height 361
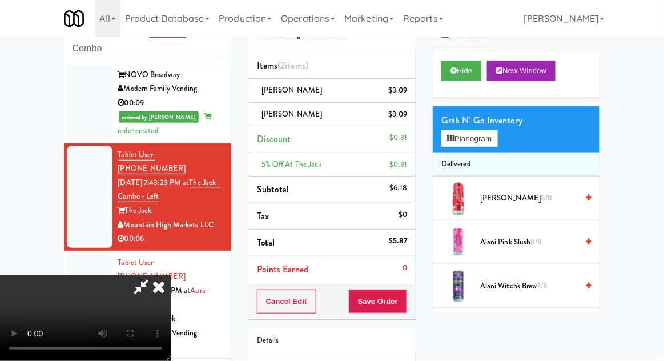
scroll to position [42, 0]
click at [404, 305] on button "Save Order" at bounding box center [378, 301] width 58 height 24
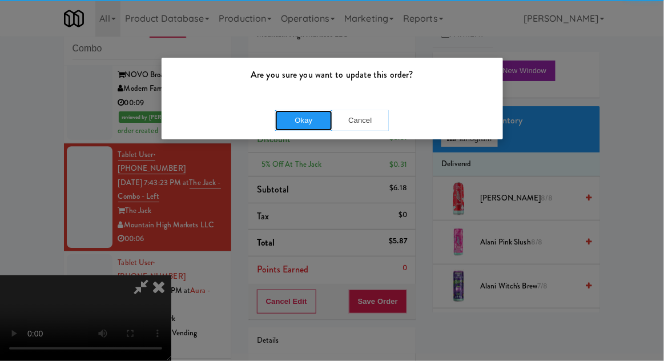
click at [289, 128] on button "Okay" at bounding box center [303, 120] width 57 height 21
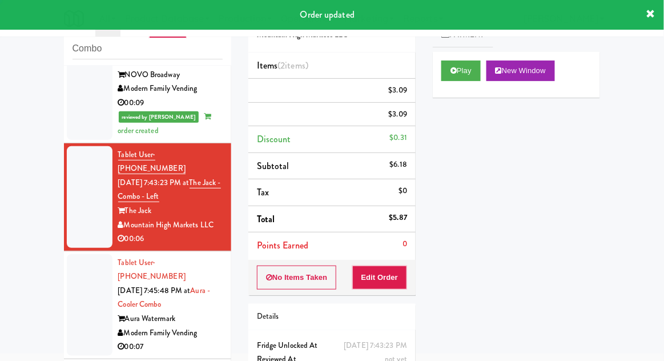
scroll to position [0, 0]
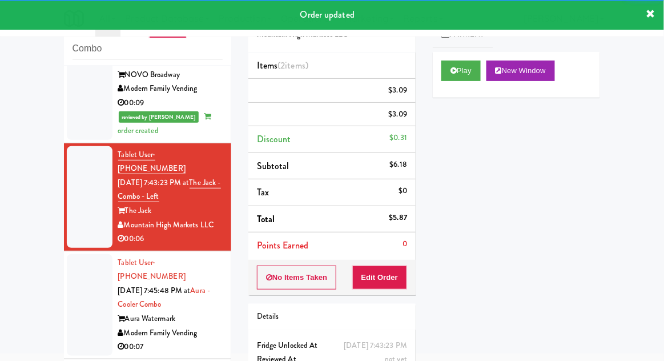
click at [64, 251] on li "Tablet User · (725) 312-4882 [DATE] 7:45:48 PM at Aura - Cooler Combo Aura Wate…" at bounding box center [147, 305] width 167 height 108
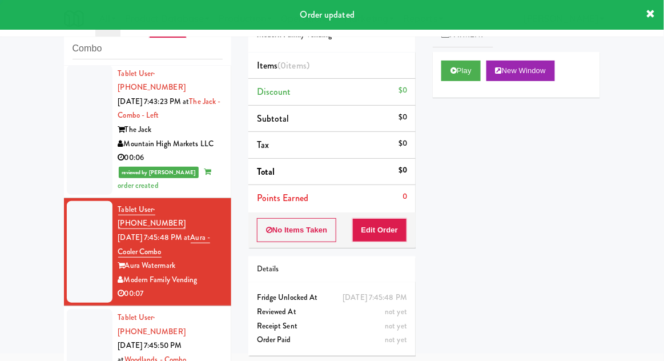
scroll to position [898, 0]
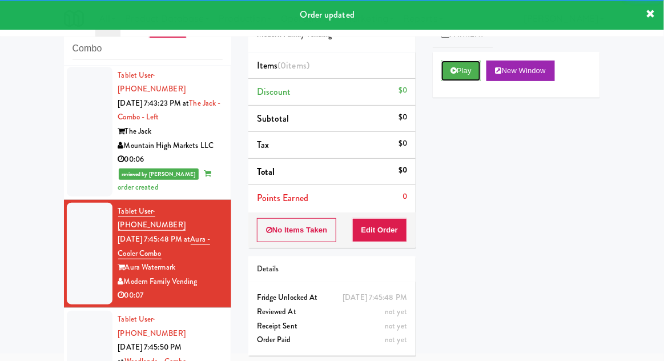
click at [451, 65] on button "Play" at bounding box center [460, 70] width 39 height 21
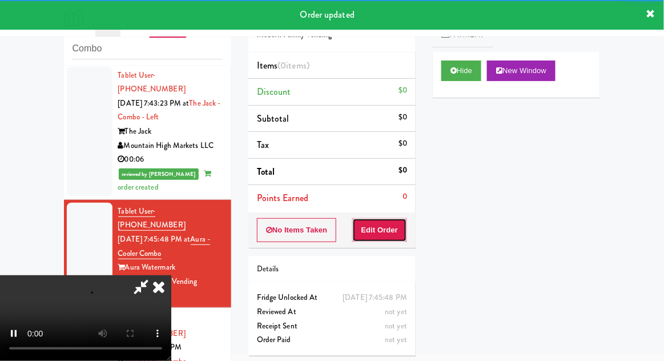
click at [395, 231] on button "Edit Order" at bounding box center [379, 230] width 55 height 24
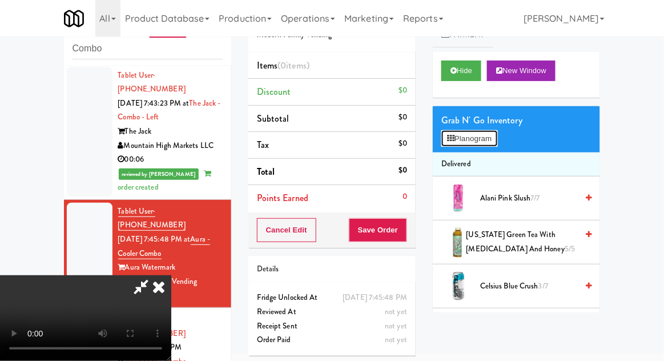
click at [495, 144] on button "Planogram" at bounding box center [469, 138] width 56 height 17
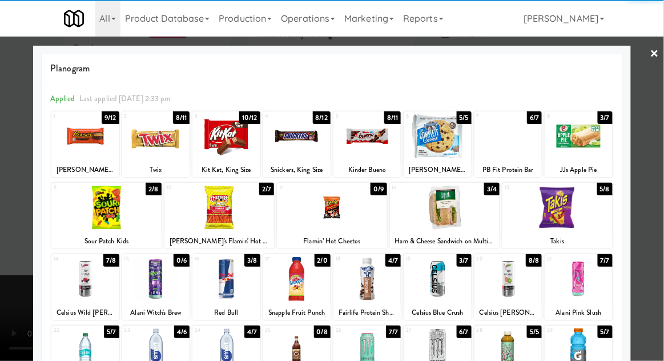
click at [208, 216] on div at bounding box center [219, 207] width 110 height 44
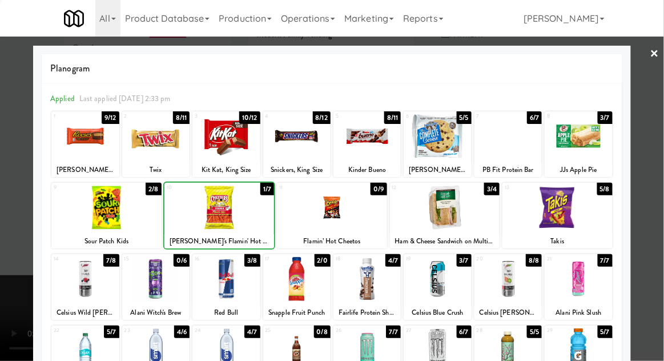
click at [660, 108] on div at bounding box center [332, 180] width 664 height 361
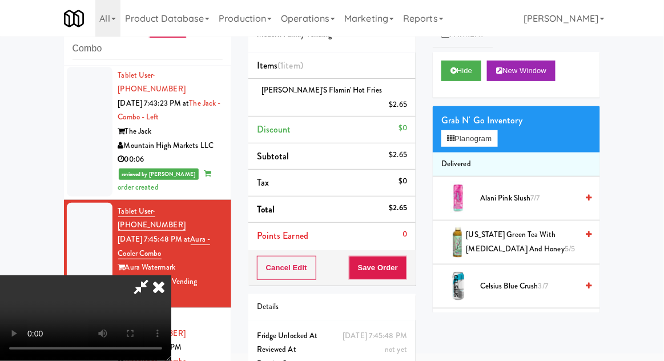
click at [507, 130] on div "Grab N' Go Inventory Planogram" at bounding box center [516, 129] width 167 height 46
click at [497, 134] on button "Planogram" at bounding box center [469, 138] width 56 height 17
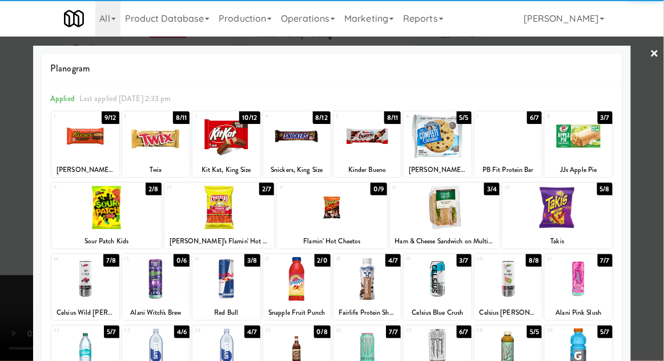
click at [449, 282] on div at bounding box center [436, 279] width 67 height 44
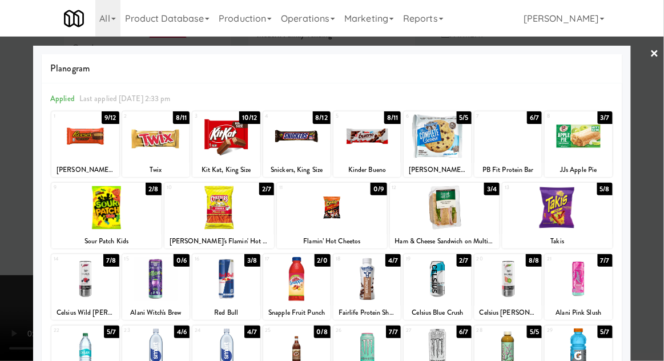
click at [655, 119] on div at bounding box center [332, 180] width 664 height 361
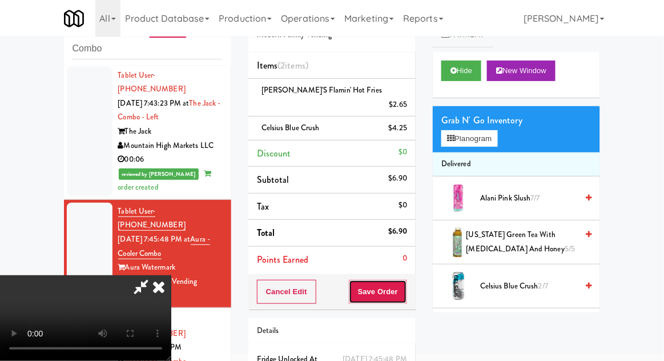
click at [404, 283] on button "Save Order" at bounding box center [378, 292] width 58 height 24
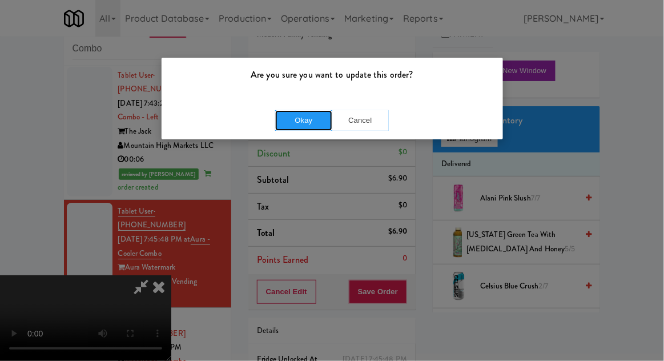
click at [298, 124] on button "Okay" at bounding box center [303, 120] width 57 height 21
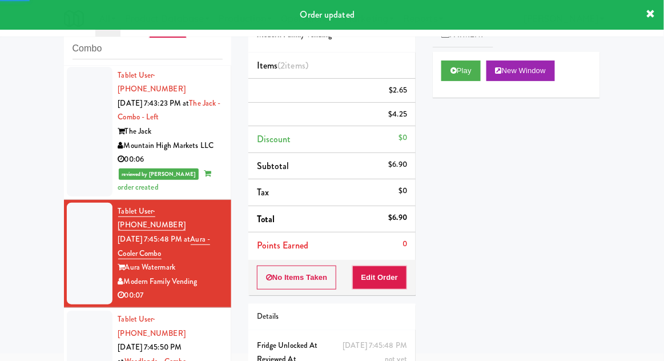
click at [78, 310] on div at bounding box center [90, 361] width 46 height 102
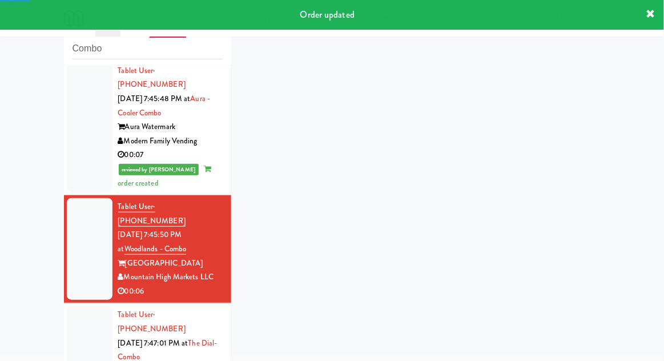
scroll to position [1181, 0]
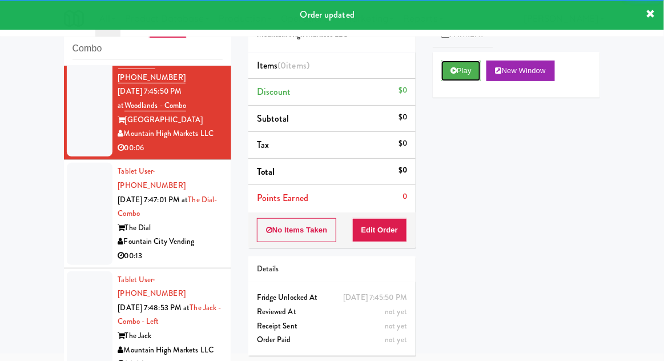
click at [456, 76] on button "Play" at bounding box center [460, 70] width 39 height 21
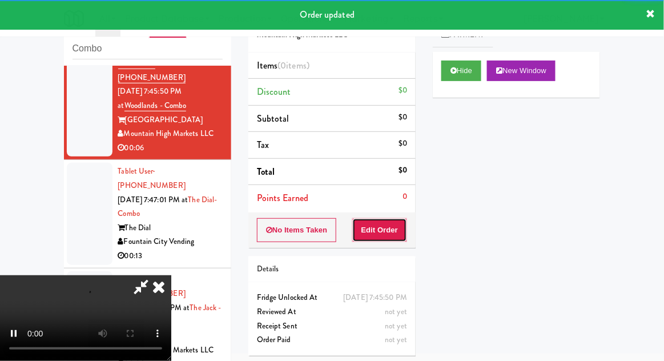
click at [393, 234] on button "Edit Order" at bounding box center [379, 230] width 55 height 24
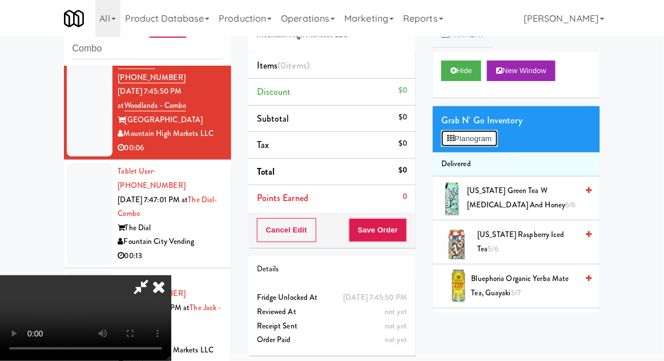
click at [497, 132] on button "Planogram" at bounding box center [469, 138] width 56 height 17
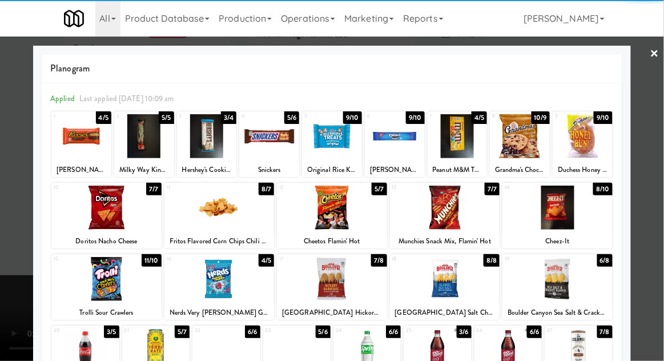
click at [132, 288] on div at bounding box center [106, 279] width 110 height 44
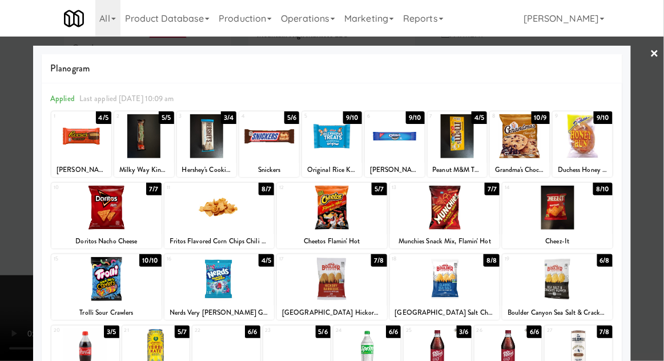
click at [656, 132] on div at bounding box center [332, 180] width 664 height 361
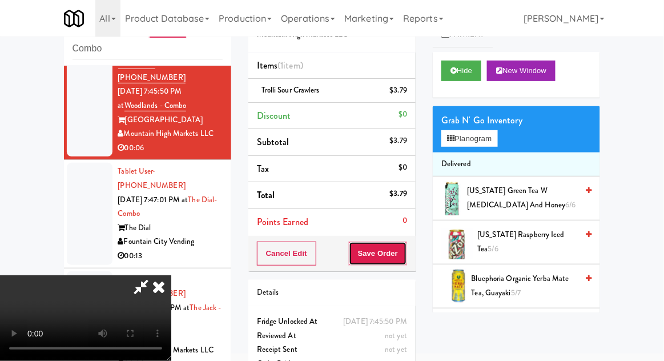
click at [405, 254] on button "Save Order" at bounding box center [378, 253] width 58 height 24
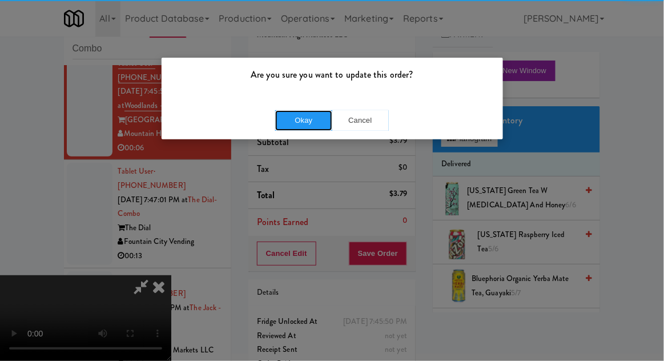
click at [290, 114] on button "Okay" at bounding box center [303, 120] width 57 height 21
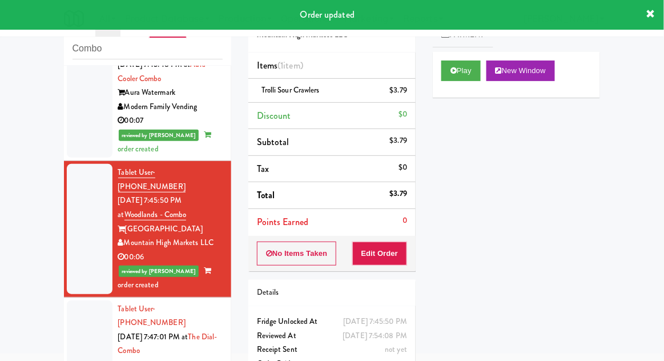
click at [85, 300] on div at bounding box center [90, 351] width 46 height 102
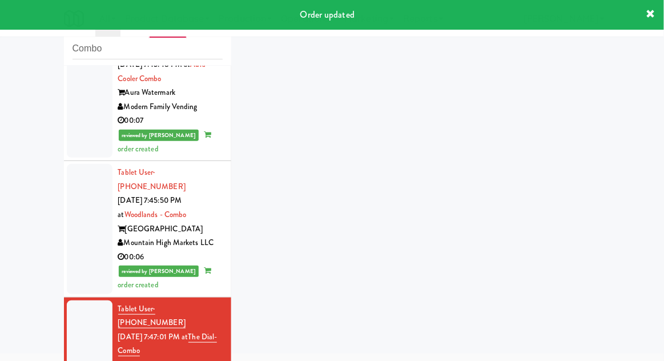
scroll to position [1209, 0]
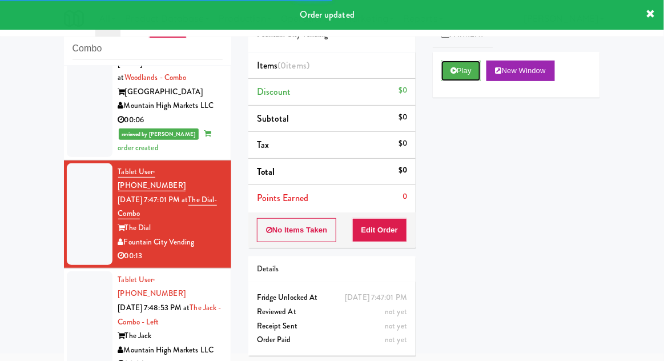
click at [456, 71] on icon at bounding box center [453, 70] width 6 height 7
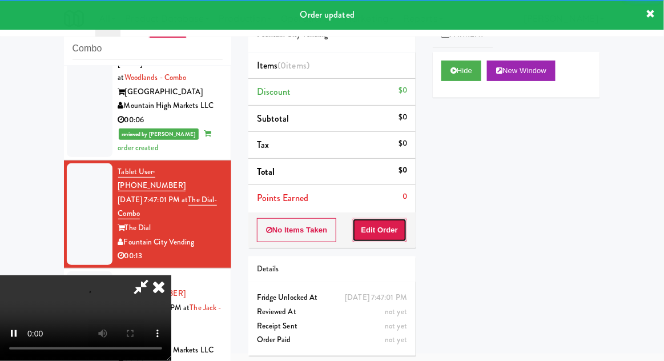
click at [384, 228] on button "Edit Order" at bounding box center [379, 230] width 55 height 24
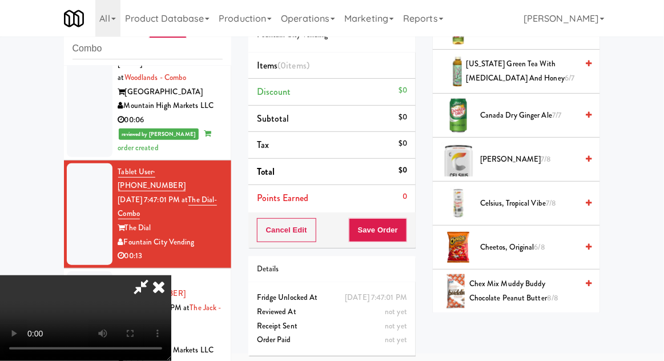
scroll to position [219, 0]
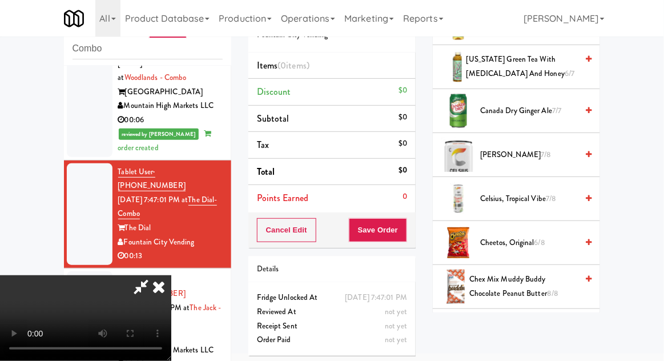
click at [522, 153] on span "[PERSON_NAME] 7/8" at bounding box center [528, 155] width 97 height 14
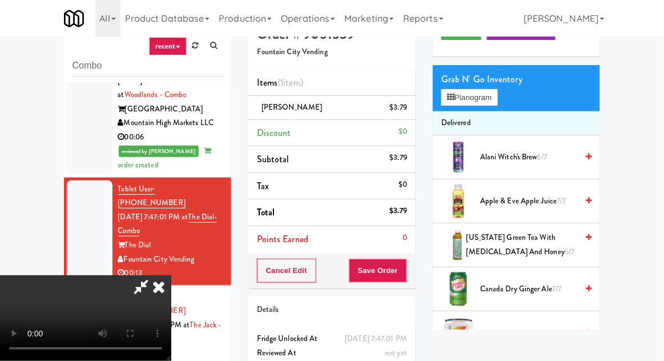
scroll to position [0, 0]
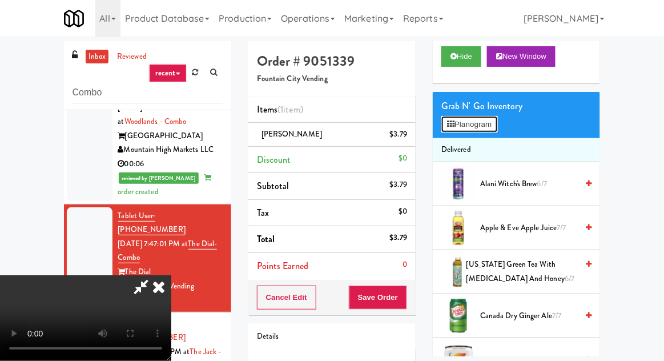
click at [493, 120] on button "Planogram" at bounding box center [469, 124] width 56 height 17
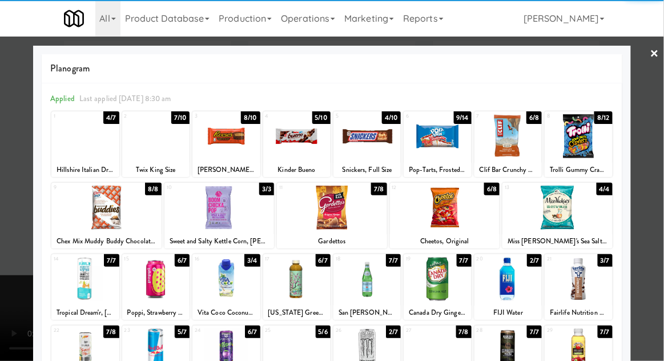
scroll to position [35, 0]
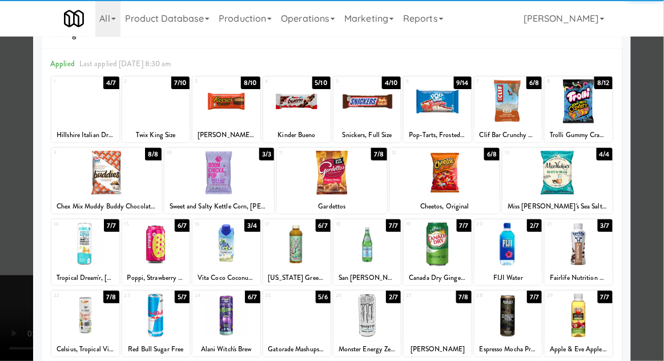
click at [660, 167] on div at bounding box center [332, 180] width 664 height 361
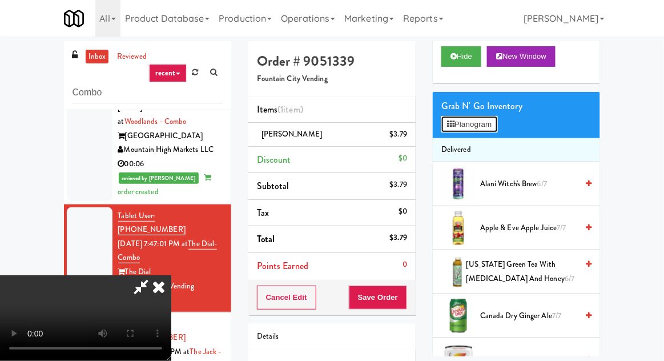
click at [488, 128] on button "Planogram" at bounding box center [469, 124] width 56 height 17
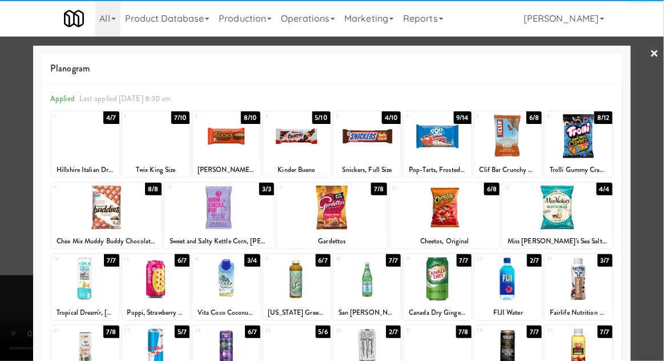
click at [592, 143] on div at bounding box center [577, 136] width 67 height 44
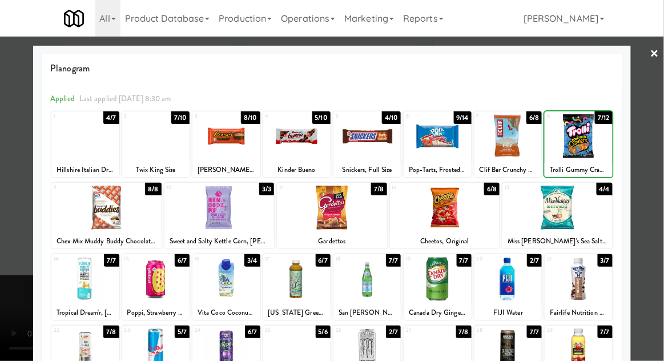
click at [649, 146] on div at bounding box center [332, 180] width 664 height 361
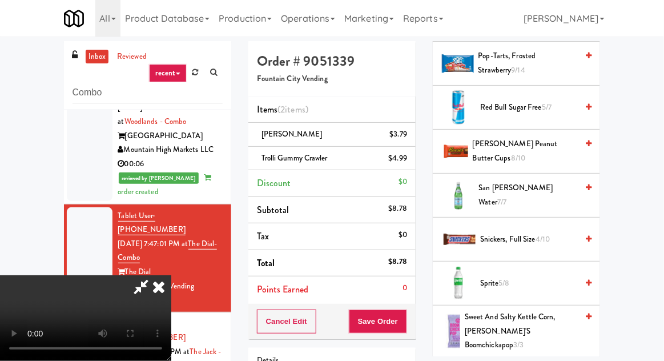
scroll to position [1323, 0]
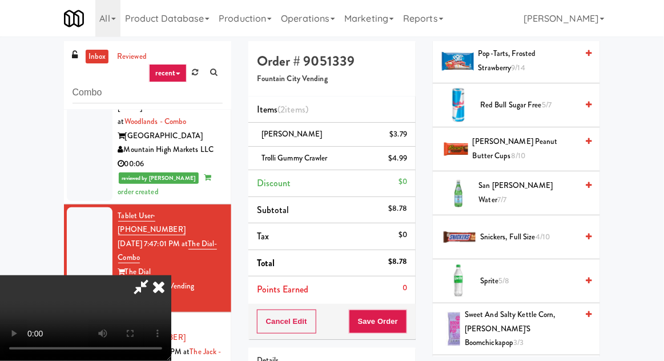
click at [530, 230] on span "Snickers, Full Size 4/10" at bounding box center [528, 237] width 97 height 14
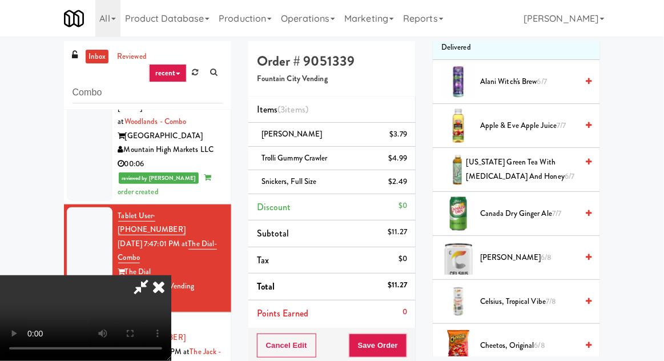
scroll to position [0, 0]
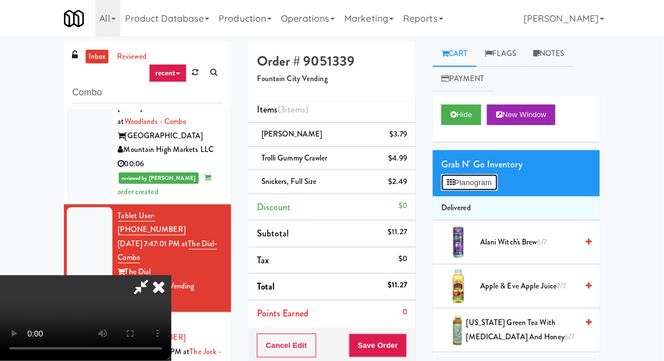
click at [478, 179] on button "Planogram" at bounding box center [469, 182] width 56 height 17
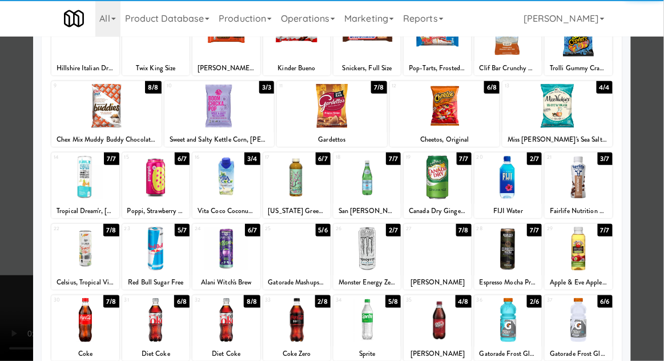
scroll to position [98, 0]
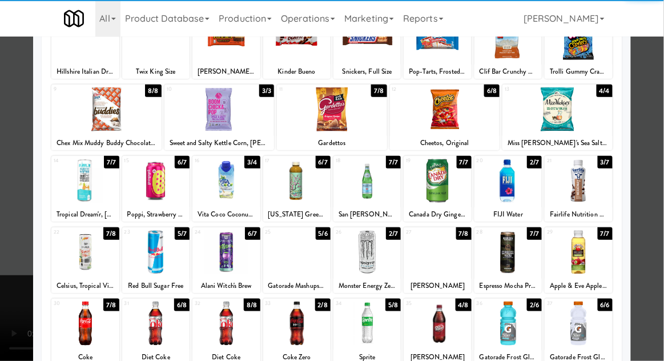
click at [365, 239] on div at bounding box center [366, 252] width 67 height 44
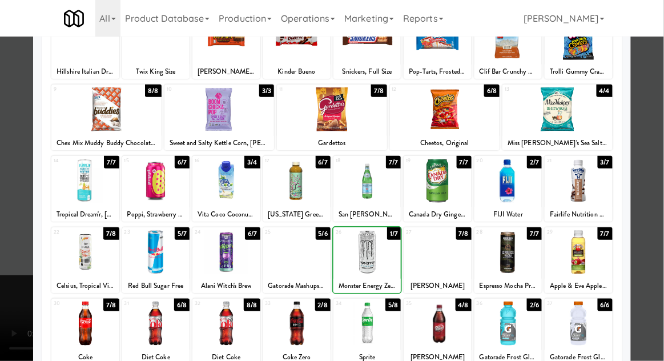
click at [661, 162] on div at bounding box center [332, 180] width 664 height 361
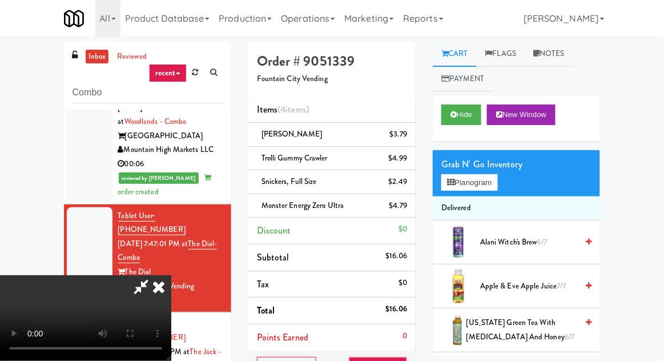
scroll to position [42, 0]
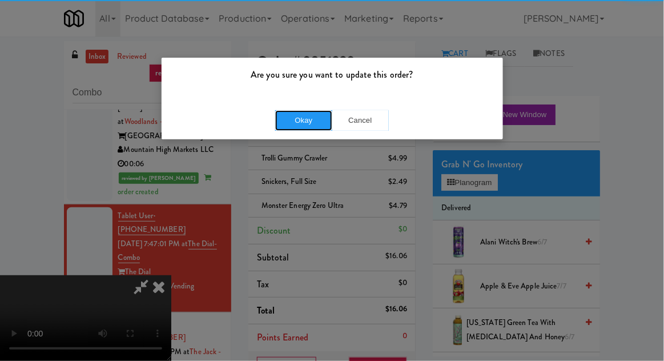
click at [310, 116] on button "Okay" at bounding box center [303, 120] width 57 height 21
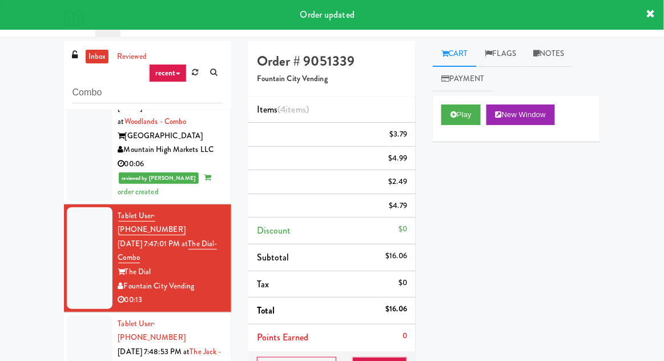
scroll to position [0, 0]
click at [67, 315] on div at bounding box center [90, 366] width 46 height 102
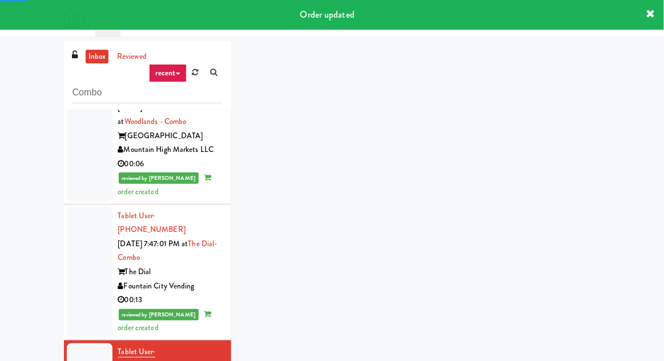
scroll to position [1237, 0]
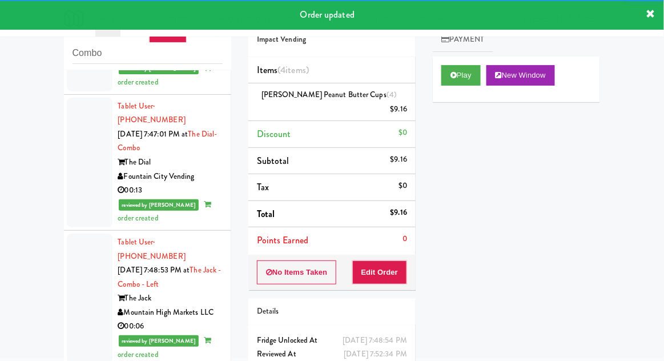
scroll to position [44, 0]
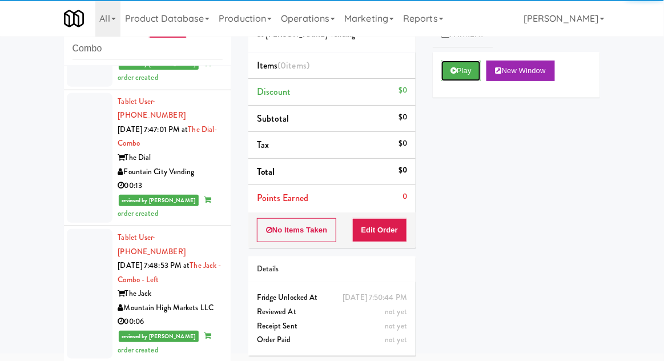
click at [460, 78] on button "Play" at bounding box center [460, 70] width 39 height 21
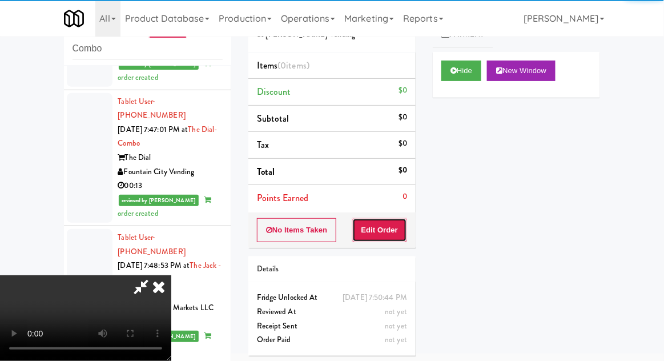
click at [374, 240] on button "Edit Order" at bounding box center [379, 230] width 55 height 24
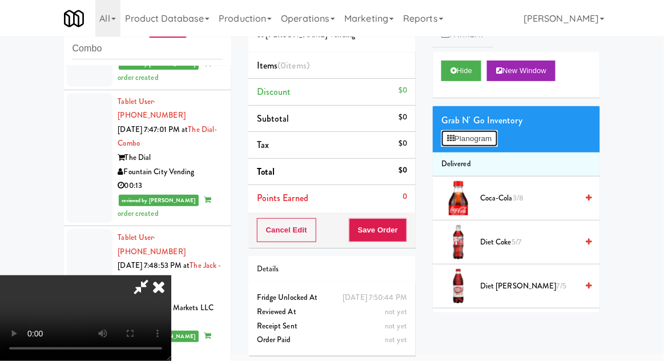
click at [496, 139] on button "Planogram" at bounding box center [469, 138] width 56 height 17
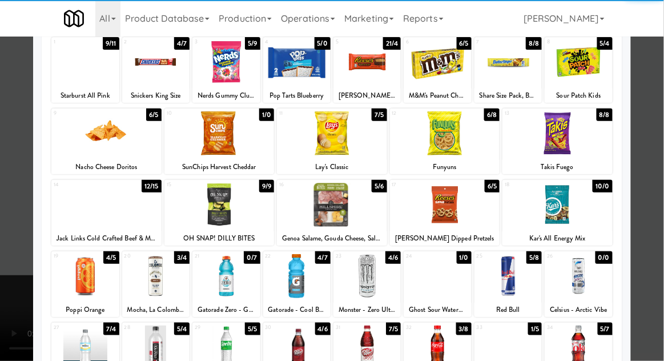
scroll to position [82, 0]
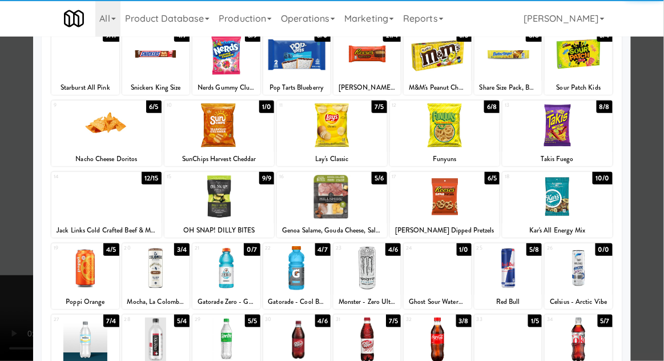
click at [84, 278] on div at bounding box center [84, 268] width 67 height 44
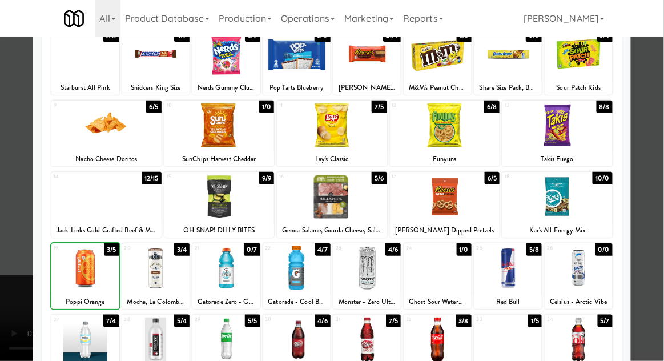
click at [657, 171] on div at bounding box center [332, 180] width 664 height 361
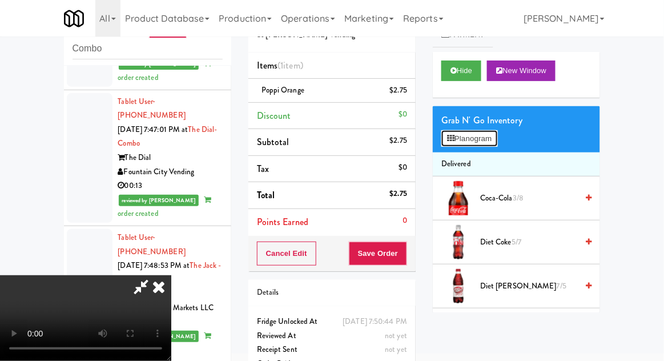
click at [497, 138] on button "Planogram" at bounding box center [469, 138] width 56 height 17
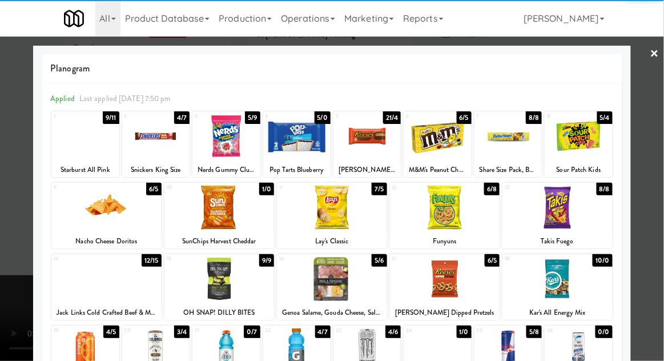
click at [373, 140] on div at bounding box center [366, 136] width 67 height 44
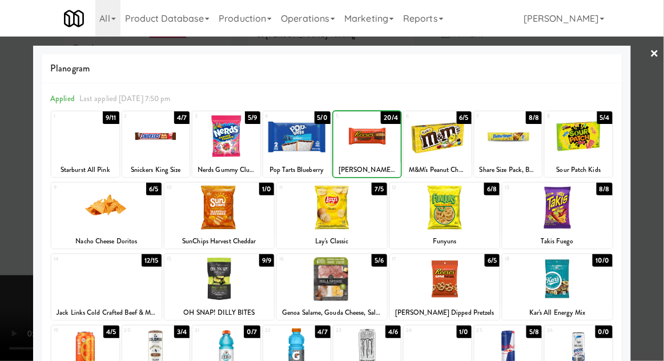
click at [661, 160] on div at bounding box center [332, 180] width 664 height 361
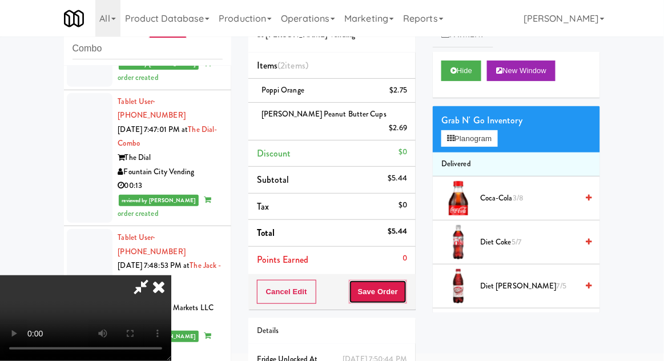
click at [406, 285] on button "Save Order" at bounding box center [378, 292] width 58 height 24
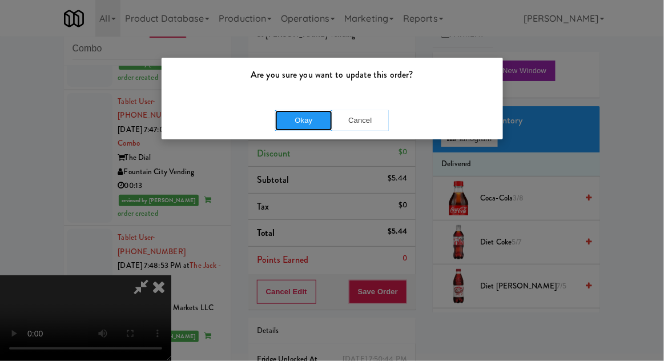
click at [324, 124] on button "Okay" at bounding box center [303, 120] width 57 height 21
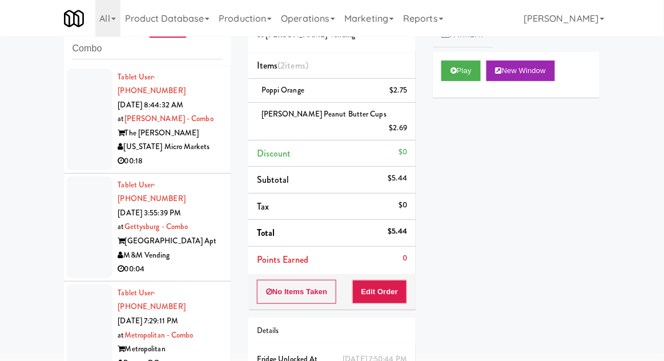
click at [82, 244] on div at bounding box center [90, 227] width 46 height 102
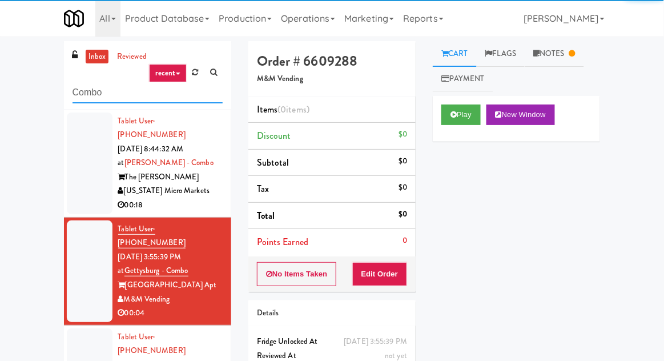
click at [88, 91] on input "Combo" at bounding box center [147, 92] width 150 height 21
click at [87, 92] on input "Combo" at bounding box center [147, 92] width 150 height 21
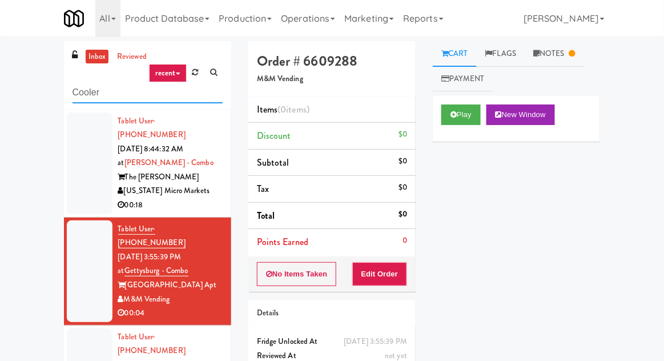
type input "Cooler"
click at [38, 105] on div "inbox reviewed recent all unclear take inventory issue suspicious failed recent…" at bounding box center [332, 250] width 664 height 419
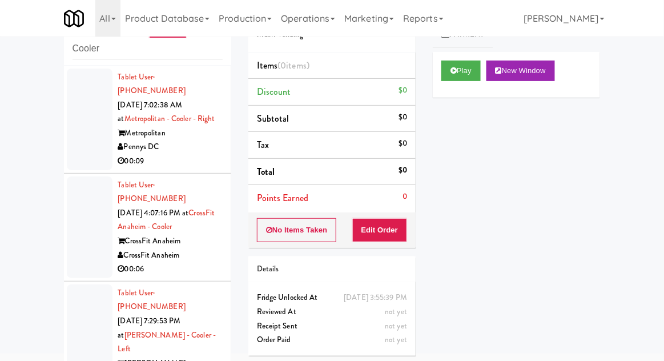
click at [74, 148] on div at bounding box center [90, 119] width 46 height 102
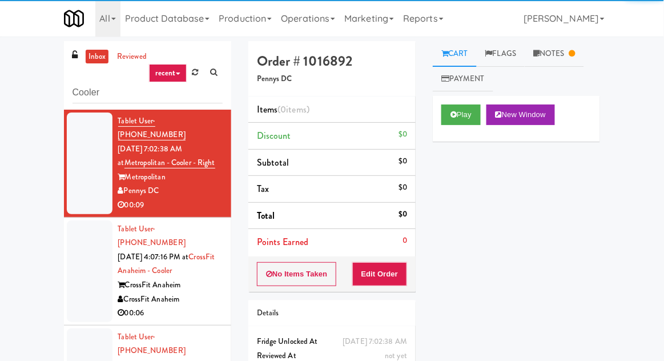
click at [94, 228] on div at bounding box center [90, 271] width 46 height 102
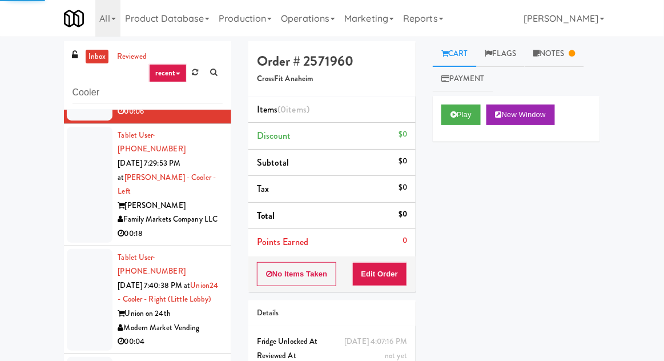
scroll to position [204, 0]
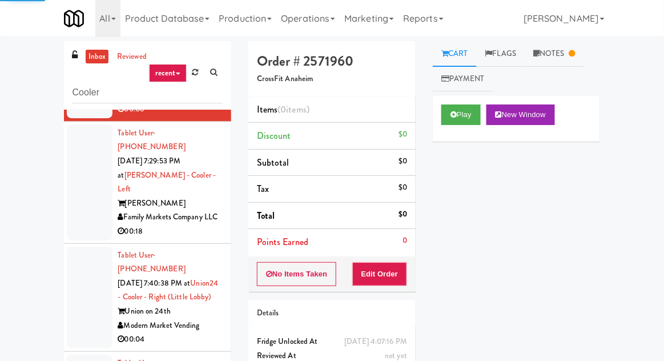
click at [75, 148] on div at bounding box center [90, 182] width 46 height 116
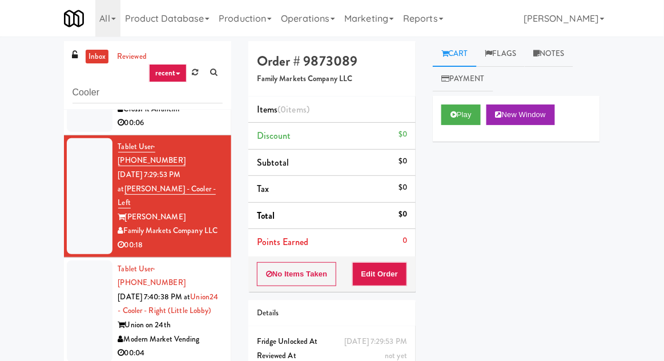
scroll to position [44, 0]
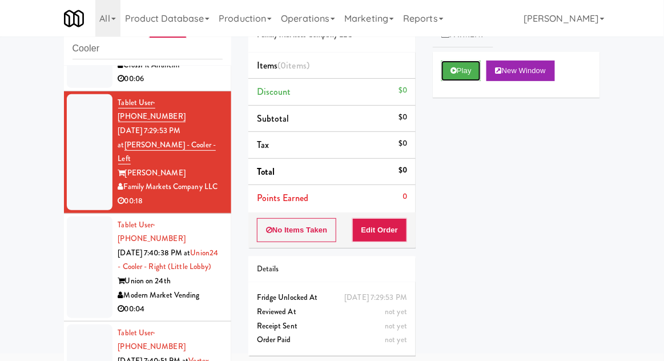
click at [456, 69] on icon at bounding box center [453, 70] width 6 height 7
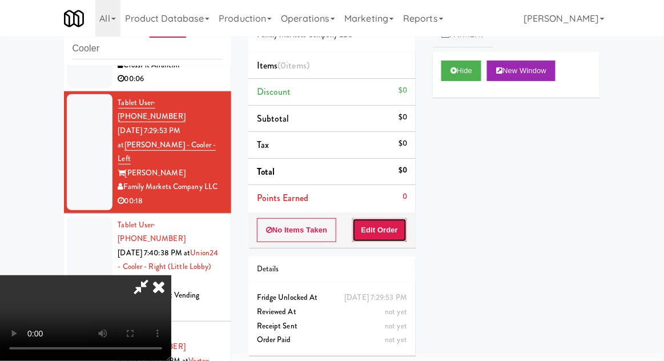
click at [377, 223] on button "Edit Order" at bounding box center [379, 230] width 55 height 24
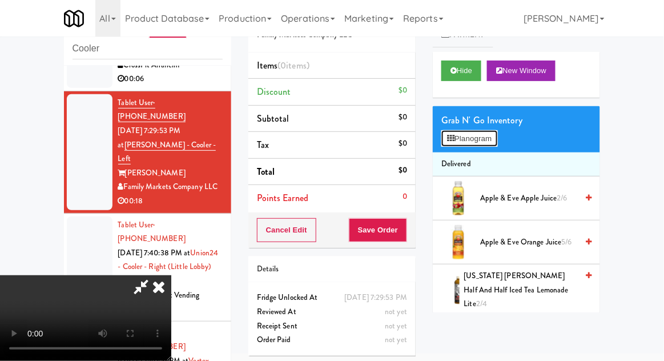
click at [492, 132] on button "Planogram" at bounding box center [469, 138] width 56 height 17
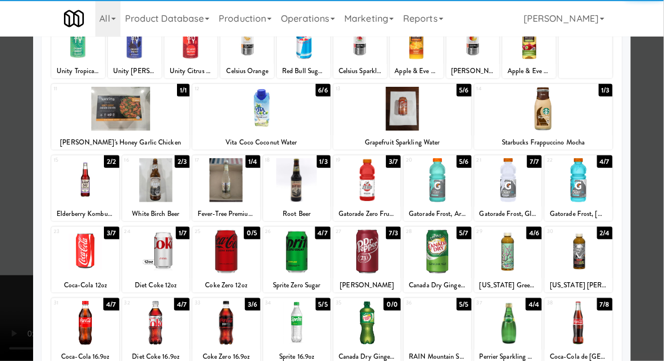
scroll to position [99, 0]
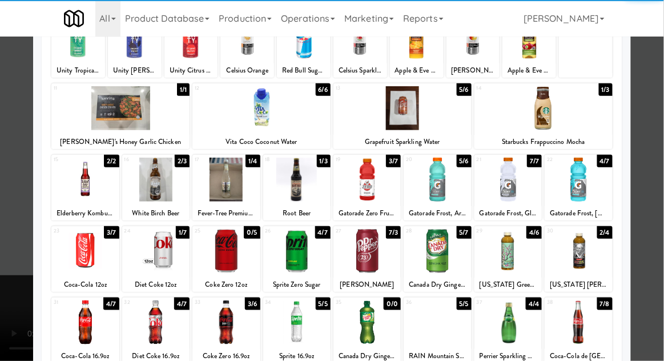
click at [589, 254] on div at bounding box center [577, 251] width 67 height 44
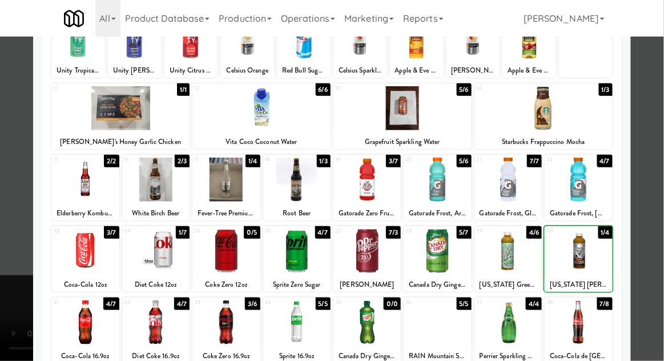
click at [654, 238] on div at bounding box center [332, 180] width 664 height 361
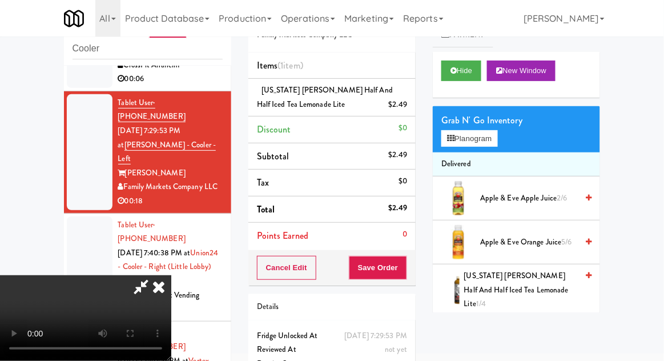
click at [525, 281] on span "[US_STATE] [PERSON_NAME] Half and Half Iced Tea Lemonade Lite 1/4" at bounding box center [521, 290] width 114 height 42
click at [406, 272] on button "Save Order" at bounding box center [378, 268] width 58 height 24
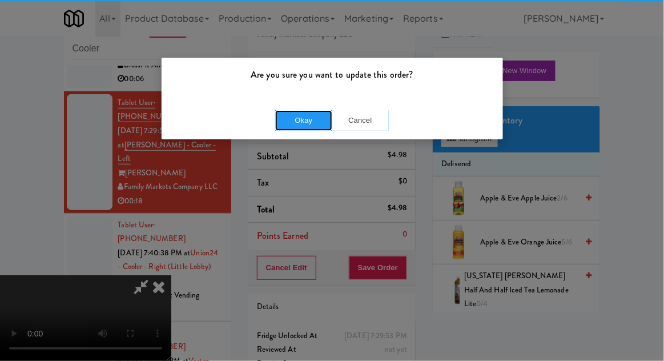
click at [308, 114] on button "Okay" at bounding box center [303, 120] width 57 height 21
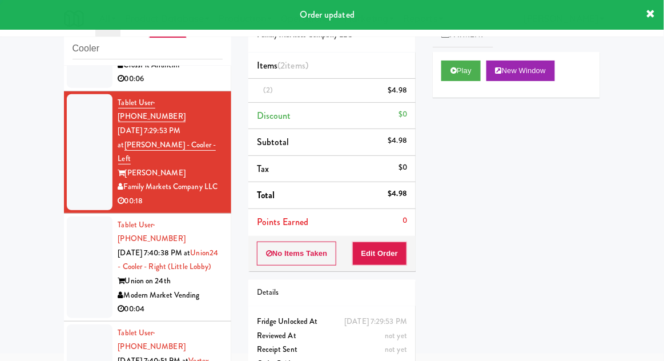
click at [76, 216] on div at bounding box center [90, 267] width 46 height 102
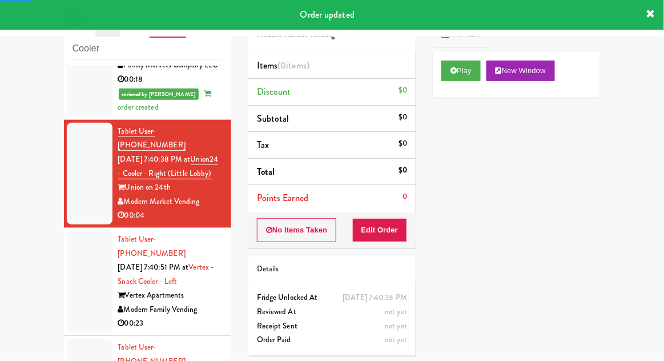
scroll to position [315, 0]
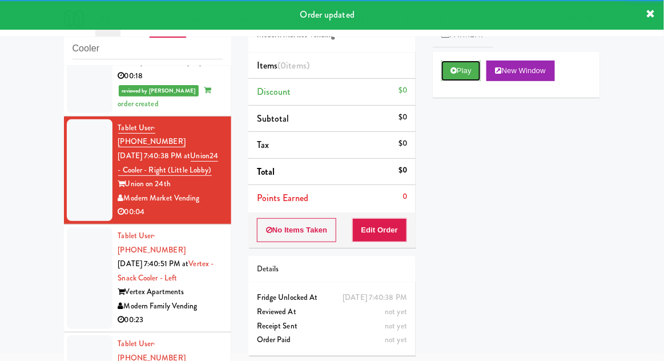
click at [443, 74] on button "Play" at bounding box center [460, 70] width 39 height 21
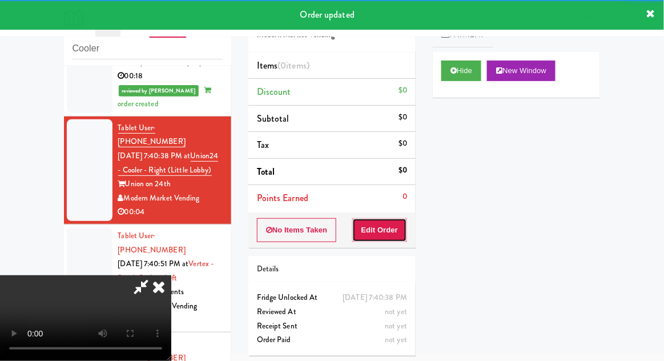
click at [383, 230] on button "Edit Order" at bounding box center [379, 230] width 55 height 24
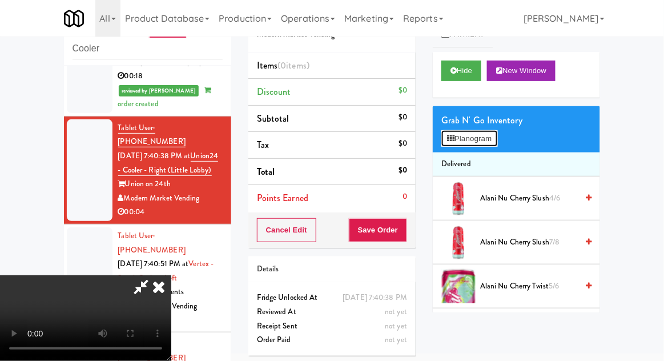
click at [497, 138] on button "Planogram" at bounding box center [469, 138] width 56 height 17
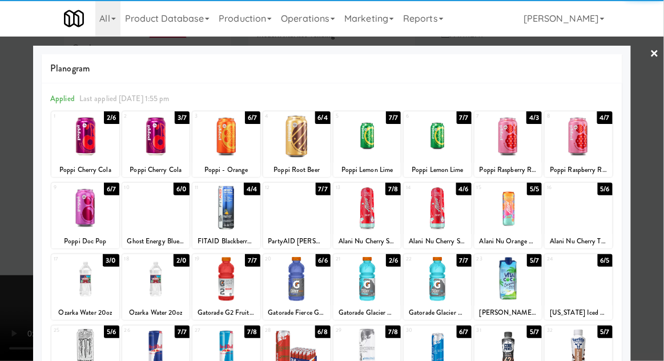
click at [164, 146] on div at bounding box center [155, 136] width 67 height 44
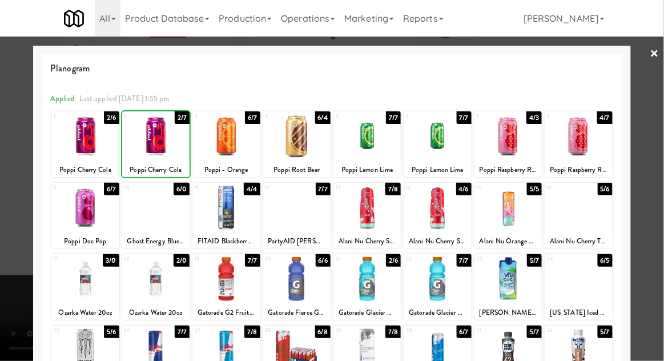
click at [662, 200] on div at bounding box center [332, 180] width 664 height 361
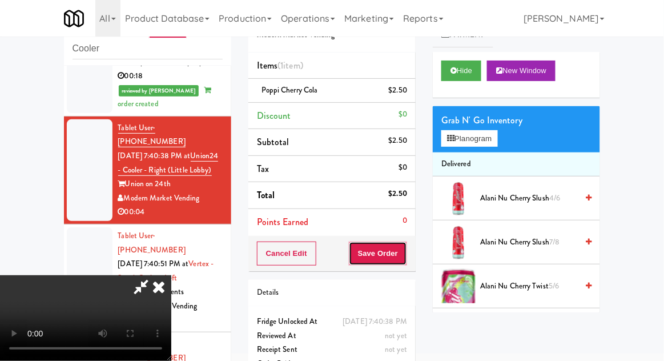
click at [405, 262] on button "Save Order" at bounding box center [378, 253] width 58 height 24
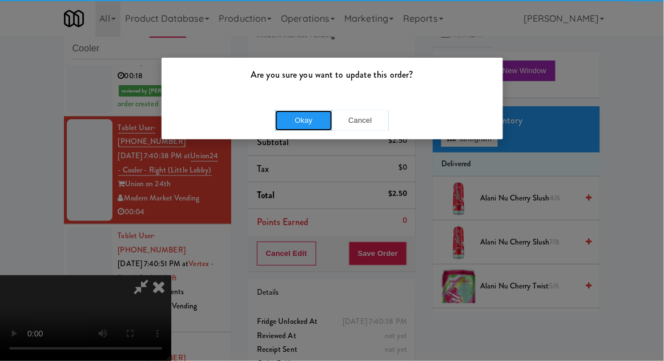
click at [309, 117] on button "Okay" at bounding box center [303, 120] width 57 height 21
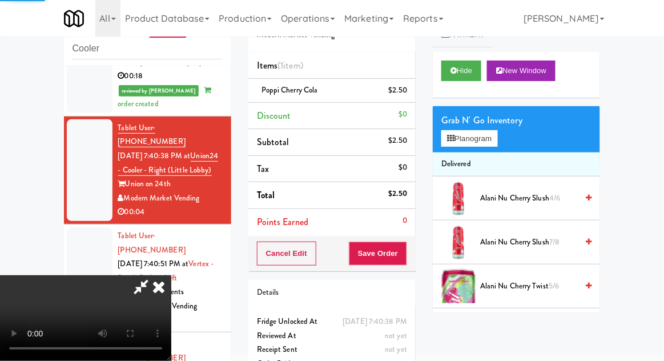
click at [74, 227] on div at bounding box center [90, 278] width 46 height 102
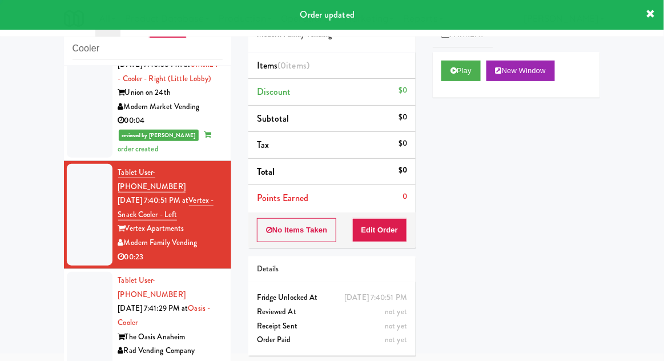
scroll to position [407, 0]
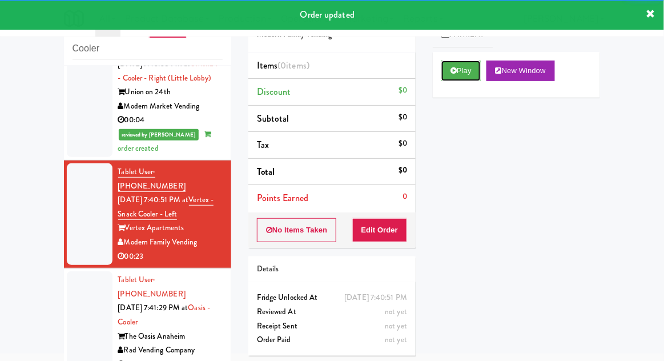
click at [462, 71] on button "Play" at bounding box center [460, 70] width 39 height 21
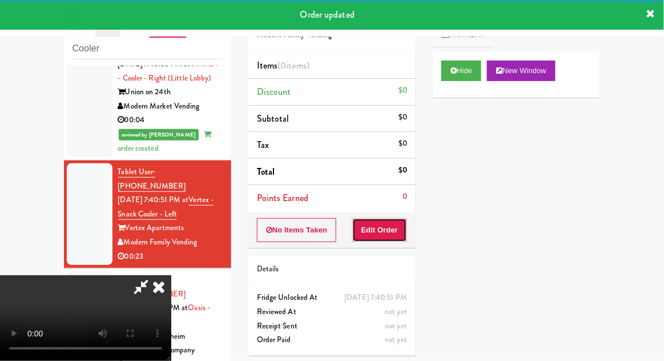
click at [378, 227] on button "Edit Order" at bounding box center [379, 230] width 55 height 24
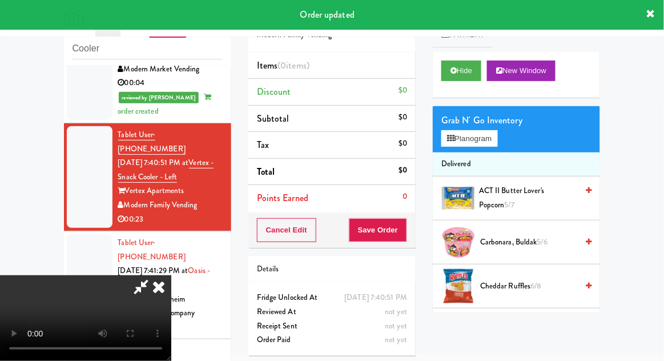
scroll to position [442, 0]
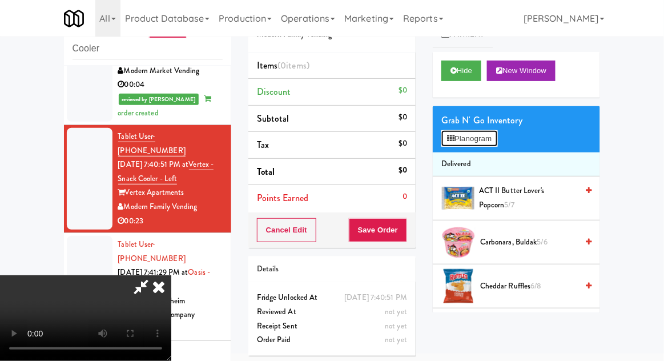
click at [483, 143] on button "Planogram" at bounding box center [469, 138] width 56 height 17
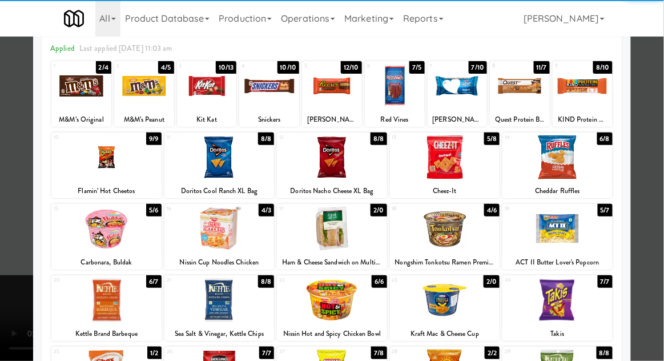
scroll to position [106, 0]
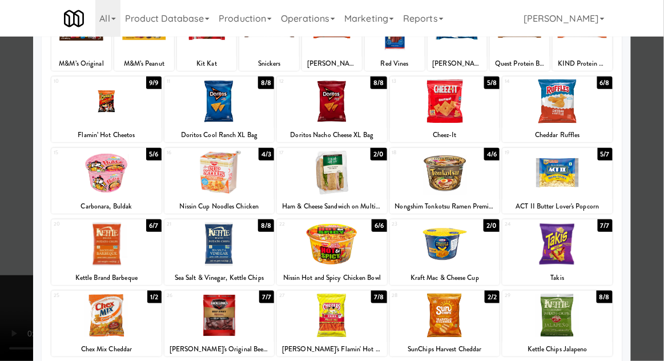
click at [478, 247] on div at bounding box center [445, 244] width 110 height 44
click at [662, 209] on div at bounding box center [332, 180] width 664 height 361
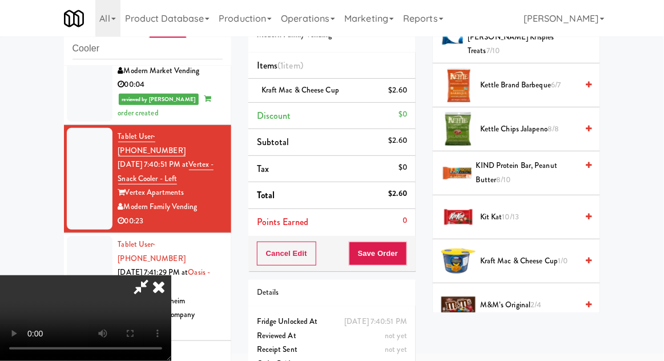
scroll to position [661, 0]
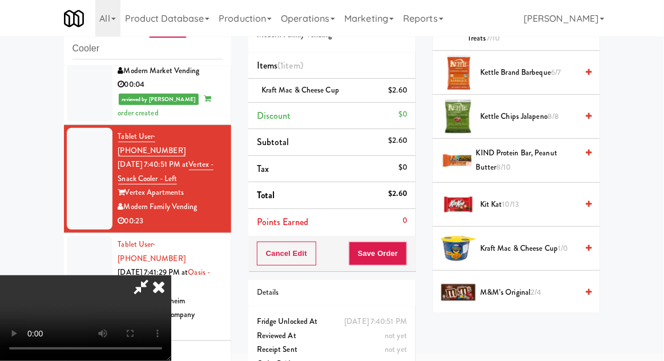
click at [551, 241] on span "Kraft Mac & Cheese Cup 1/0" at bounding box center [528, 248] width 97 height 14
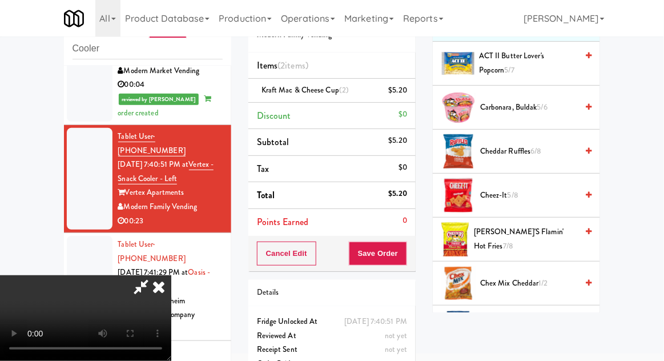
scroll to position [0, 0]
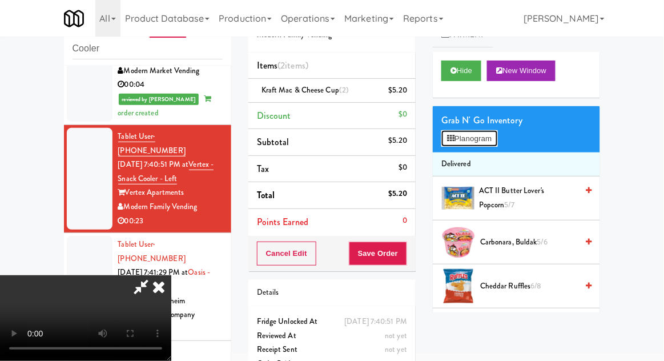
click at [492, 144] on button "Planogram" at bounding box center [469, 138] width 56 height 17
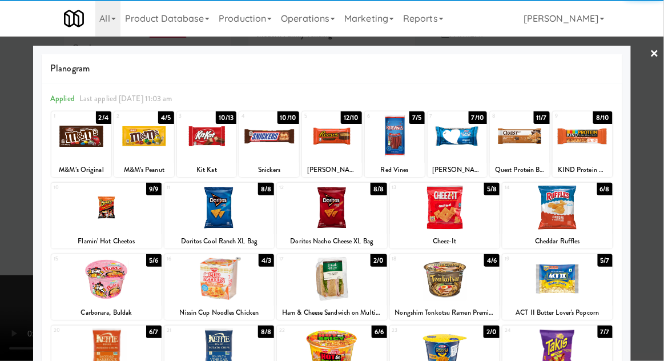
click at [74, 136] on div at bounding box center [81, 136] width 60 height 44
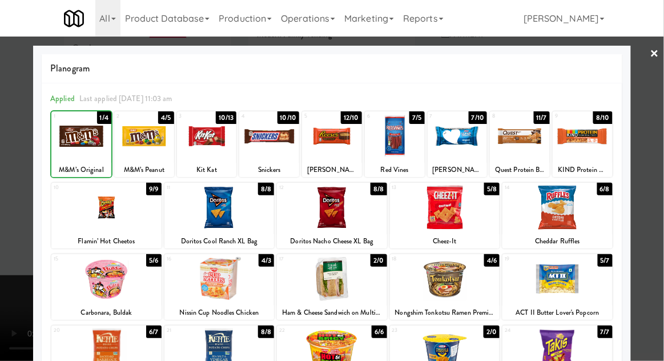
click at [662, 206] on div at bounding box center [332, 180] width 664 height 361
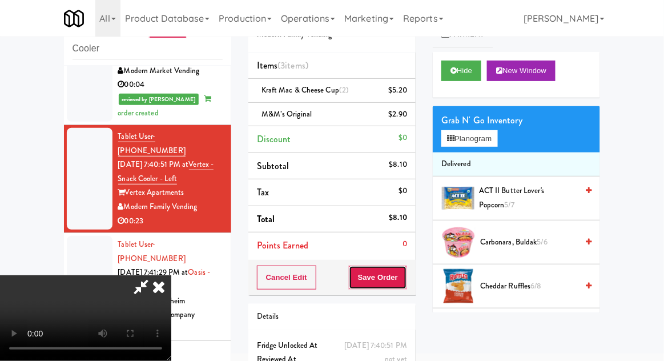
click at [406, 282] on button "Save Order" at bounding box center [378, 277] width 58 height 24
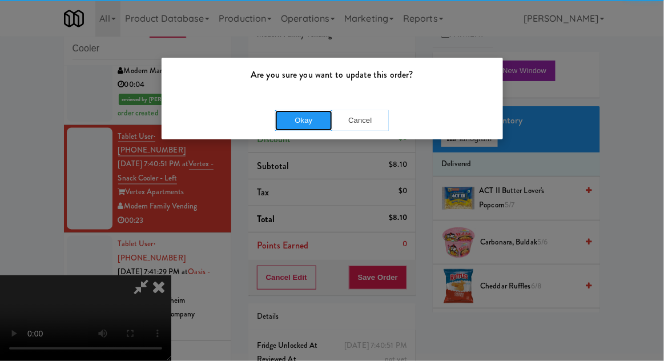
click at [278, 124] on button "Okay" at bounding box center [303, 120] width 57 height 21
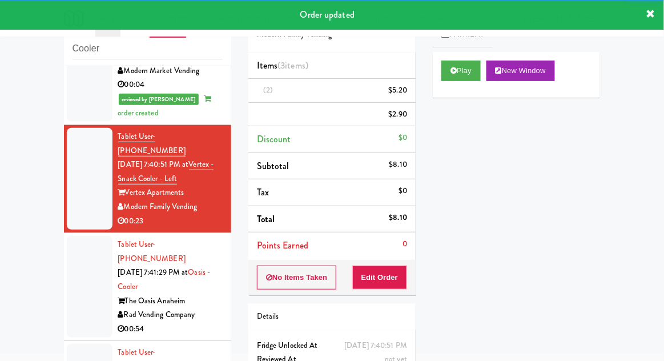
click at [73, 236] on div at bounding box center [90, 287] width 46 height 102
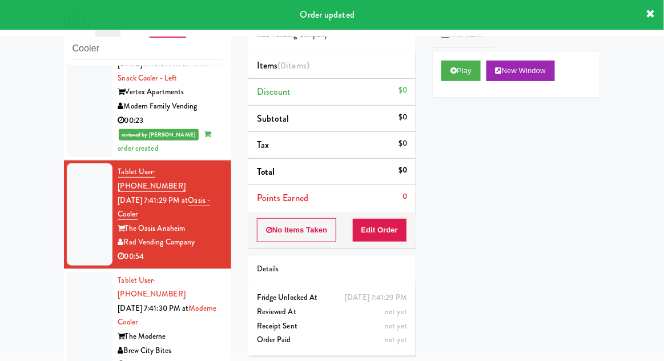
scroll to position [555, 0]
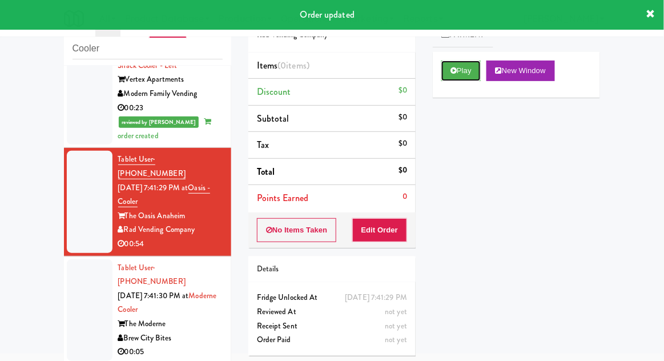
click at [458, 70] on button "Play" at bounding box center [460, 70] width 39 height 21
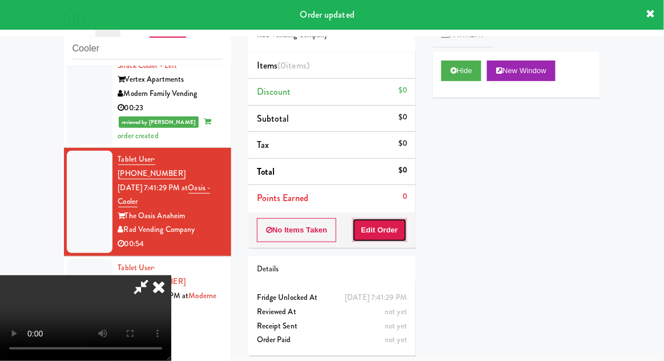
click at [391, 225] on button "Edit Order" at bounding box center [379, 230] width 55 height 24
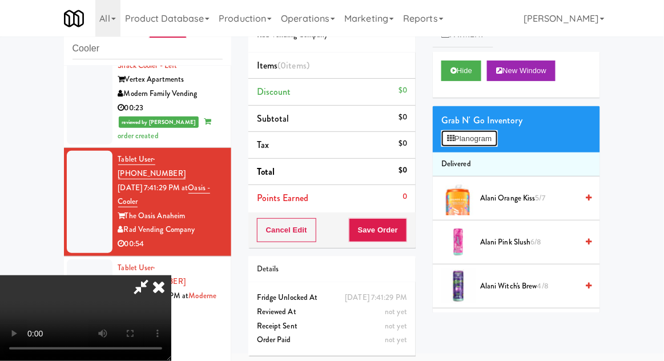
click at [497, 135] on button "Planogram" at bounding box center [469, 138] width 56 height 17
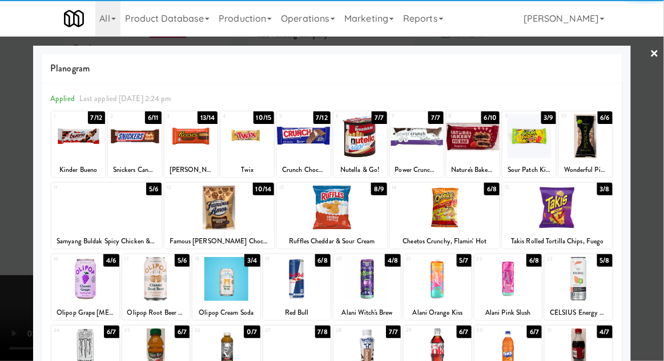
click at [580, 213] on div at bounding box center [557, 207] width 110 height 44
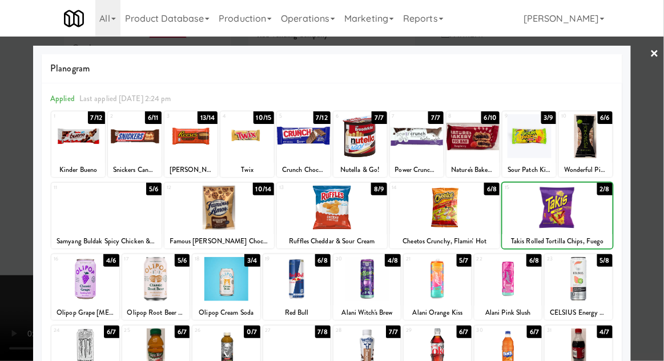
click at [653, 199] on div at bounding box center [332, 180] width 664 height 361
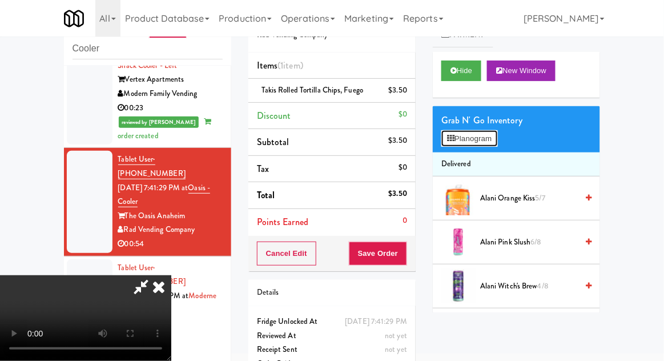
click at [497, 136] on button "Planogram" at bounding box center [469, 138] width 56 height 17
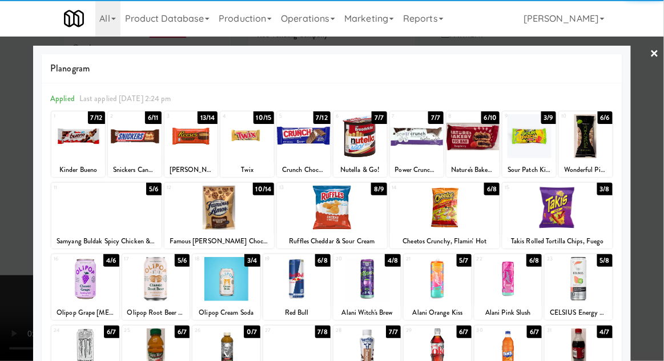
click at [157, 286] on div at bounding box center [155, 279] width 67 height 44
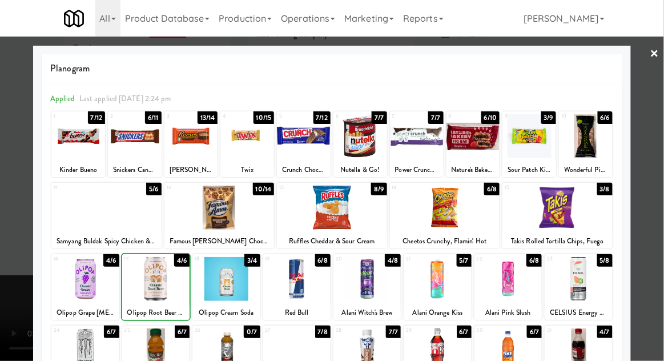
click at [662, 199] on div at bounding box center [332, 180] width 664 height 361
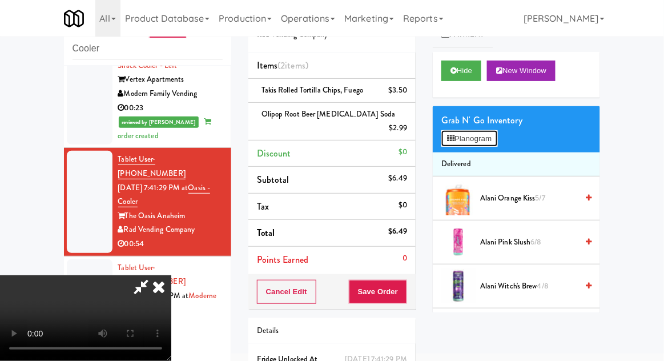
click at [482, 144] on button "Planogram" at bounding box center [469, 138] width 56 height 17
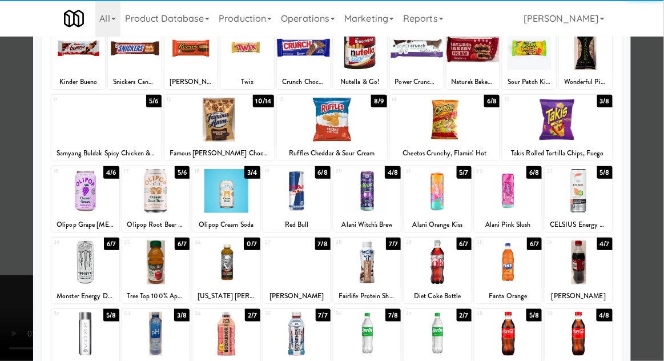
scroll to position [89, 0]
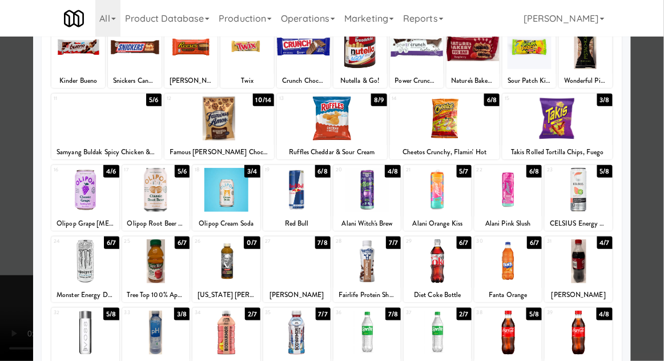
click at [293, 275] on div at bounding box center [296, 261] width 67 height 44
click at [657, 200] on div at bounding box center [332, 180] width 664 height 361
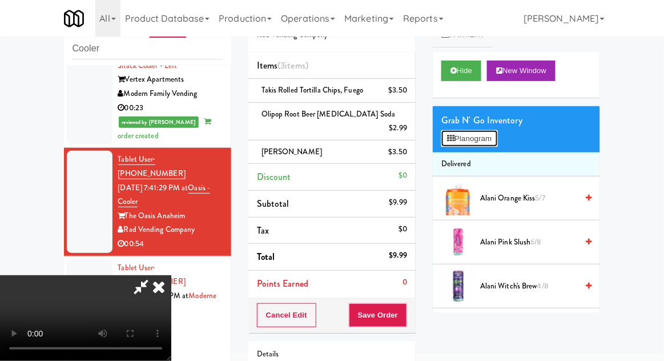
click at [495, 144] on button "Planogram" at bounding box center [469, 138] width 56 height 17
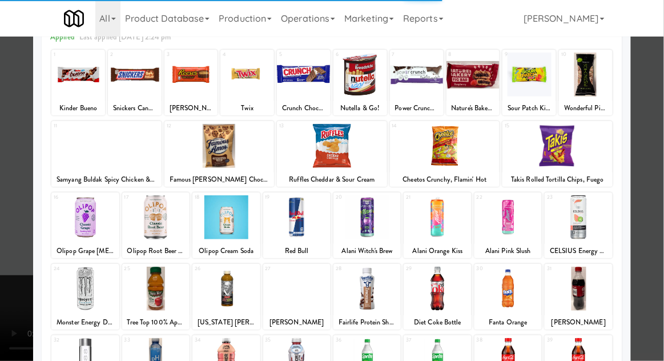
scroll to position [117, 0]
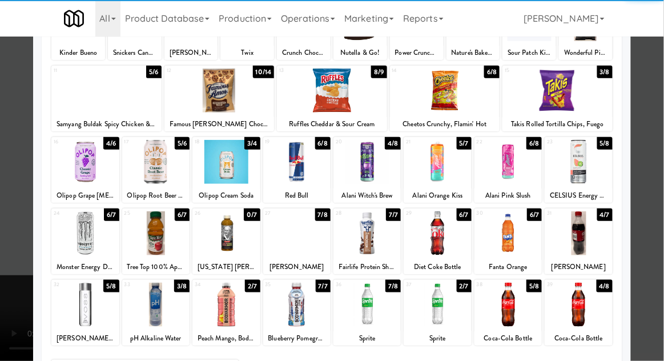
click at [289, 237] on div at bounding box center [296, 233] width 67 height 44
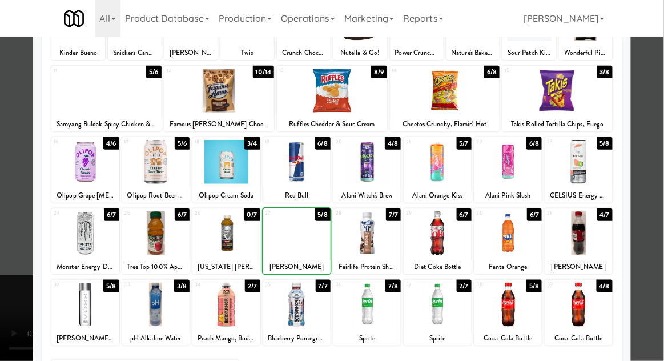
click at [662, 188] on div at bounding box center [332, 180] width 664 height 361
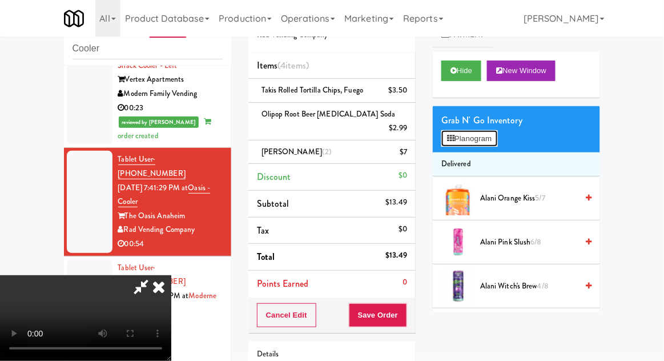
click at [491, 135] on button "Planogram" at bounding box center [469, 138] width 56 height 17
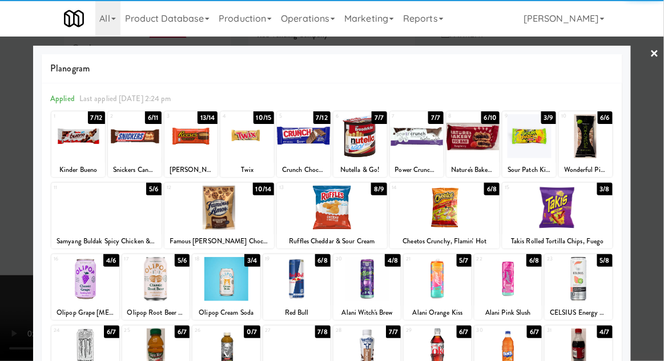
click at [659, 199] on div at bounding box center [332, 180] width 664 height 361
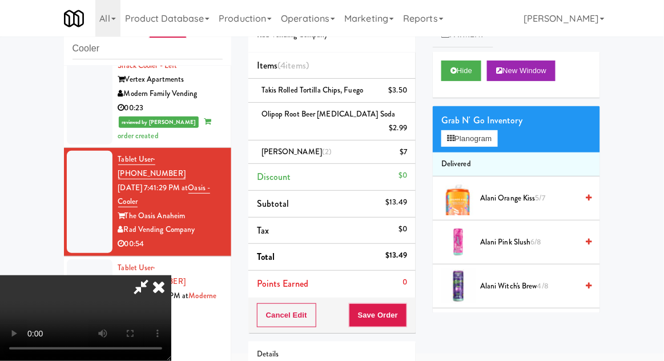
click at [315, 145] on div "[PERSON_NAME] (2) $7" at bounding box center [332, 152] width 150 height 14
click at [409, 152] on icon at bounding box center [408, 155] width 6 height 7
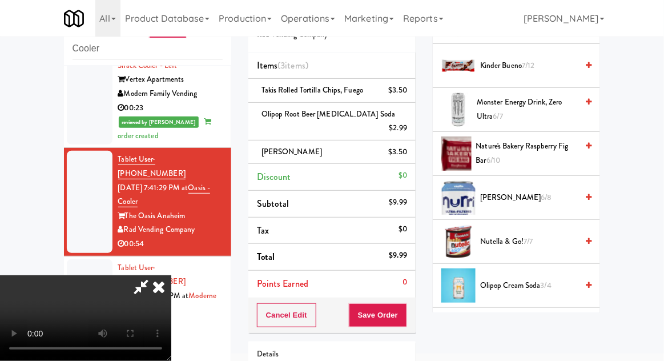
scroll to position [752, 0]
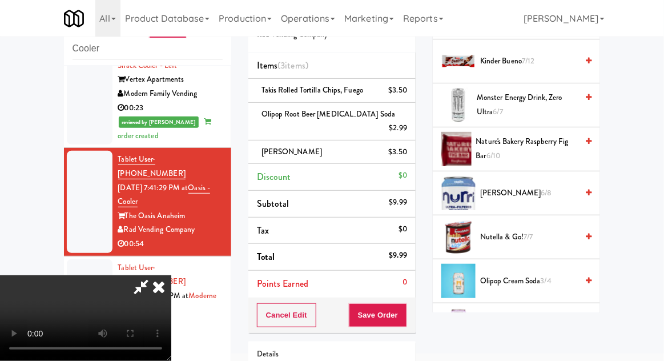
click at [539, 192] on span "[PERSON_NAME] 6/8" at bounding box center [528, 193] width 97 height 14
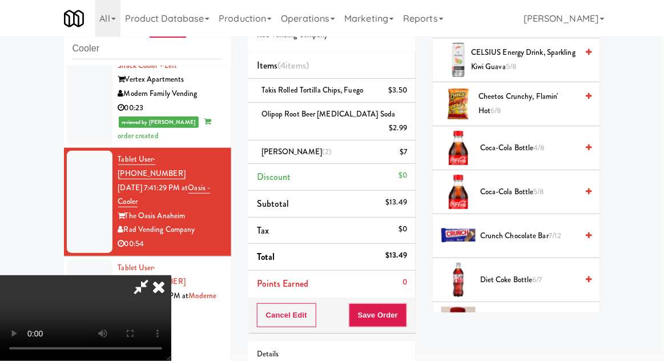
scroll to position [0, 0]
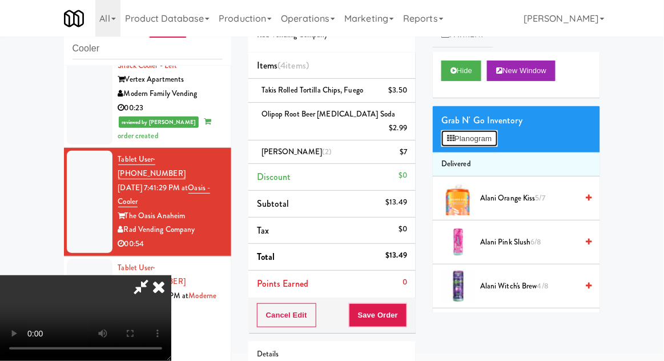
click at [495, 141] on button "Planogram" at bounding box center [469, 138] width 56 height 17
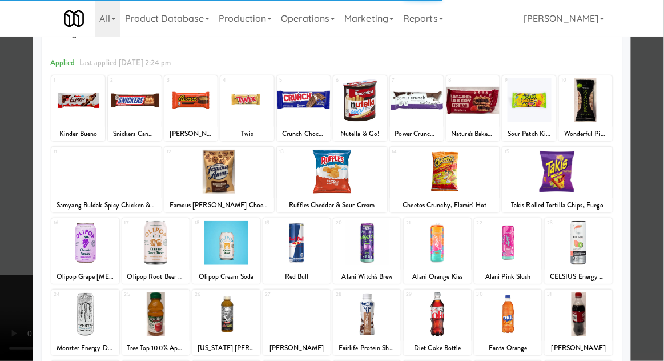
scroll to position [86, 0]
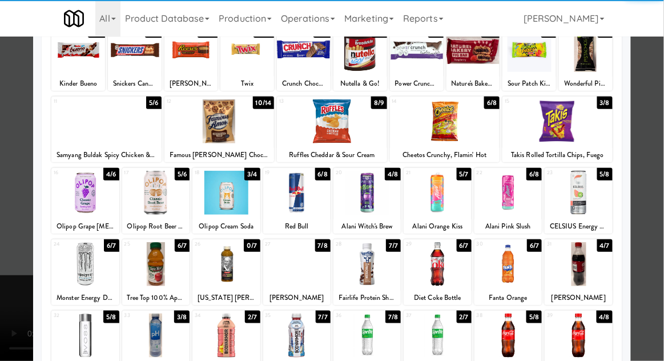
click at [522, 261] on div at bounding box center [507, 264] width 67 height 44
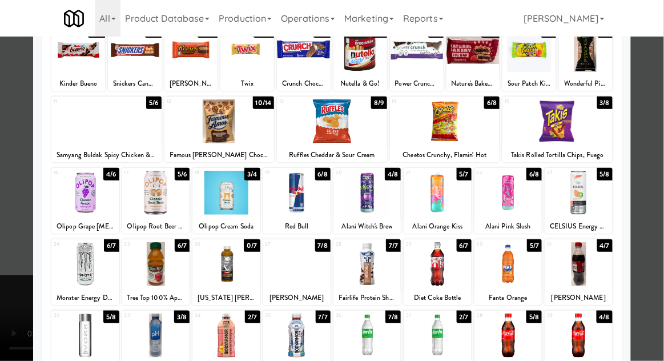
click at [662, 200] on div at bounding box center [332, 180] width 664 height 361
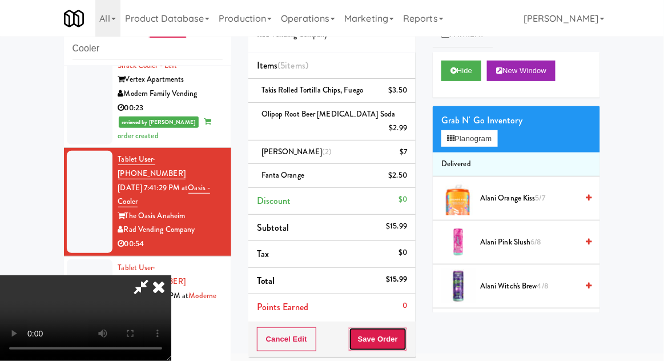
click at [405, 330] on button "Save Order" at bounding box center [378, 339] width 58 height 24
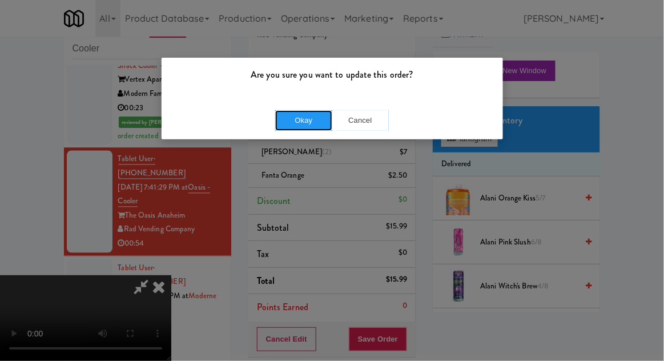
click at [299, 124] on button "Okay" at bounding box center [303, 120] width 57 height 21
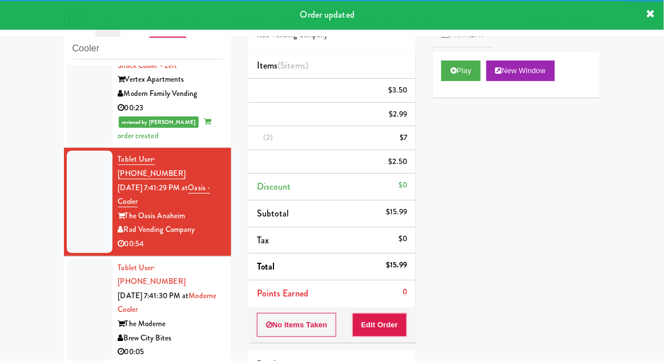
click at [75, 259] on div at bounding box center [90, 310] width 46 height 102
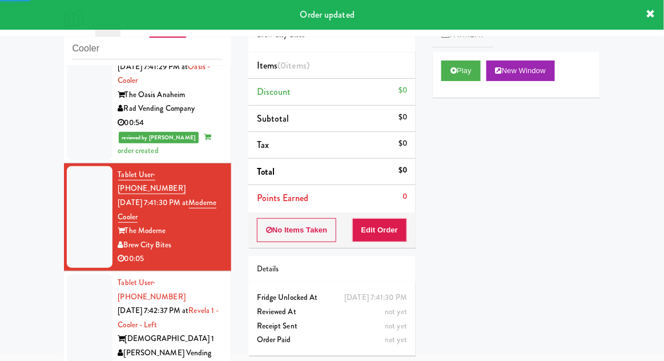
scroll to position [681, 0]
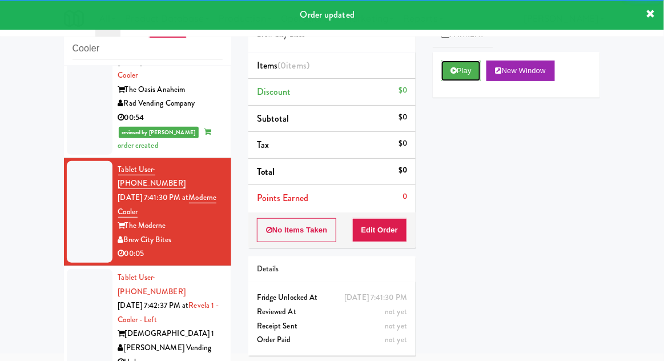
click at [458, 79] on button "Play" at bounding box center [460, 70] width 39 height 21
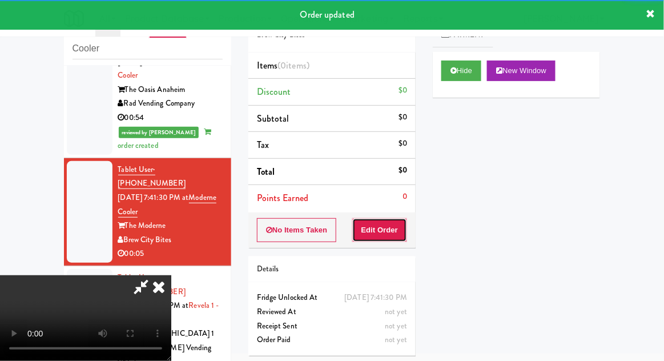
click at [390, 229] on button "Edit Order" at bounding box center [379, 230] width 55 height 24
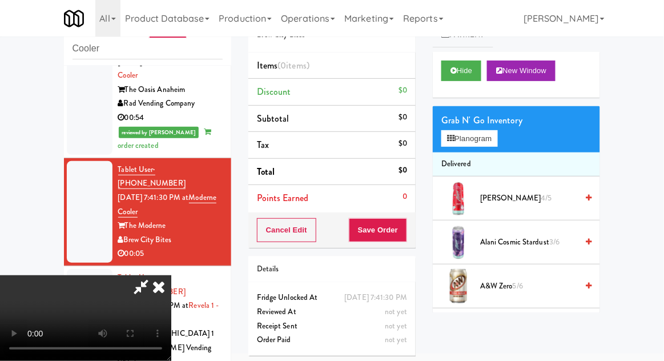
scroll to position [0, 0]
click at [491, 142] on button "Planogram" at bounding box center [469, 138] width 56 height 17
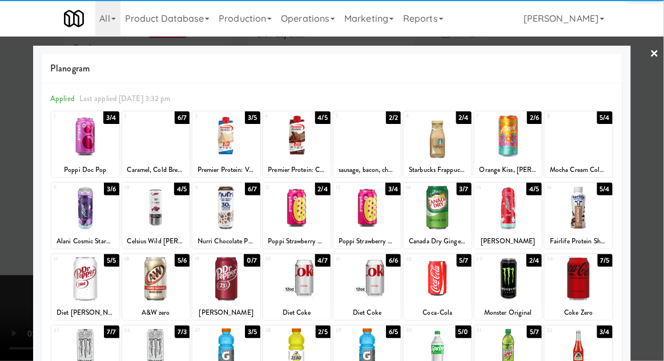
click at [439, 286] on div at bounding box center [436, 279] width 67 height 44
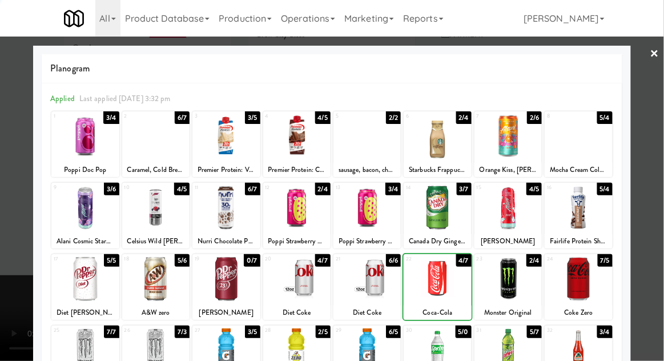
click at [660, 196] on div at bounding box center [332, 180] width 664 height 361
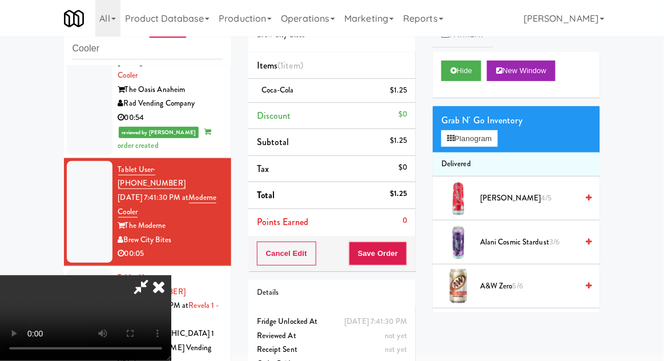
scroll to position [42, 0]
click at [414, 260] on div "Cancel Edit Save Order" at bounding box center [331, 253] width 167 height 35
click at [405, 259] on button "Save Order" at bounding box center [378, 253] width 58 height 24
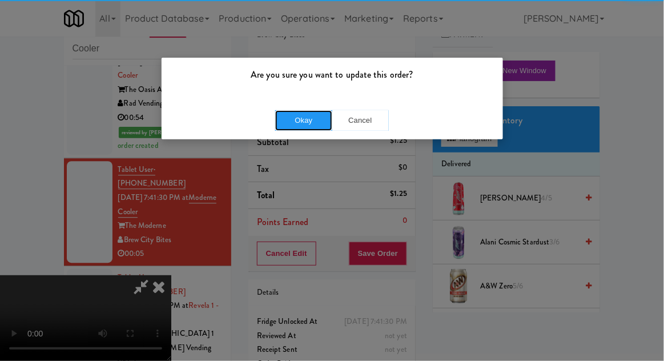
click at [327, 115] on button "Okay" at bounding box center [303, 120] width 57 height 21
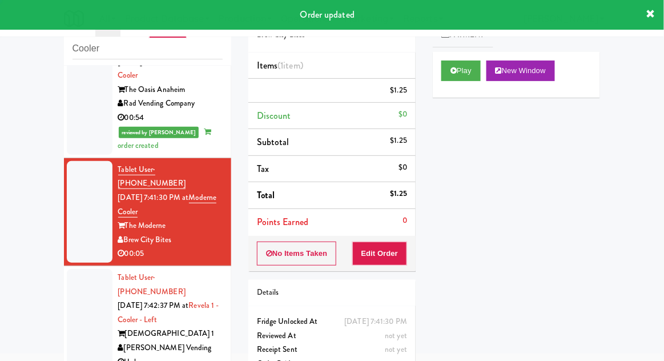
scroll to position [0, 0]
click at [80, 269] on div at bounding box center [90, 320] width 46 height 102
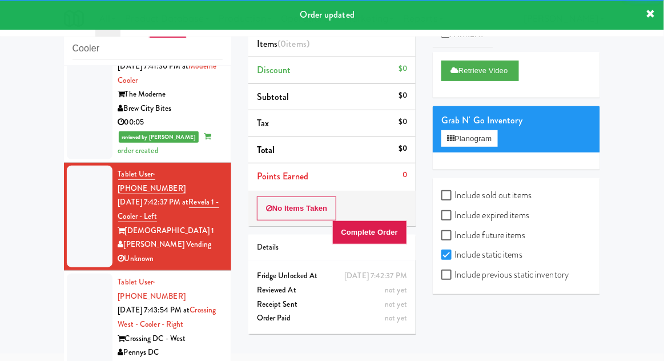
click at [85, 273] on div at bounding box center [90, 324] width 46 height 102
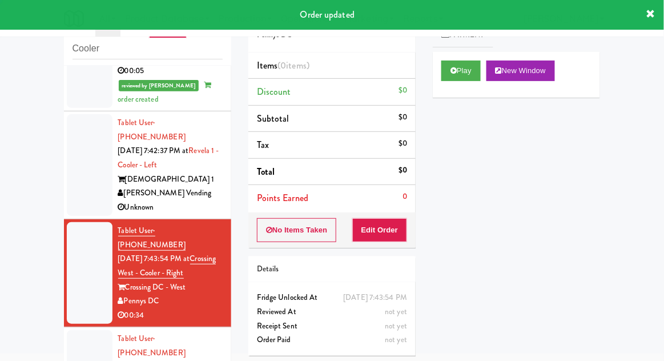
scroll to position [897, 0]
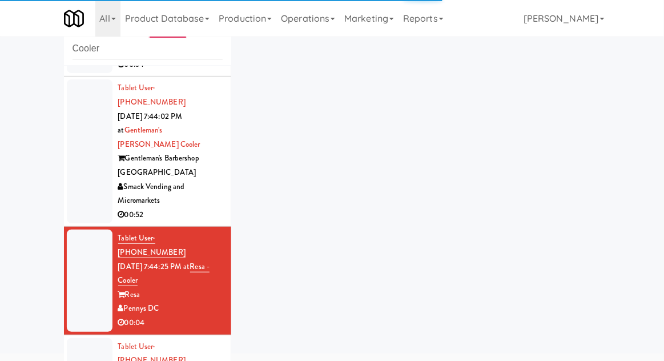
scroll to position [1116, 0]
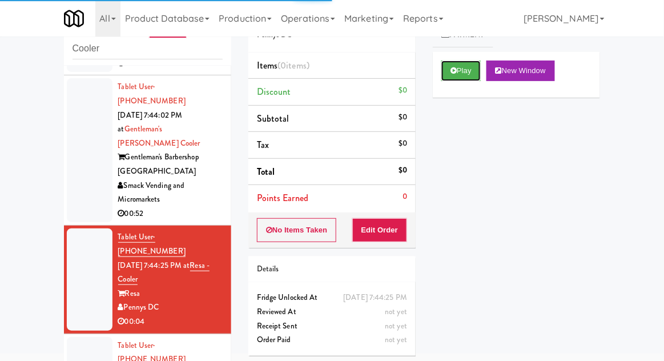
click at [462, 73] on button "Play" at bounding box center [460, 70] width 39 height 21
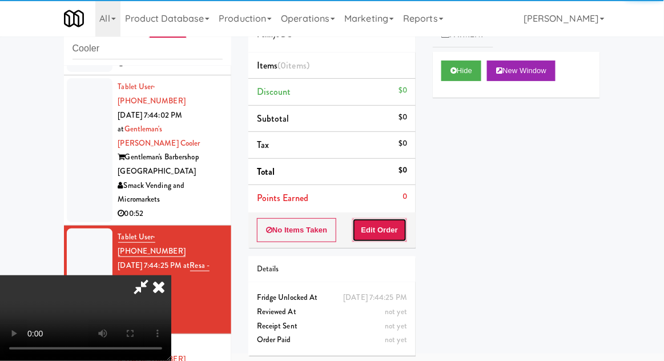
click at [401, 220] on button "Edit Order" at bounding box center [379, 230] width 55 height 24
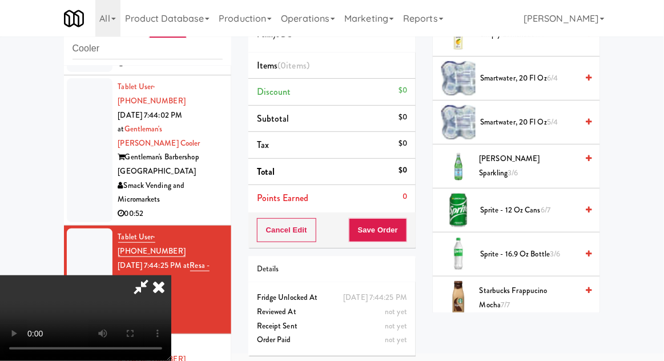
scroll to position [1311, 0]
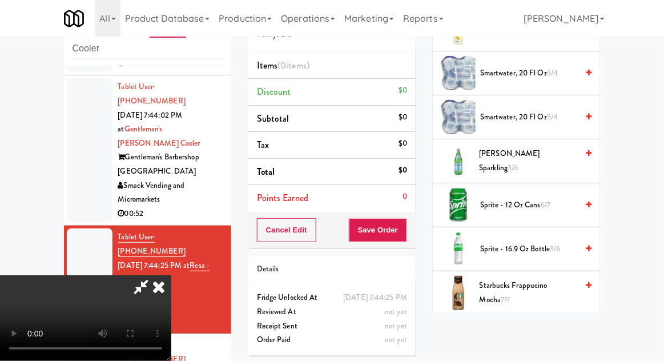
click at [550, 201] on span "6/7" at bounding box center [545, 204] width 10 height 11
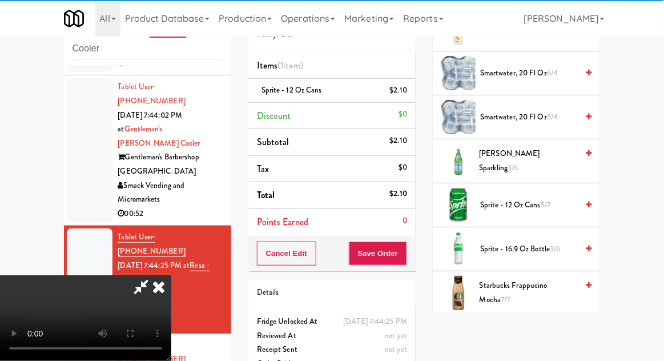
scroll to position [42, 0]
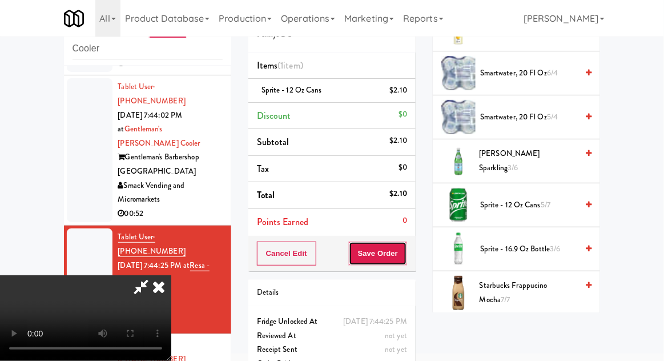
click at [402, 253] on button "Save Order" at bounding box center [378, 253] width 58 height 24
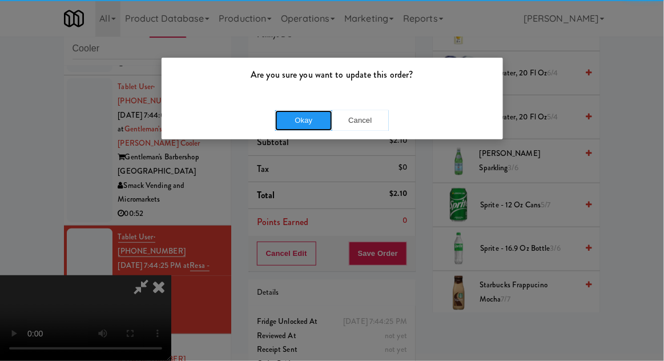
click at [315, 115] on button "Okay" at bounding box center [303, 120] width 57 height 21
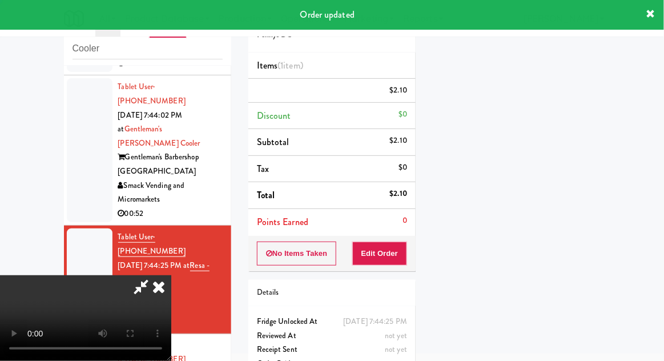
scroll to position [0, 0]
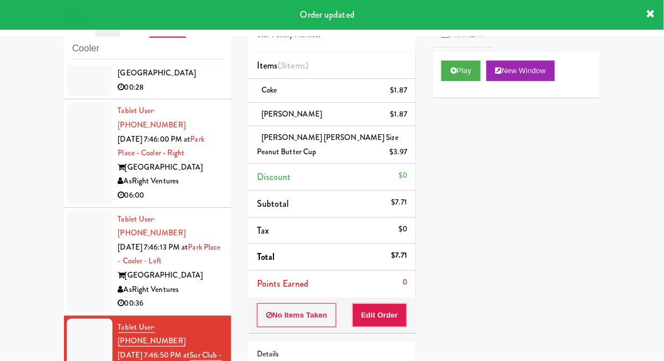
scroll to position [1500, 0]
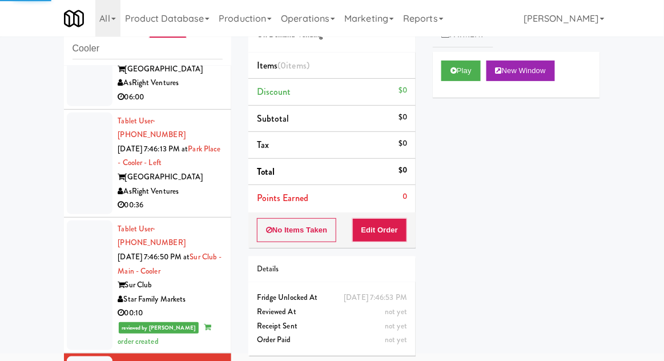
scroll to position [1600, 0]
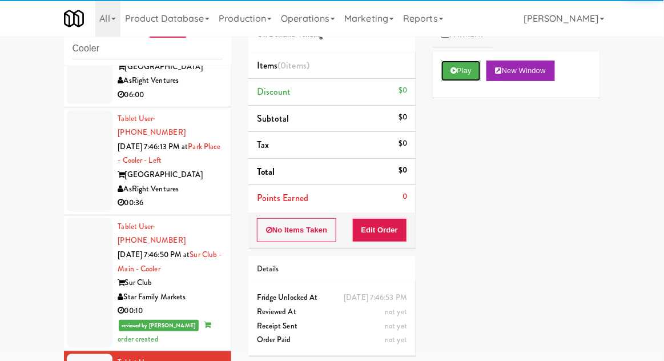
click at [450, 66] on button "Play" at bounding box center [460, 70] width 39 height 21
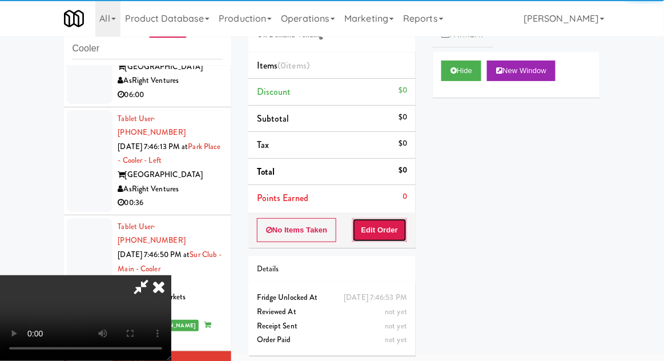
click at [395, 226] on button "Edit Order" at bounding box center [379, 230] width 55 height 24
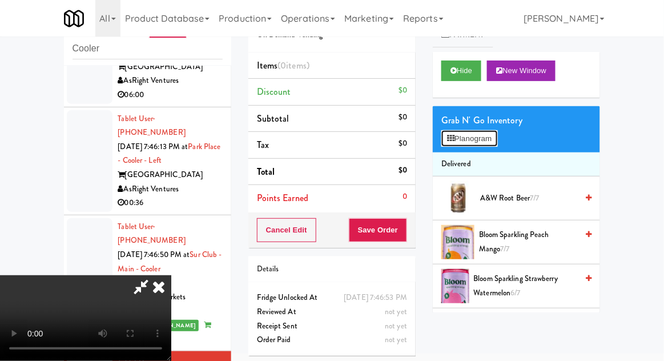
click at [495, 141] on button "Planogram" at bounding box center [469, 138] width 56 height 17
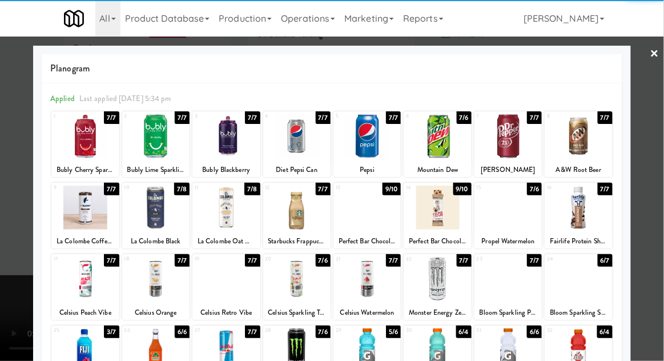
click at [295, 147] on div at bounding box center [296, 136] width 67 height 44
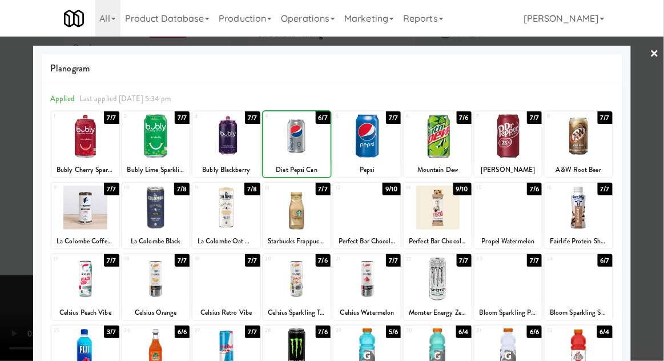
click at [658, 188] on div at bounding box center [332, 180] width 664 height 361
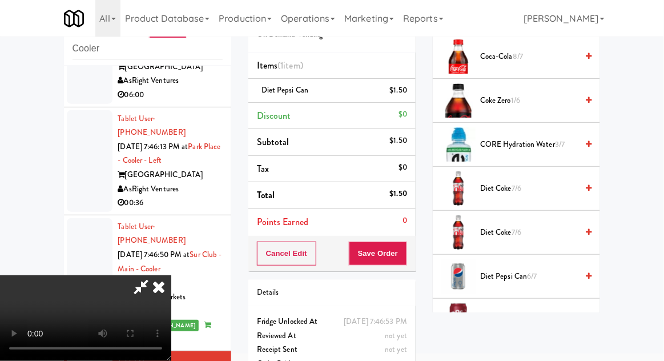
scroll to position [672, 0]
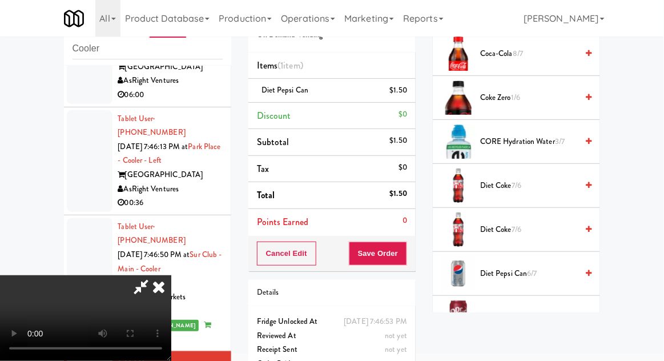
click at [535, 268] on span "6/7" at bounding box center [532, 273] width 10 height 11
click at [400, 261] on button "Save Order" at bounding box center [378, 253] width 58 height 24
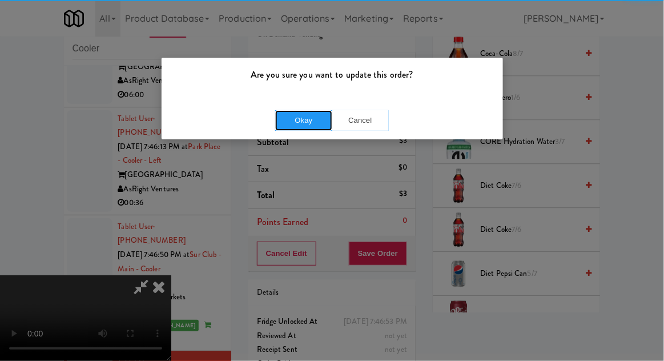
click at [289, 119] on button "Okay" at bounding box center [303, 120] width 57 height 21
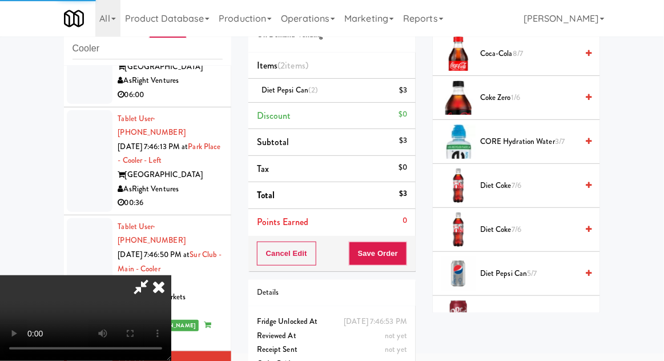
scroll to position [112, 0]
